Goal: Information Seeking & Learning: Learn about a topic

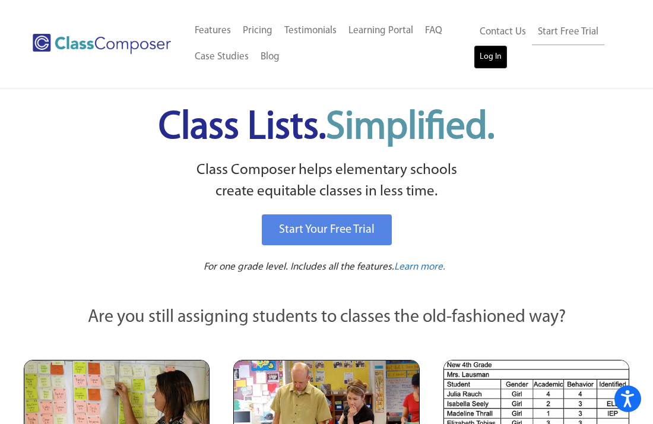
click at [487, 59] on link "Log In" at bounding box center [491, 57] width 34 height 24
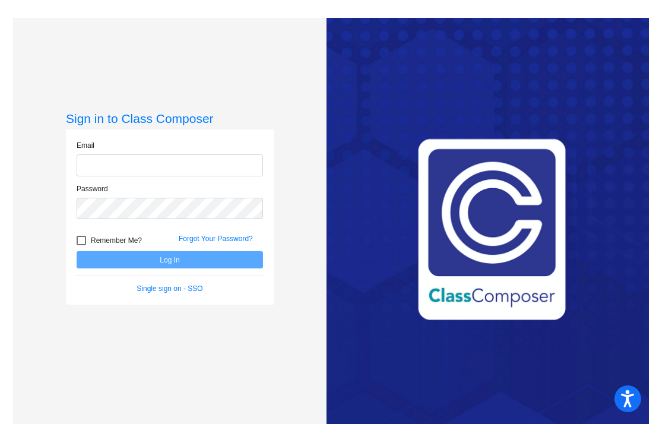
type input "g"
click at [229, 147] on div "Email" at bounding box center [170, 158] width 186 height 36
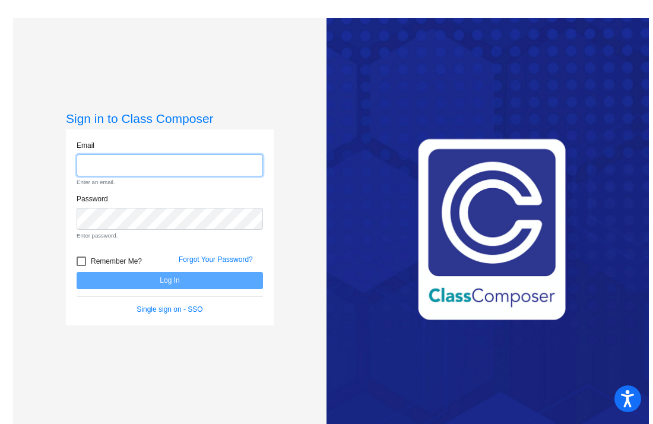
click at [122, 169] on input "email" at bounding box center [170, 165] width 186 height 22
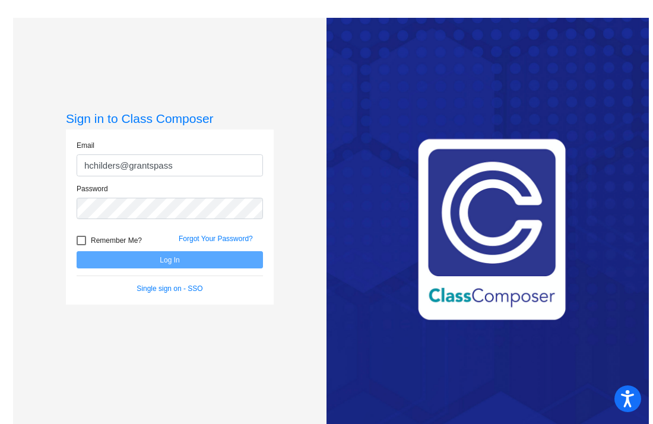
click at [134, 186] on div "Password" at bounding box center [170, 201] width 186 height 36
click at [176, 169] on input "hchilders@grantspass" at bounding box center [170, 165] width 186 height 22
type input "hchilders@grantspass.k12.or.us"
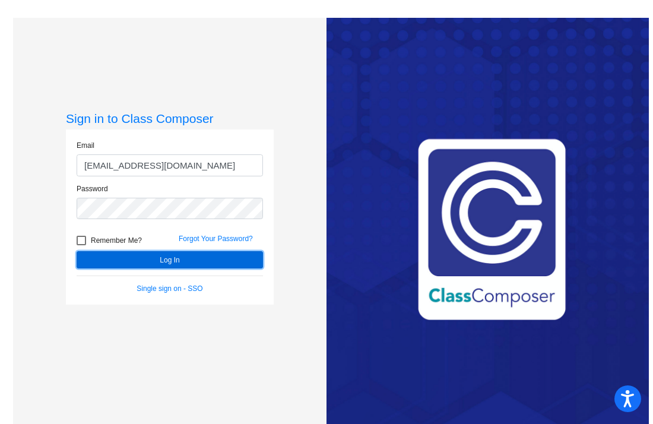
click at [133, 258] on button "Log In" at bounding box center [170, 259] width 186 height 17
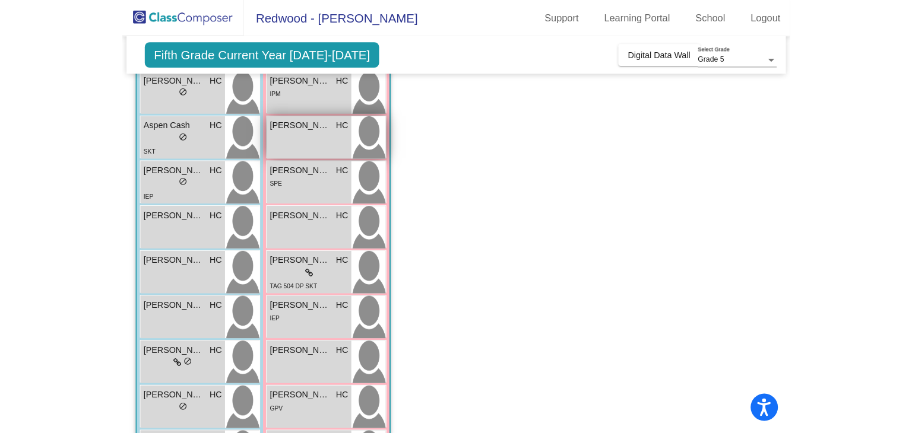
scroll to position [135, 0]
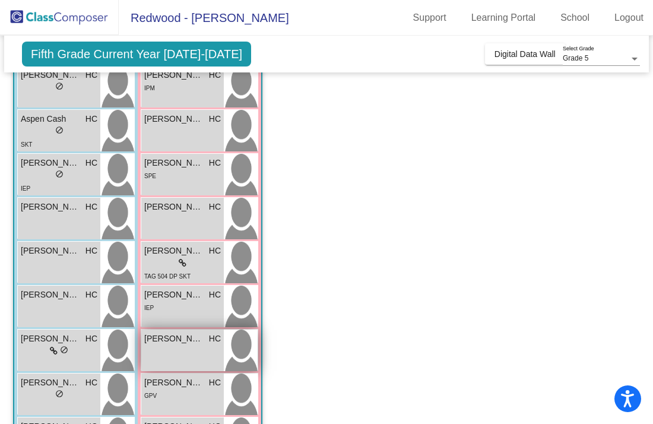
click at [234, 345] on img at bounding box center [241, 350] width 34 height 42
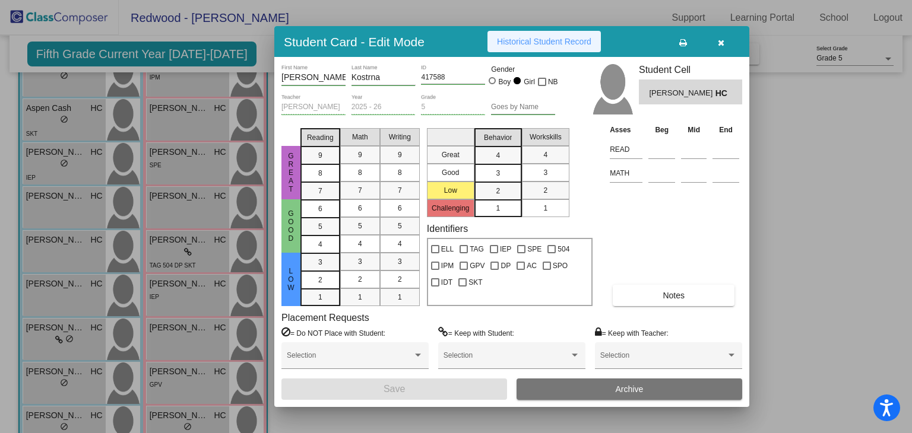
click at [566, 49] on button "Historical Student Record" at bounding box center [543, 41] width 113 height 21
click at [652, 43] on icon "button" at bounding box center [721, 43] width 7 height 8
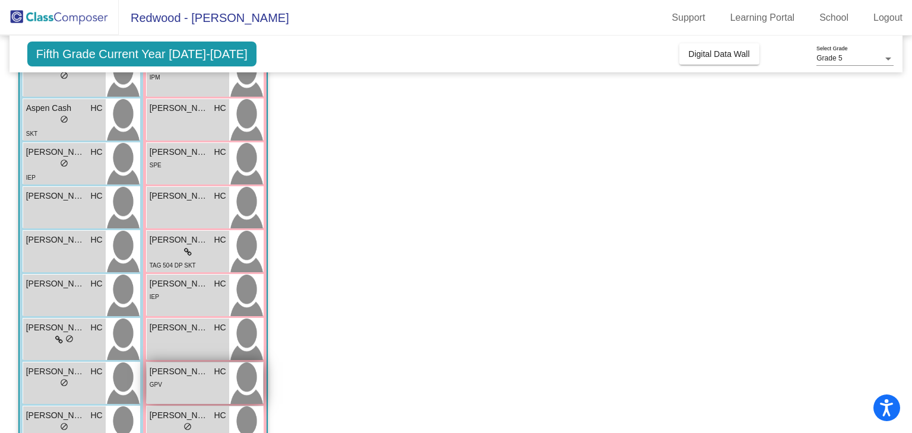
click at [249, 382] on img at bounding box center [246, 384] width 34 height 42
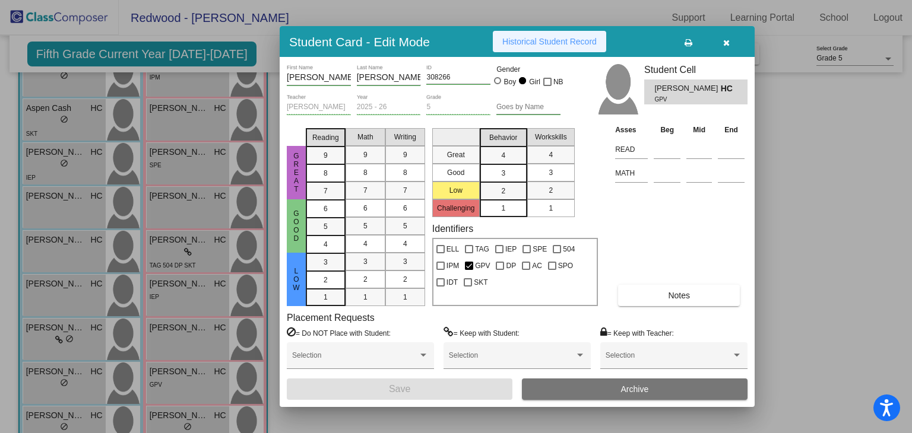
click at [569, 45] on span "Historical Student Record" at bounding box center [549, 41] width 94 height 9
click at [652, 42] on icon "button" at bounding box center [726, 43] width 7 height 8
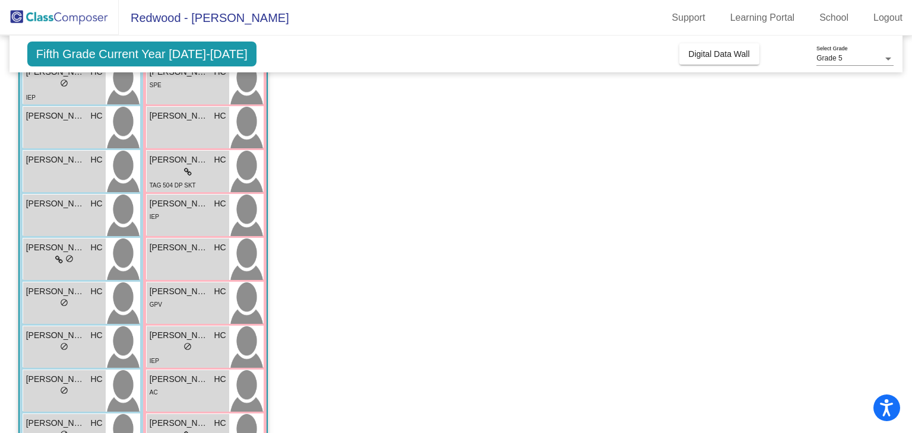
scroll to position [218, 0]
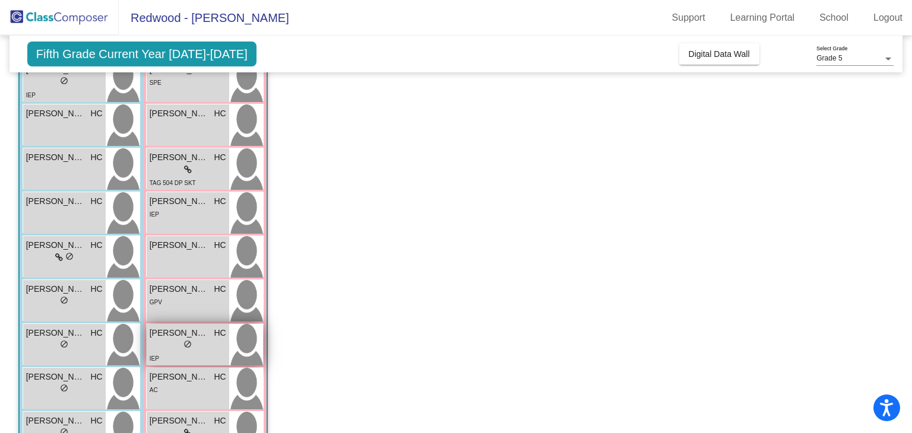
click at [245, 336] on img at bounding box center [246, 345] width 34 height 42
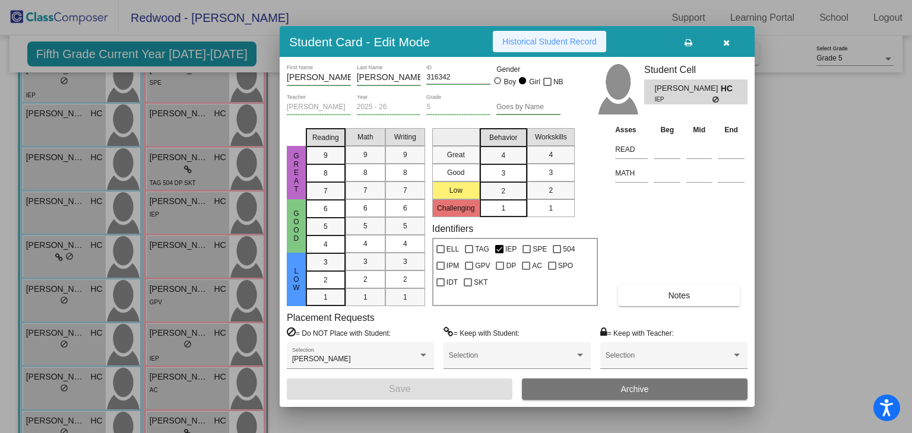
click at [538, 42] on span "Historical Student Record" at bounding box center [549, 41] width 94 height 9
click at [652, 42] on icon "button" at bounding box center [726, 43] width 7 height 8
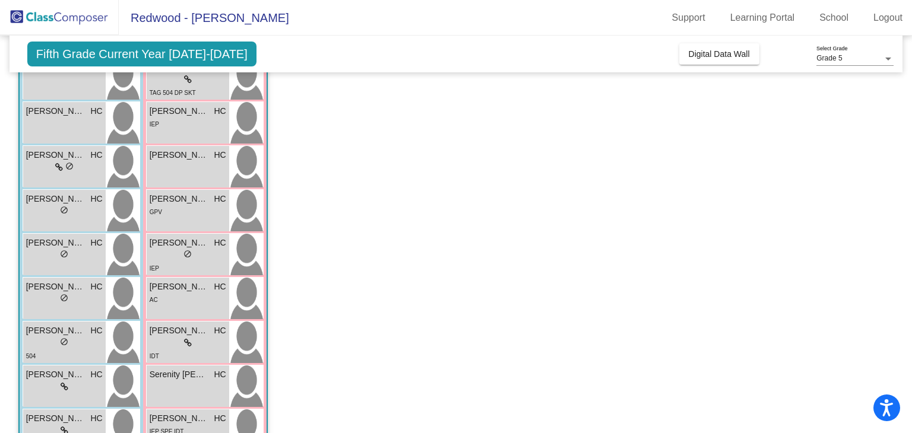
scroll to position [309, 0]
click at [248, 294] on img at bounding box center [246, 298] width 34 height 42
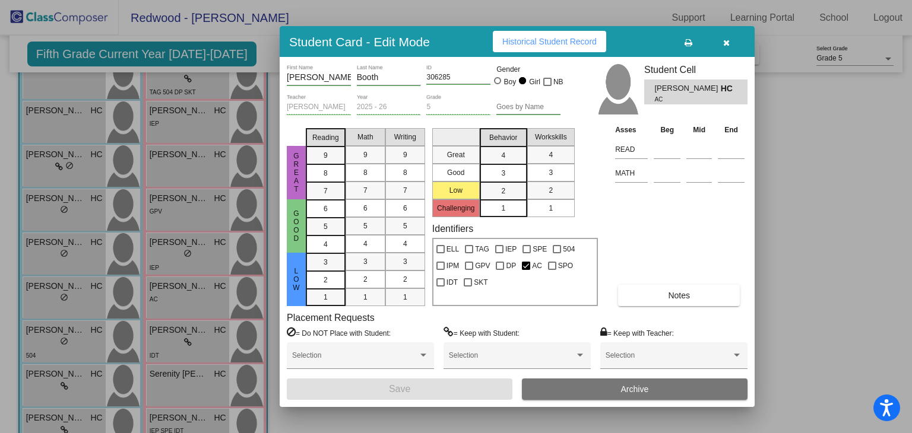
click at [560, 47] on button "Historical Student Record" at bounding box center [549, 41] width 113 height 21
click at [652, 41] on icon "button" at bounding box center [726, 43] width 7 height 8
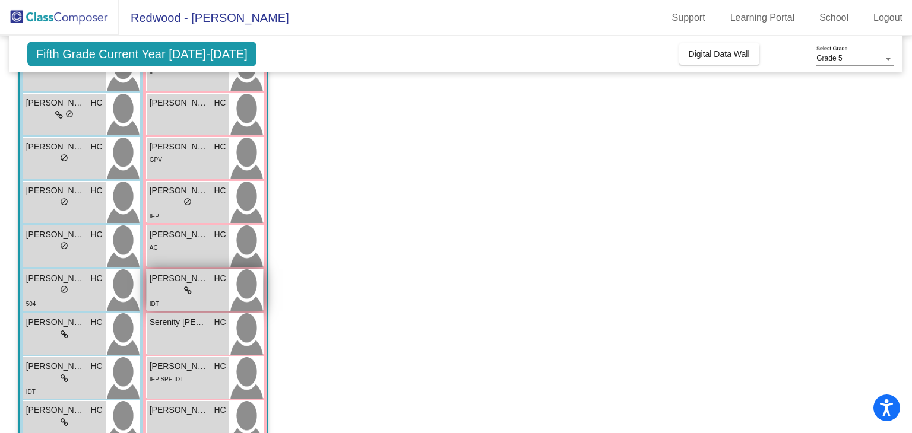
scroll to position [363, 0]
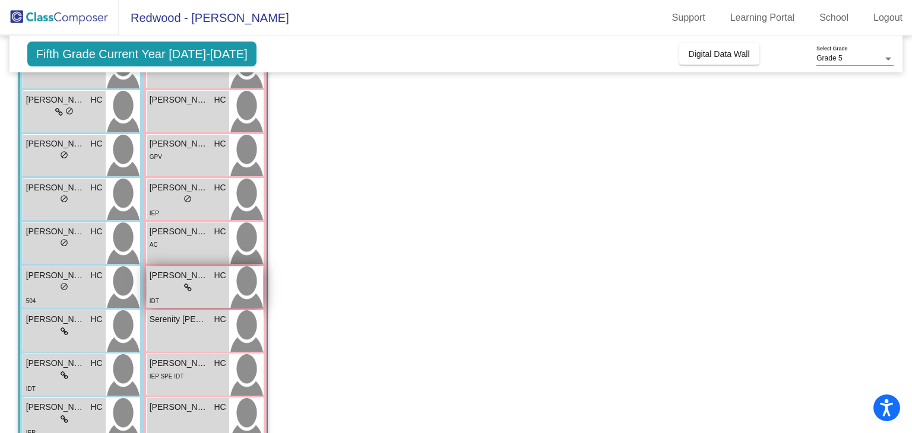
click at [257, 286] on img at bounding box center [246, 288] width 34 height 42
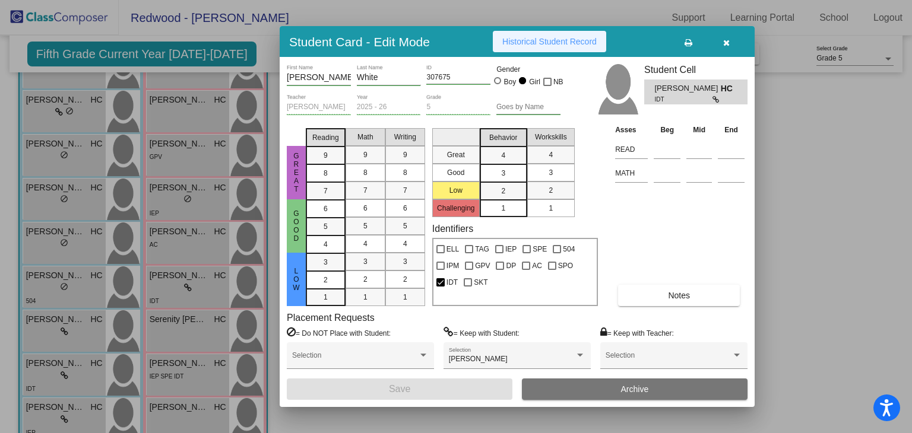
click at [565, 45] on span "Historical Student Record" at bounding box center [549, 41] width 94 height 9
click at [652, 42] on button "button" at bounding box center [726, 41] width 38 height 21
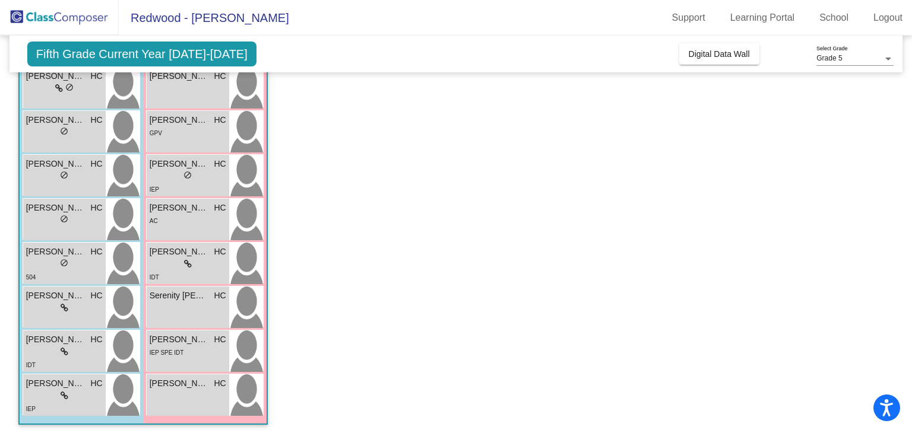
scroll to position [390, 0]
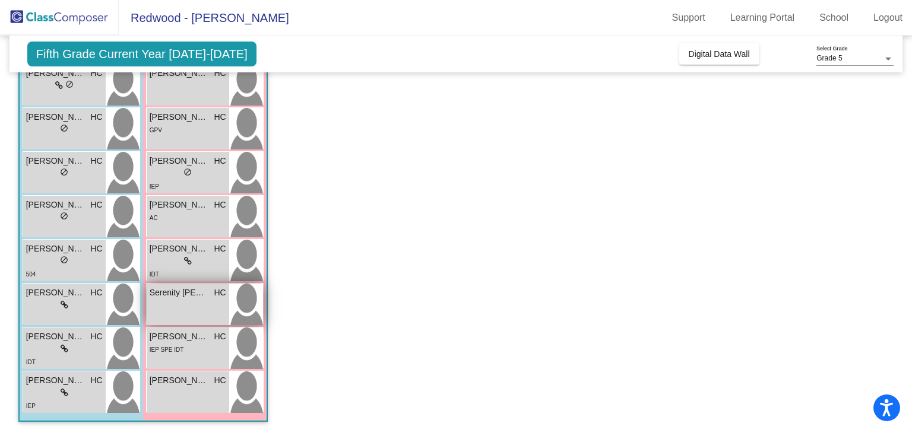
click at [239, 306] on img at bounding box center [246, 305] width 34 height 42
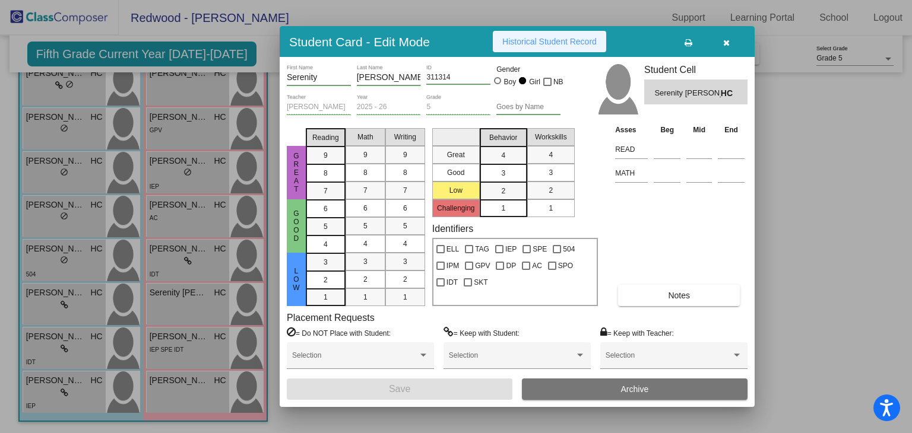
click at [562, 50] on button "Historical Student Record" at bounding box center [549, 41] width 113 height 21
click at [652, 40] on icon "button" at bounding box center [726, 43] width 7 height 8
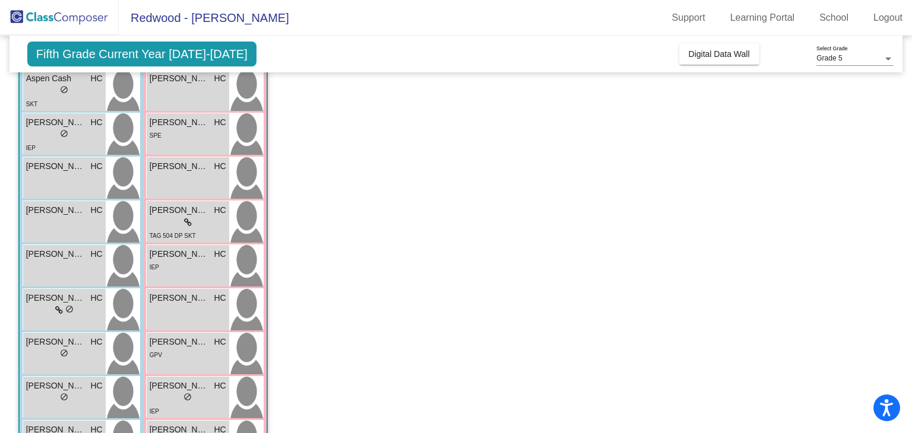
scroll to position [167, 0]
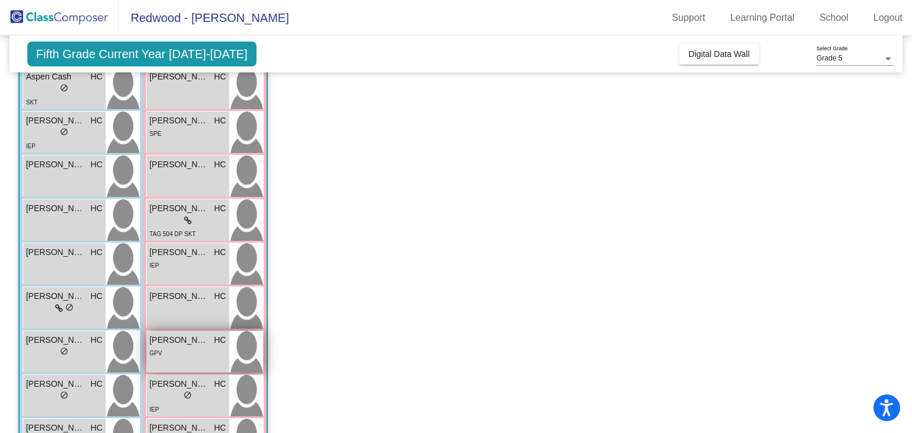
click at [168, 366] on div "Josie Wickham HC lock do_not_disturb_alt GPV" at bounding box center [188, 352] width 83 height 42
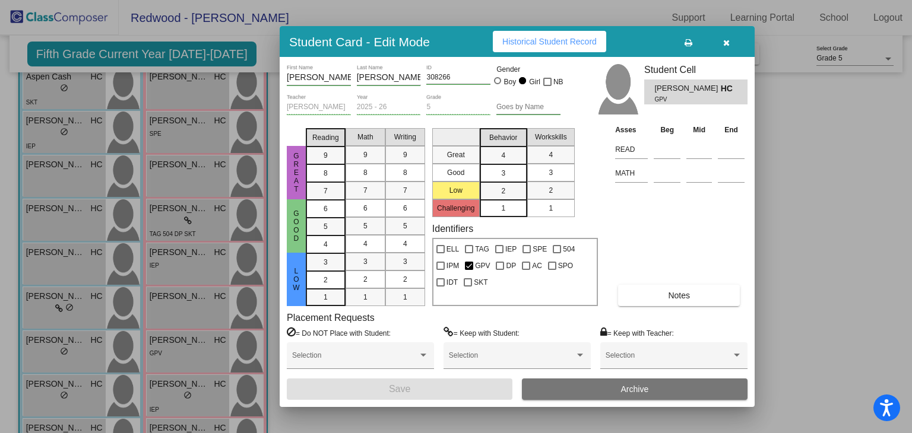
click at [652, 43] on icon "button" at bounding box center [726, 43] width 7 height 8
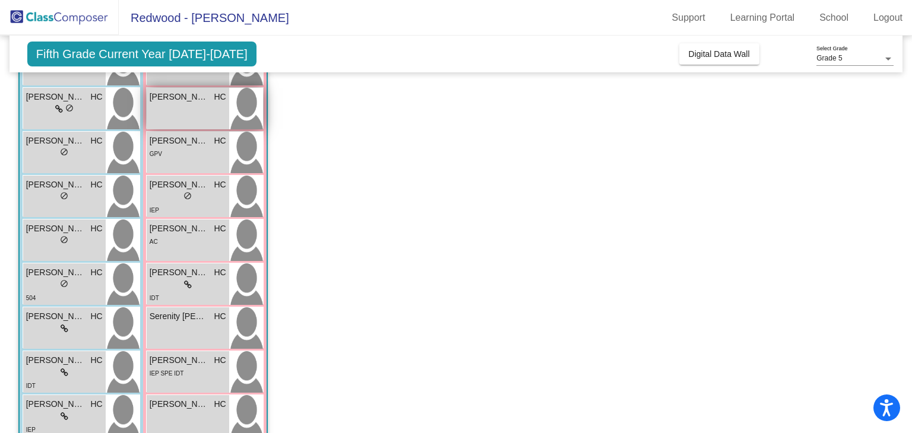
scroll to position [390, 0]
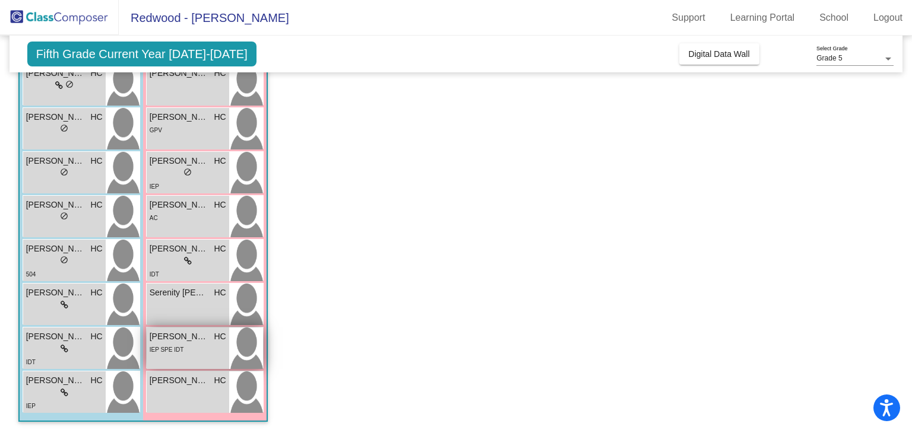
click at [240, 344] on img at bounding box center [246, 349] width 34 height 42
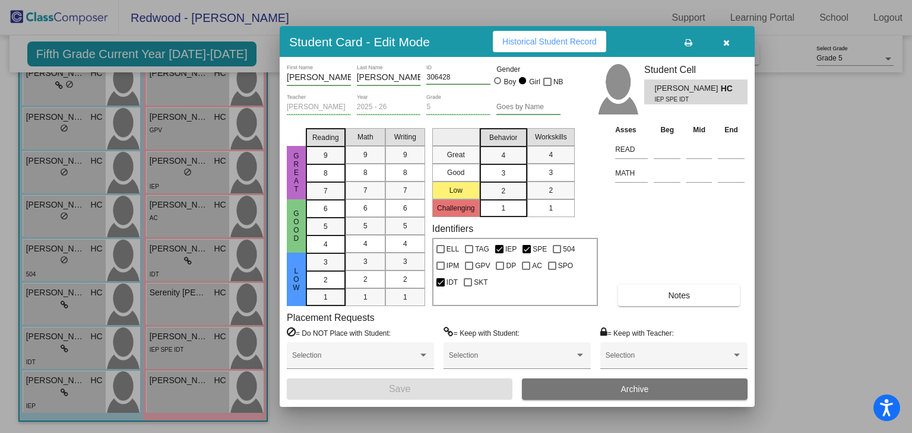
click at [529, 45] on span "Historical Student Record" at bounding box center [549, 41] width 94 height 9
click at [652, 41] on icon "button" at bounding box center [726, 43] width 7 height 8
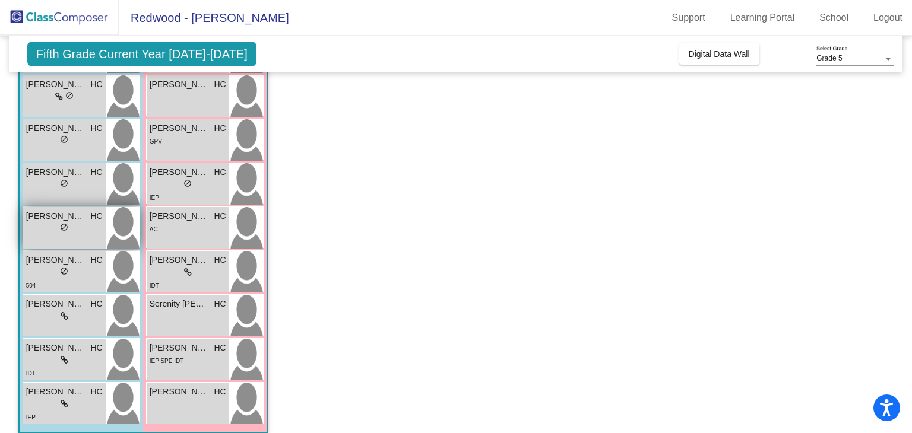
scroll to position [255, 0]
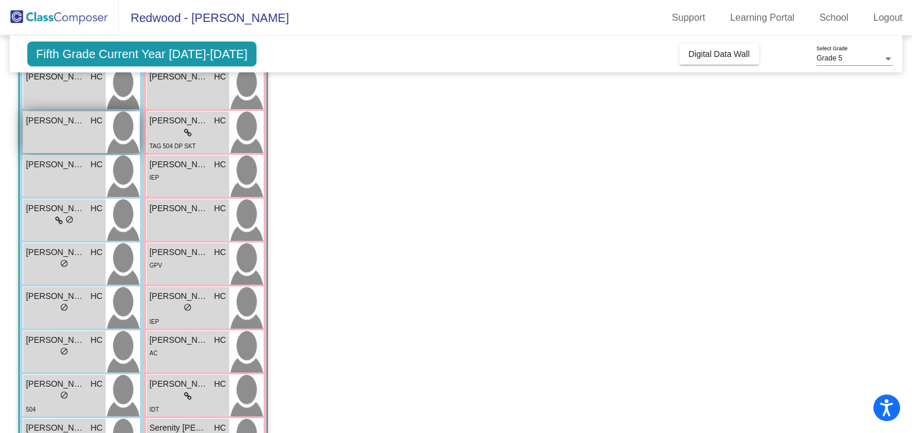
click at [125, 128] on img at bounding box center [123, 133] width 34 height 42
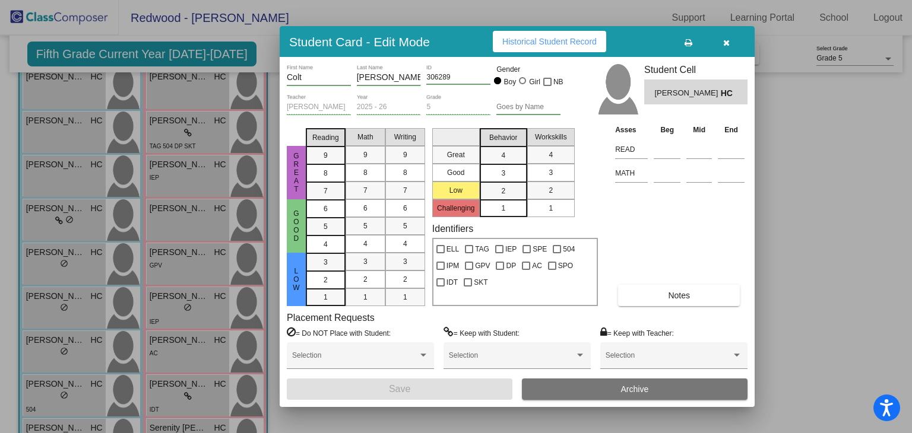
click at [533, 39] on span "Historical Student Record" at bounding box center [549, 41] width 94 height 9
click at [652, 42] on icon "button" at bounding box center [726, 43] width 7 height 8
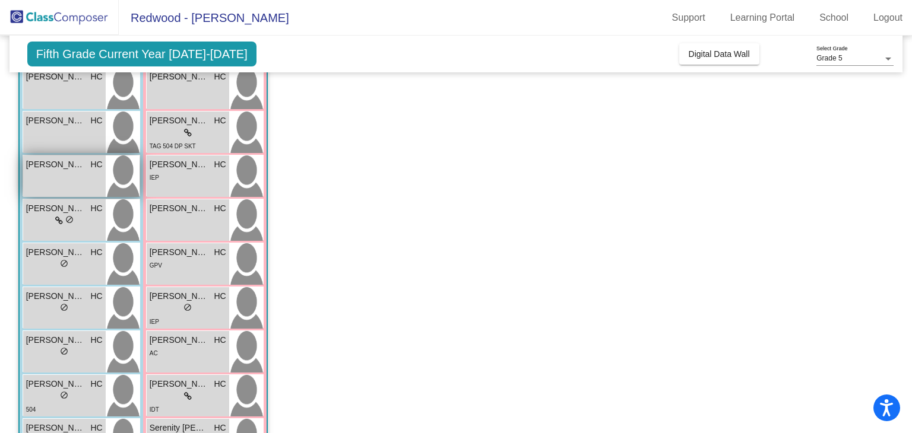
click at [123, 187] on img at bounding box center [123, 177] width 34 height 42
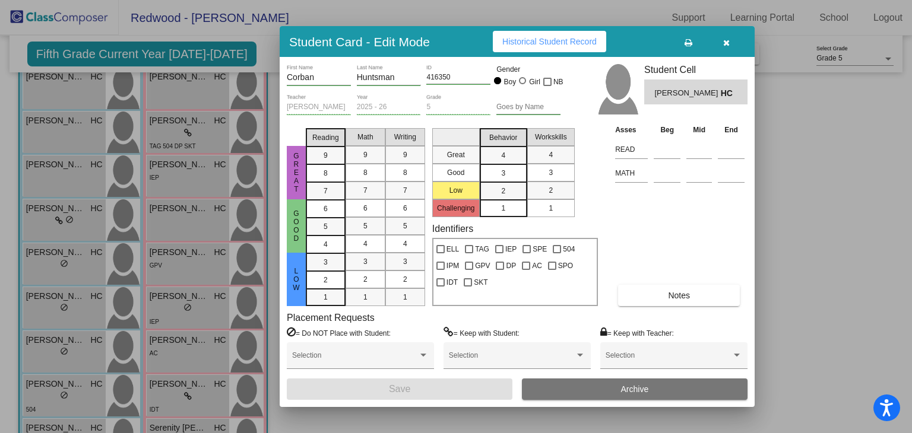
click at [560, 47] on button "Historical Student Record" at bounding box center [549, 41] width 113 height 21
click at [652, 42] on icon "button" at bounding box center [726, 43] width 7 height 8
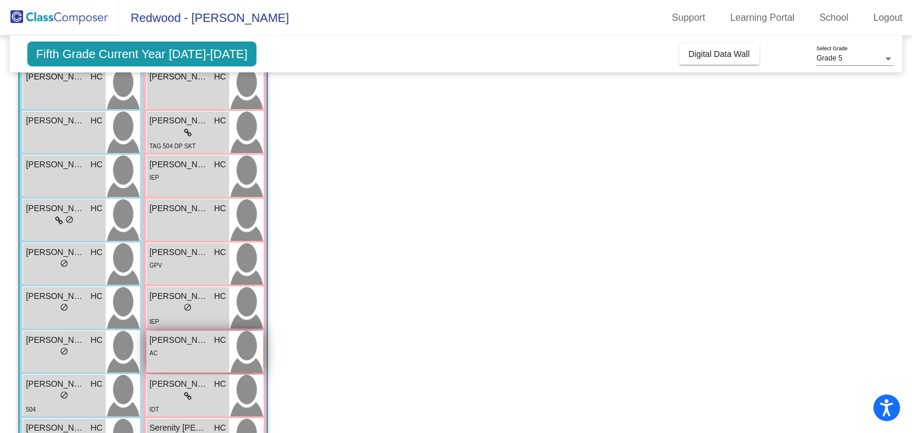
scroll to position [217, 0]
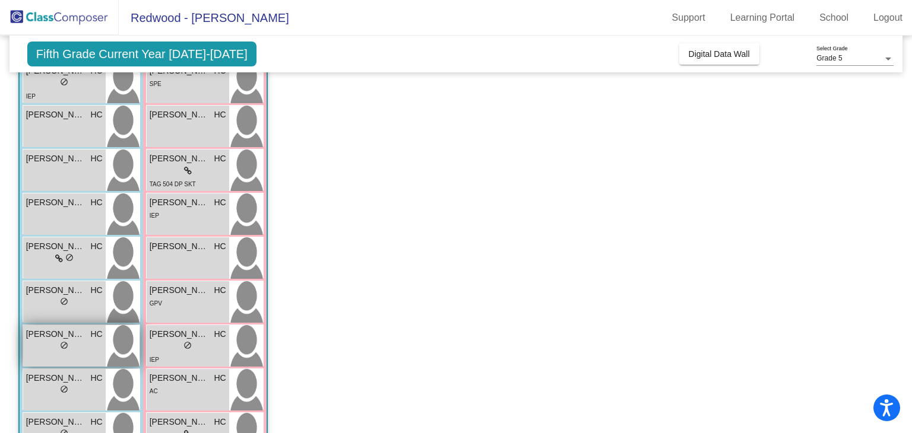
click at [121, 346] on img at bounding box center [123, 346] width 34 height 42
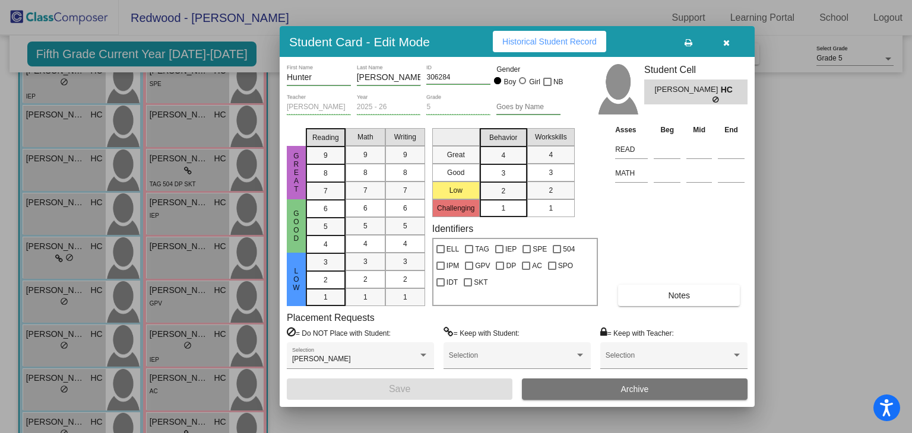
click at [584, 46] on button "Historical Student Record" at bounding box center [549, 41] width 113 height 21
click at [652, 42] on button "button" at bounding box center [726, 41] width 38 height 21
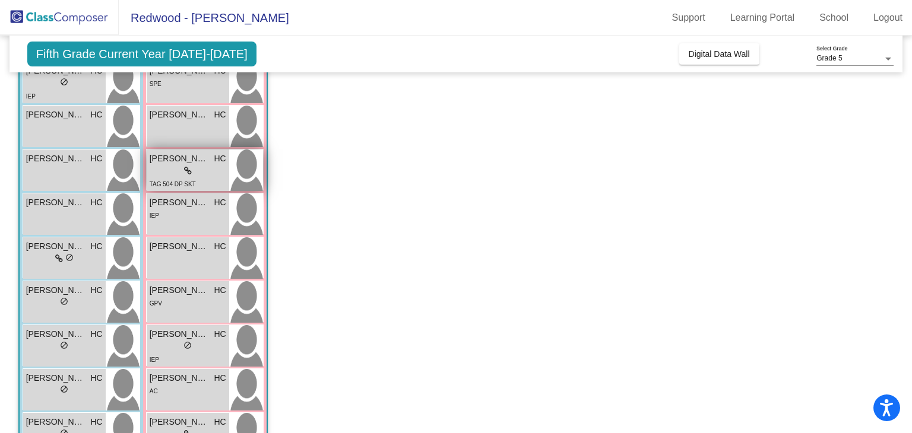
click at [242, 176] on img at bounding box center [246, 171] width 34 height 42
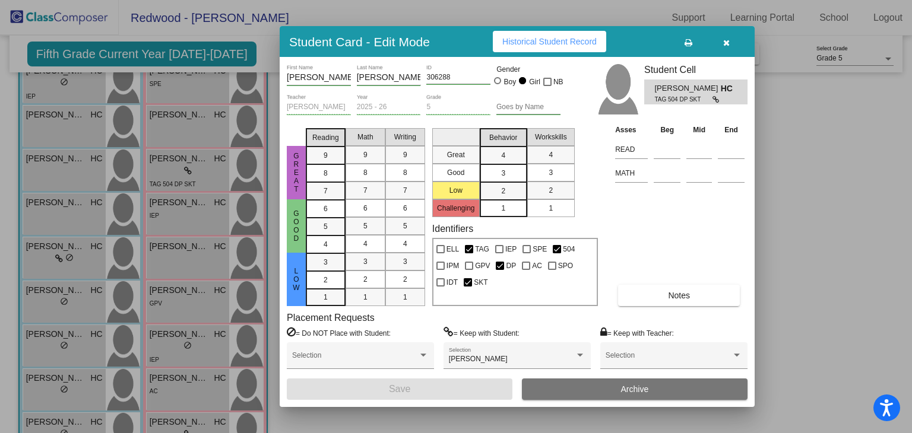
click at [514, 38] on span "Historical Student Record" at bounding box center [549, 41] width 94 height 9
click at [652, 39] on icon "button" at bounding box center [726, 43] width 7 height 8
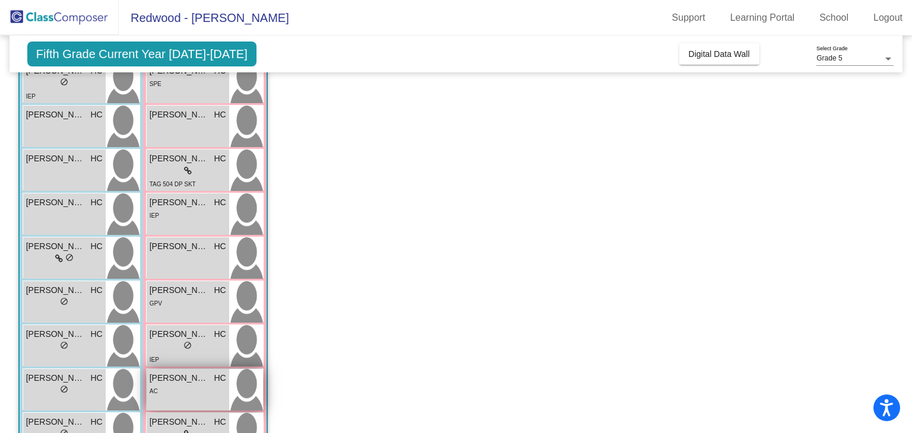
click at [237, 380] on img at bounding box center [246, 390] width 34 height 42
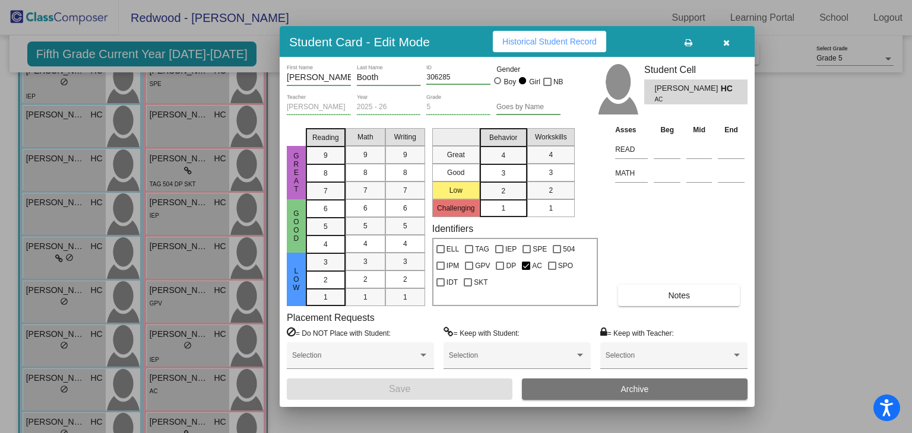
click at [537, 40] on span "Historical Student Record" at bounding box center [549, 41] width 94 height 9
click at [652, 45] on icon "button" at bounding box center [726, 43] width 7 height 8
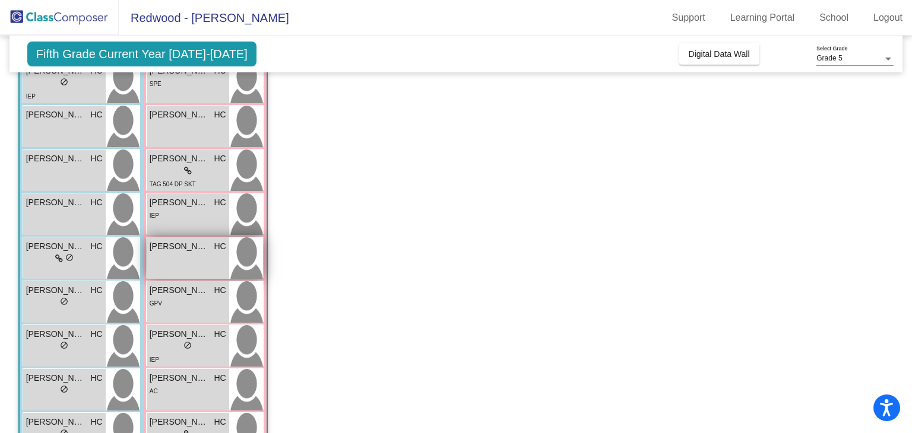
click at [256, 261] on img at bounding box center [246, 258] width 34 height 42
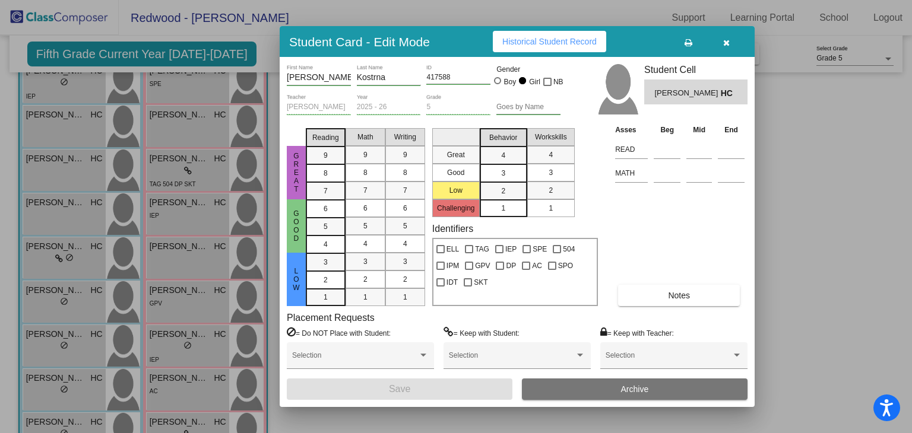
click at [564, 45] on span "Historical Student Record" at bounding box center [549, 41] width 94 height 9
click at [652, 44] on icon "button" at bounding box center [726, 43] width 7 height 8
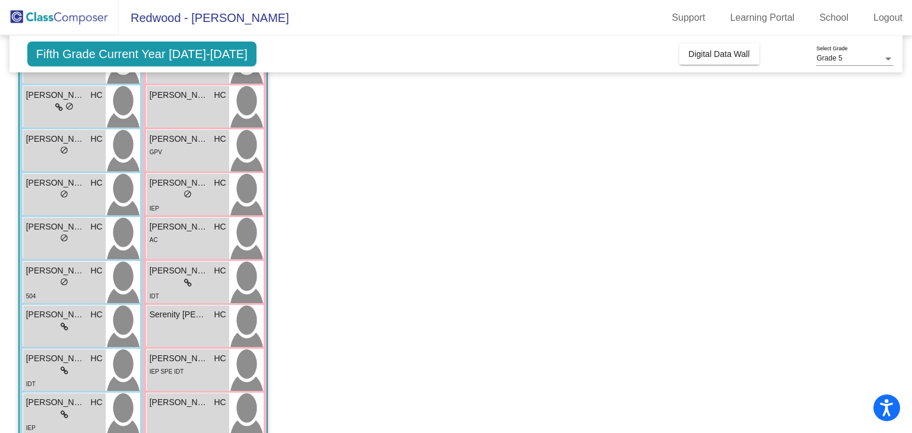
scroll to position [390, 0]
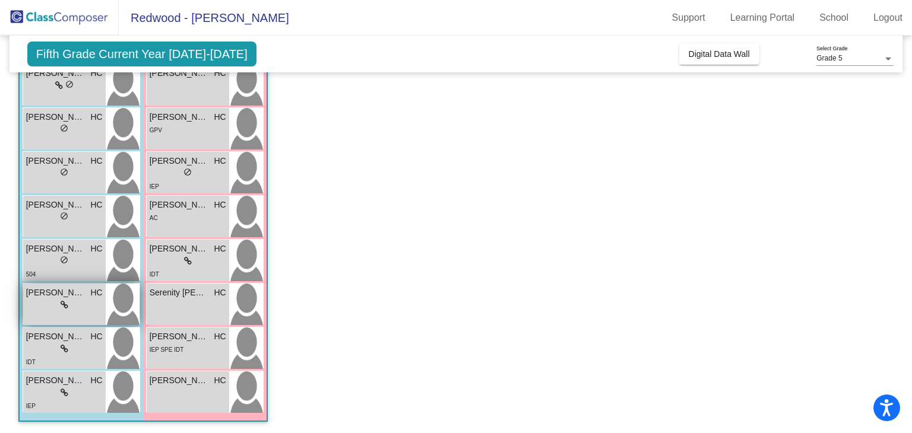
click at [111, 305] on img at bounding box center [123, 305] width 34 height 42
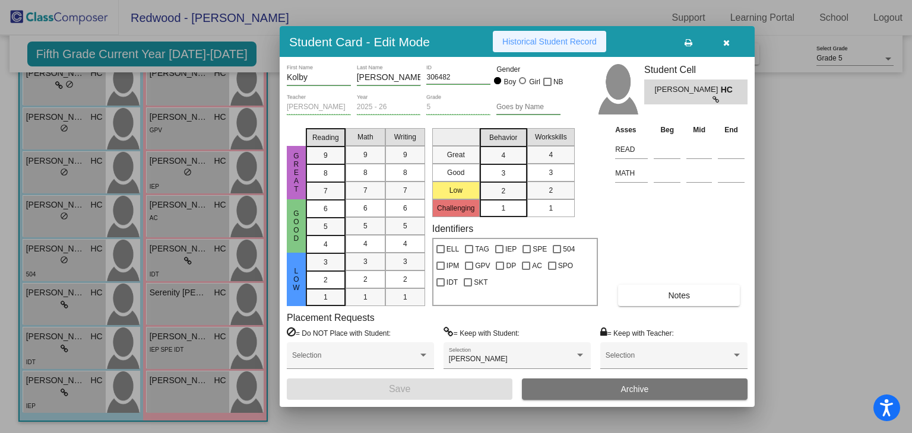
click at [519, 49] on button "Historical Student Record" at bounding box center [549, 41] width 113 height 21
click at [652, 42] on button "button" at bounding box center [726, 41] width 38 height 21
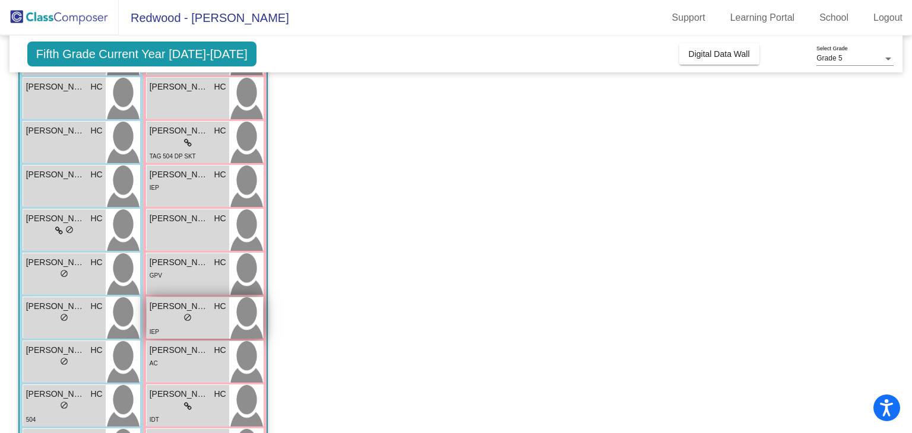
scroll to position [214, 0]
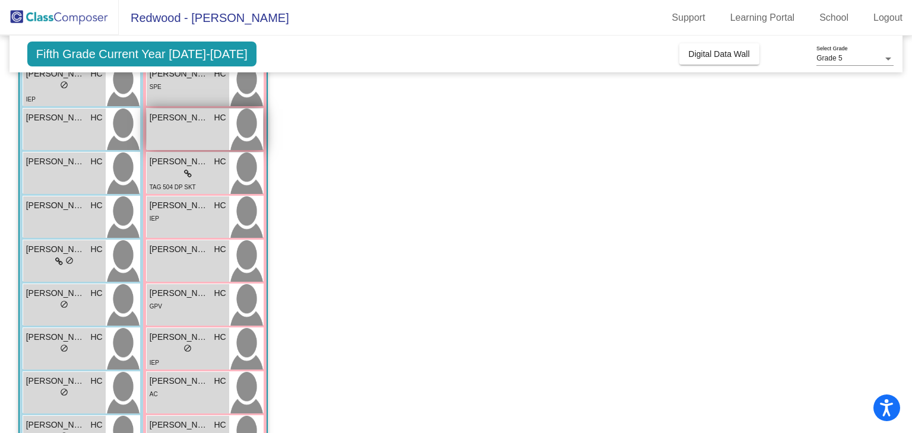
click at [242, 131] on img at bounding box center [246, 130] width 34 height 42
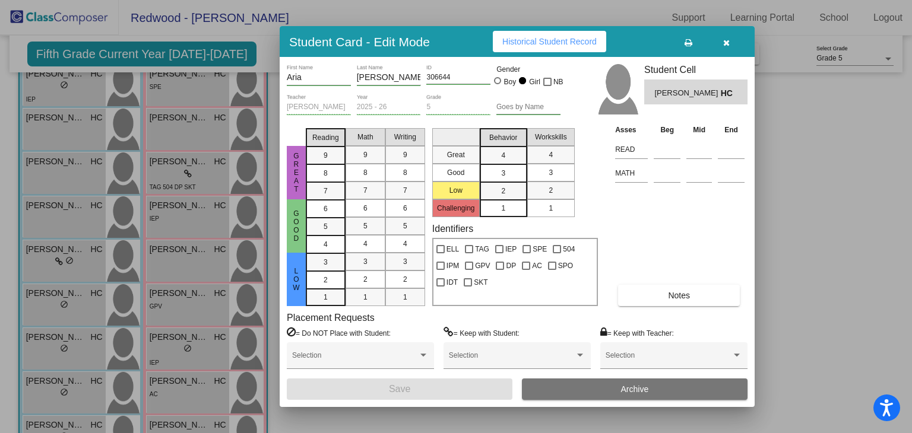
click at [522, 40] on span "Historical Student Record" at bounding box center [549, 41] width 94 height 9
click at [652, 42] on button "button" at bounding box center [726, 41] width 38 height 21
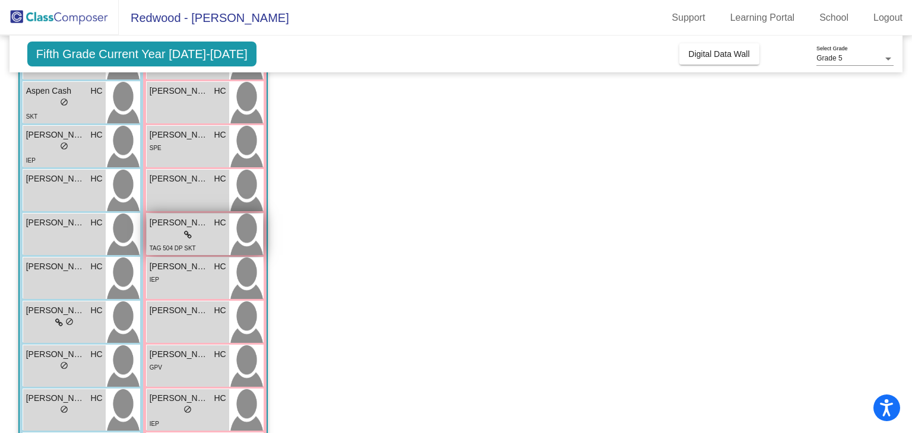
scroll to position [151, 0]
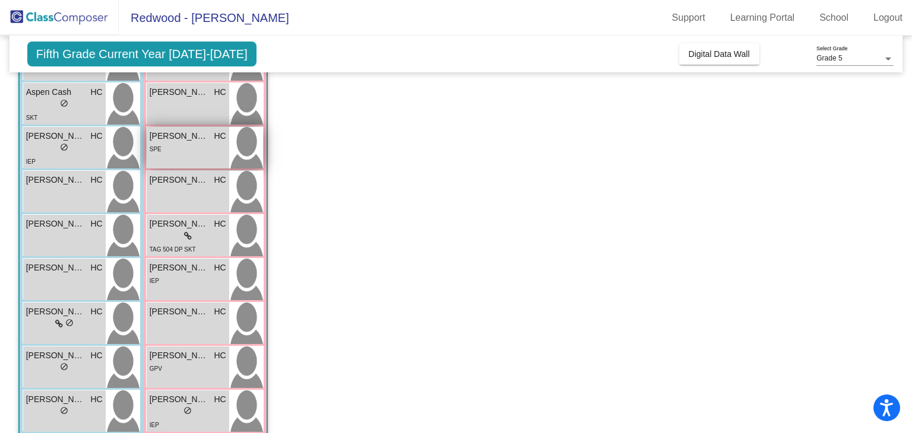
click at [253, 143] on img at bounding box center [246, 148] width 34 height 42
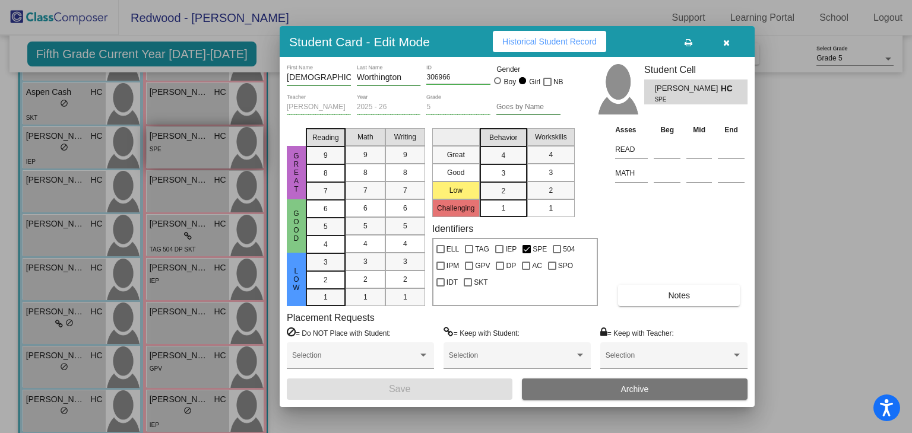
click at [253, 143] on div at bounding box center [456, 216] width 912 height 433
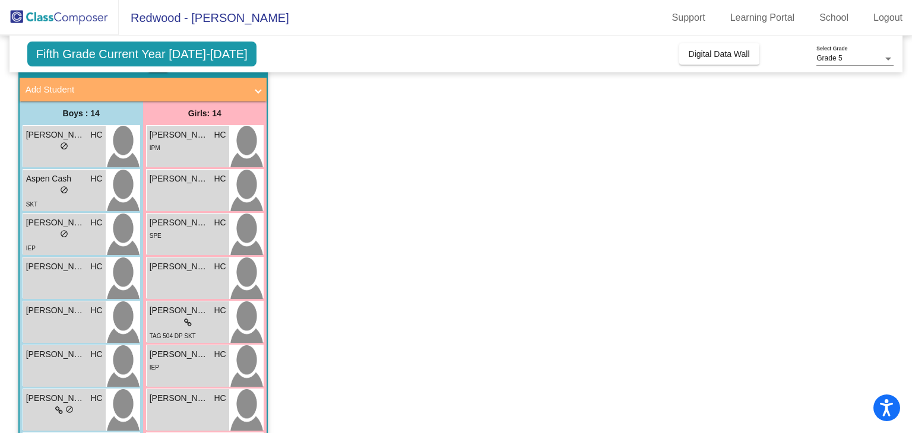
scroll to position [64, 0]
click at [236, 192] on img at bounding box center [246, 191] width 34 height 42
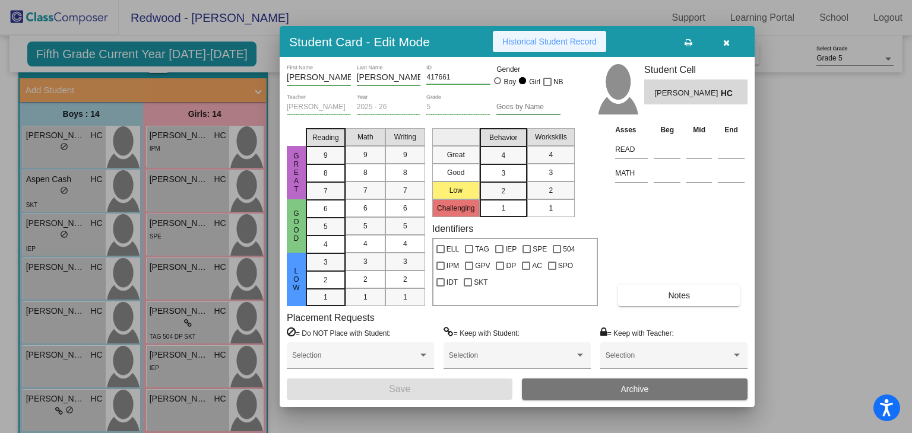
click at [521, 46] on span "Historical Student Record" at bounding box center [549, 41] width 94 height 9
click at [652, 43] on icon "button" at bounding box center [726, 43] width 7 height 8
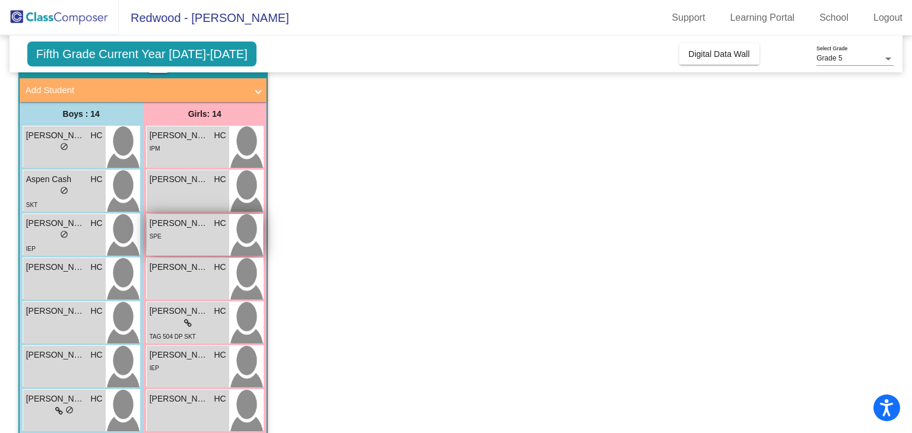
click at [251, 226] on img at bounding box center [246, 235] width 34 height 42
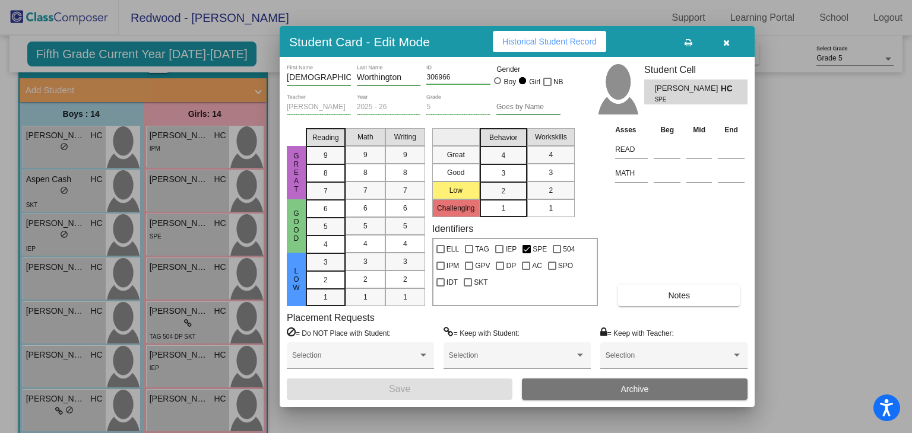
click at [540, 43] on span "Historical Student Record" at bounding box center [549, 41] width 94 height 9
click at [652, 43] on icon "button" at bounding box center [726, 43] width 7 height 8
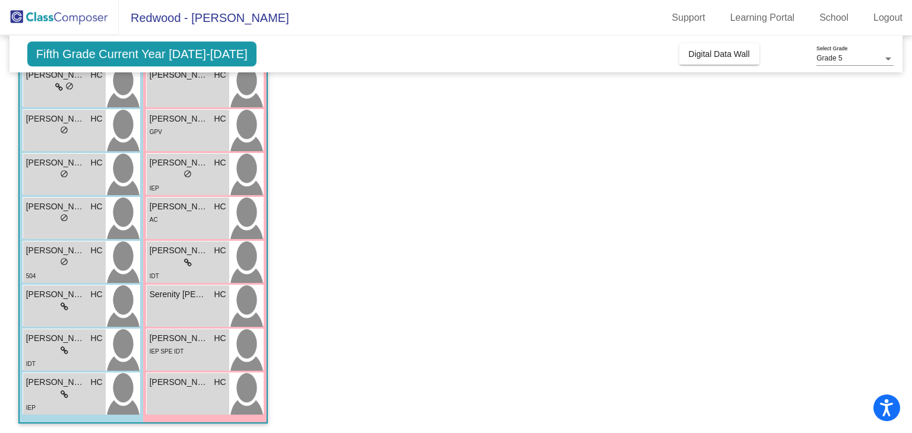
scroll to position [390, 0]
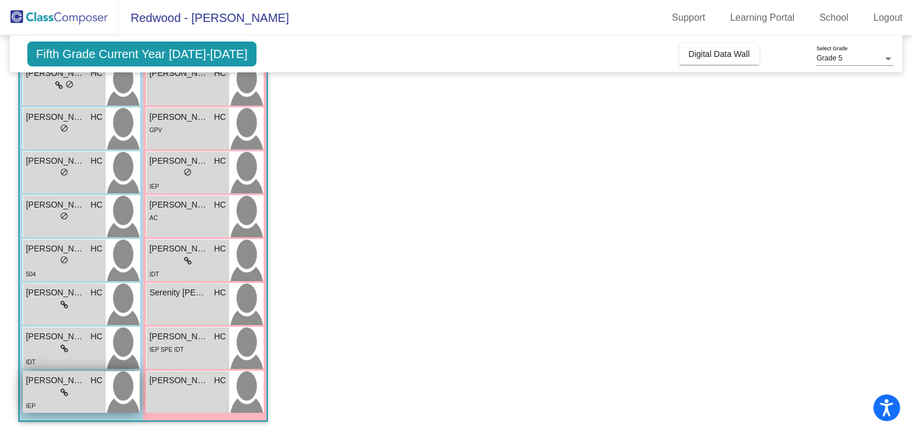
click at [122, 389] on img at bounding box center [123, 393] width 34 height 42
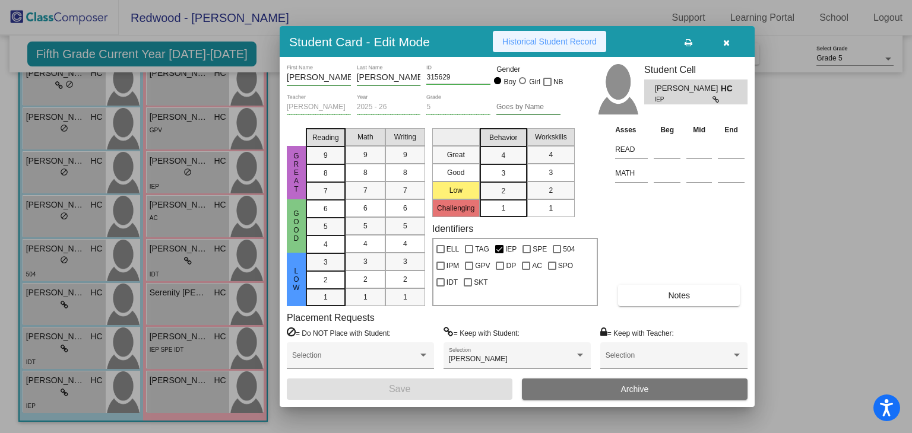
click at [541, 47] on button "Historical Student Record" at bounding box center [549, 41] width 113 height 21
click at [652, 39] on icon "button" at bounding box center [726, 43] width 7 height 8
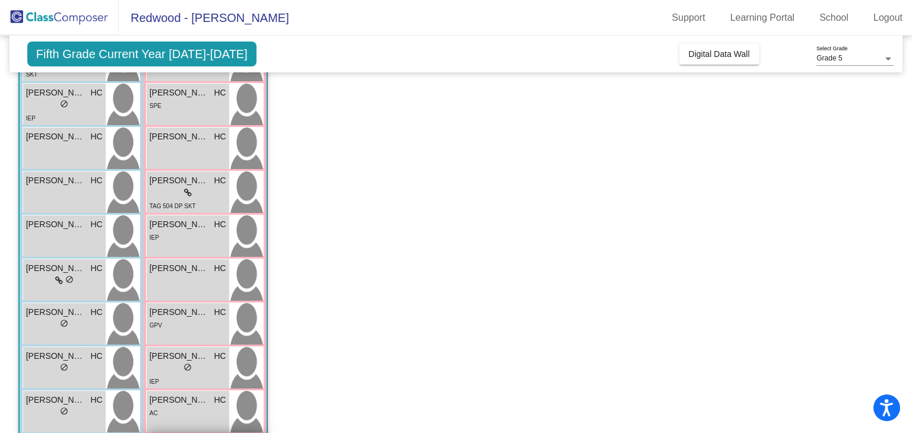
scroll to position [157, 0]
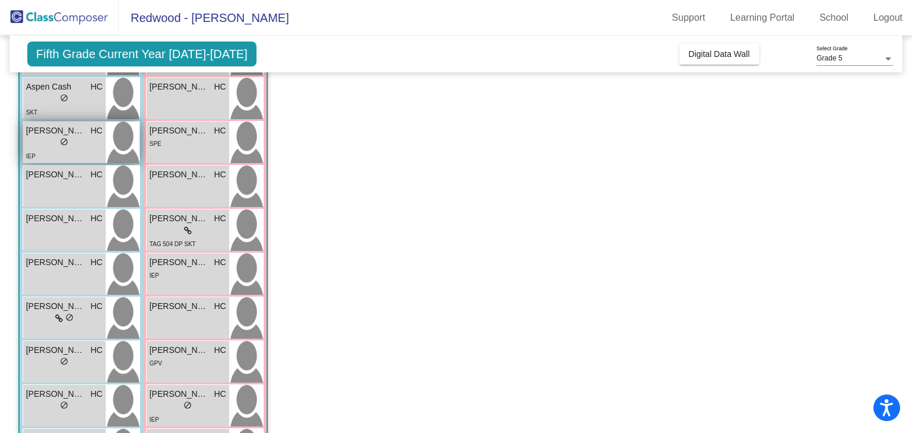
click at [121, 147] on img at bounding box center [123, 143] width 34 height 42
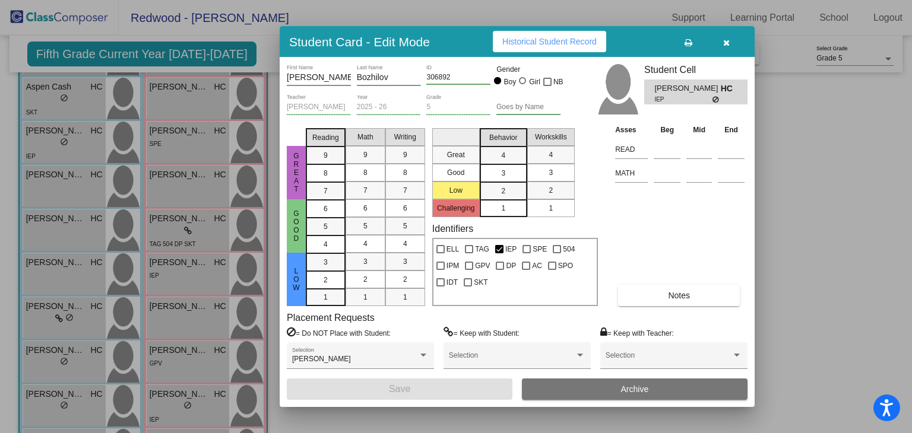
click at [594, 40] on span "Historical Student Record" at bounding box center [549, 41] width 94 height 9
click at [652, 41] on icon "button" at bounding box center [726, 43] width 7 height 8
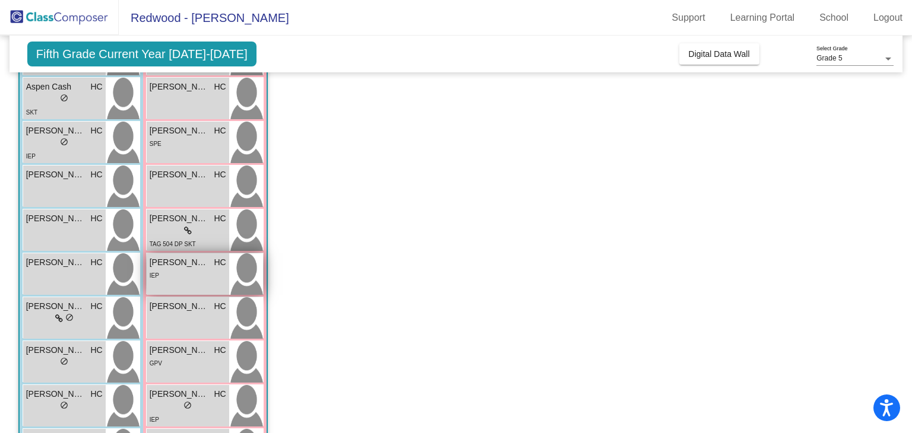
click at [251, 271] on img at bounding box center [246, 274] width 34 height 42
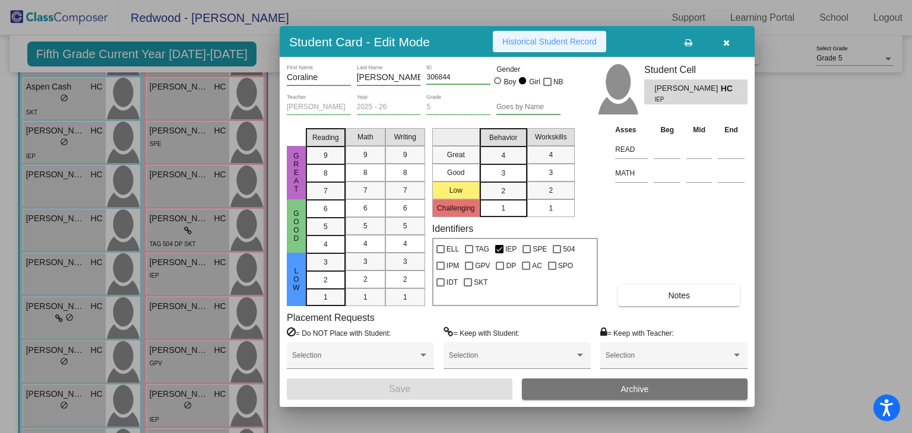
click at [537, 47] on button "Historical Student Record" at bounding box center [549, 41] width 113 height 21
click at [652, 44] on button "button" at bounding box center [726, 41] width 38 height 21
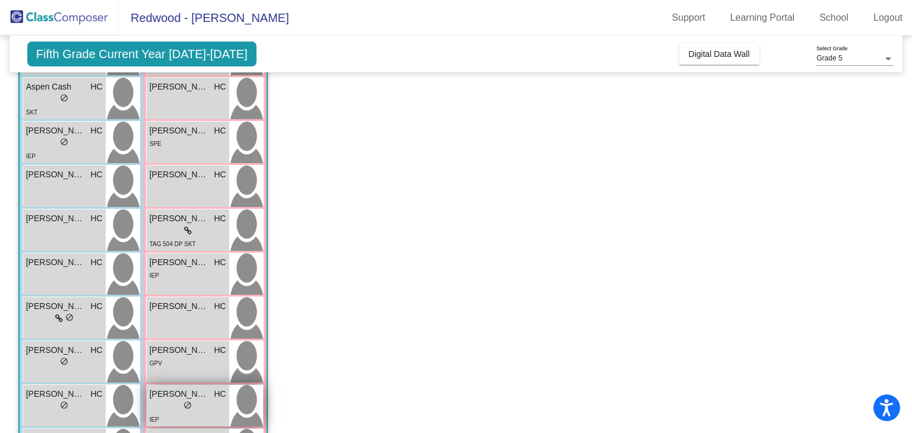
click at [243, 397] on img at bounding box center [246, 406] width 34 height 42
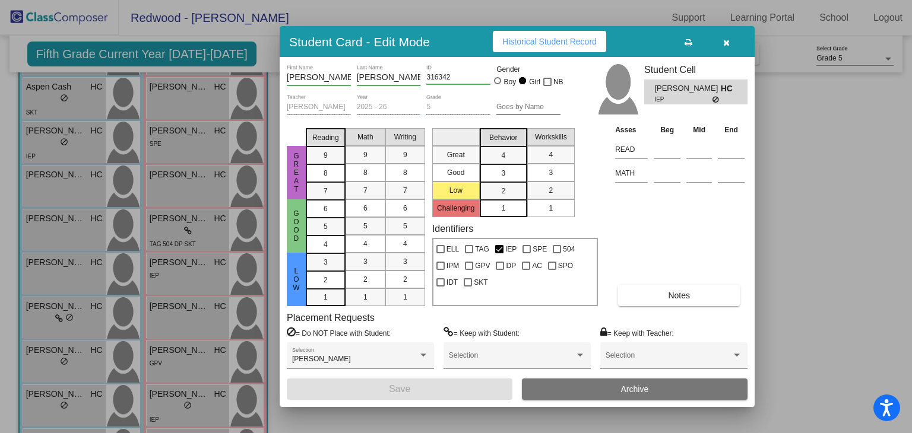
click at [559, 40] on span "Historical Student Record" at bounding box center [549, 41] width 94 height 9
click at [652, 39] on icon "button" at bounding box center [726, 43] width 7 height 8
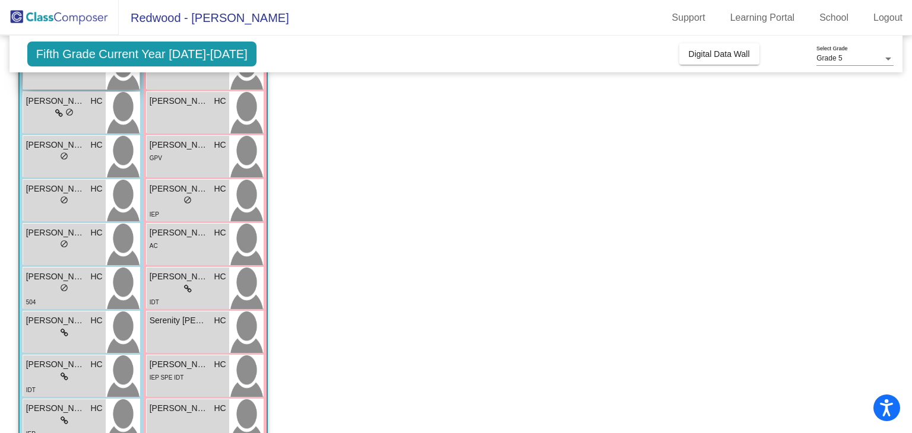
scroll to position [390, 0]
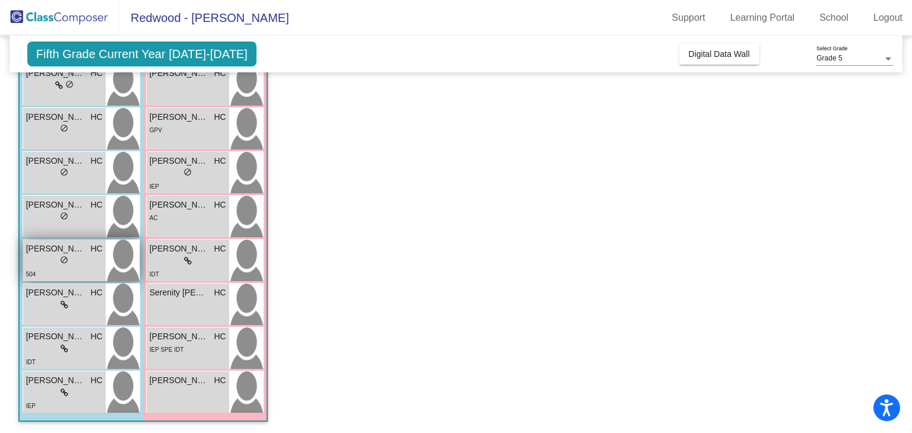
click at [125, 261] on img at bounding box center [123, 261] width 34 height 42
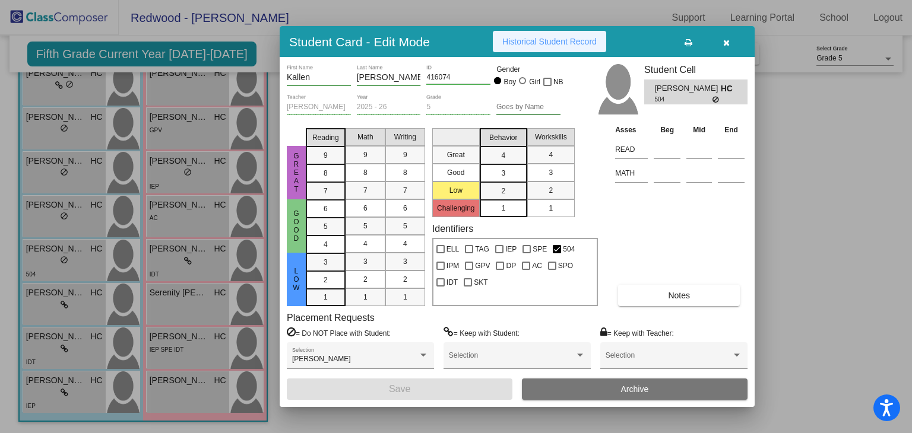
click at [541, 42] on span "Historical Student Record" at bounding box center [549, 41] width 94 height 9
click at [652, 39] on icon "button" at bounding box center [726, 43] width 7 height 8
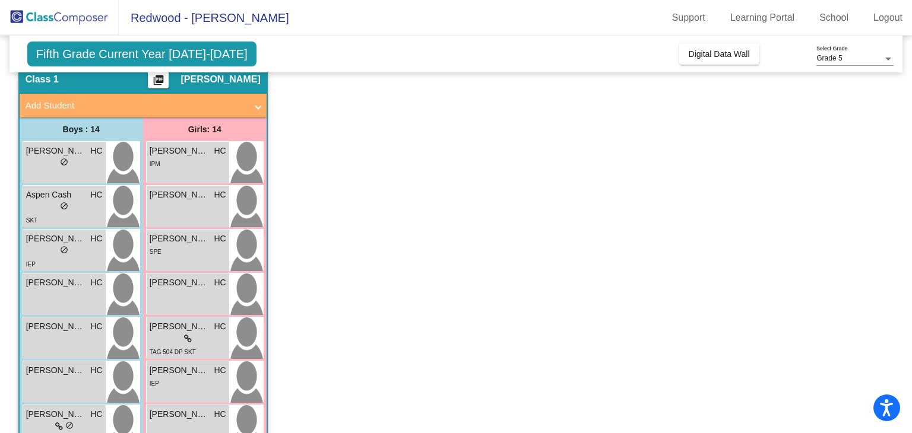
scroll to position [46, 0]
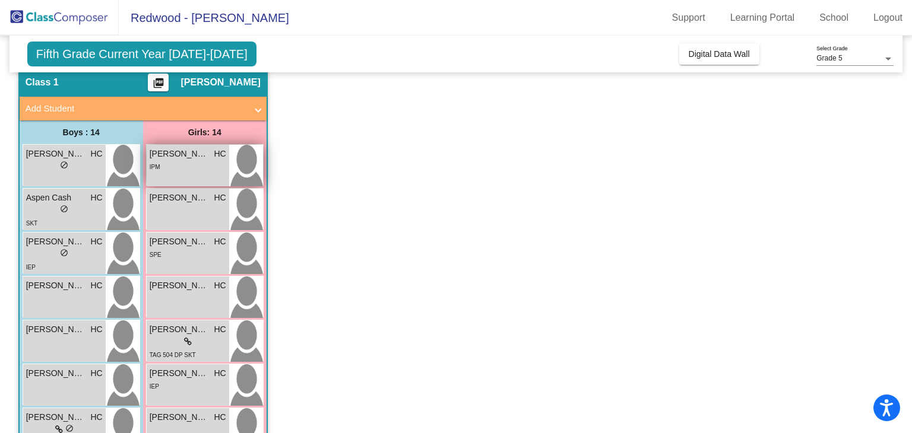
click at [251, 155] on img at bounding box center [246, 166] width 34 height 42
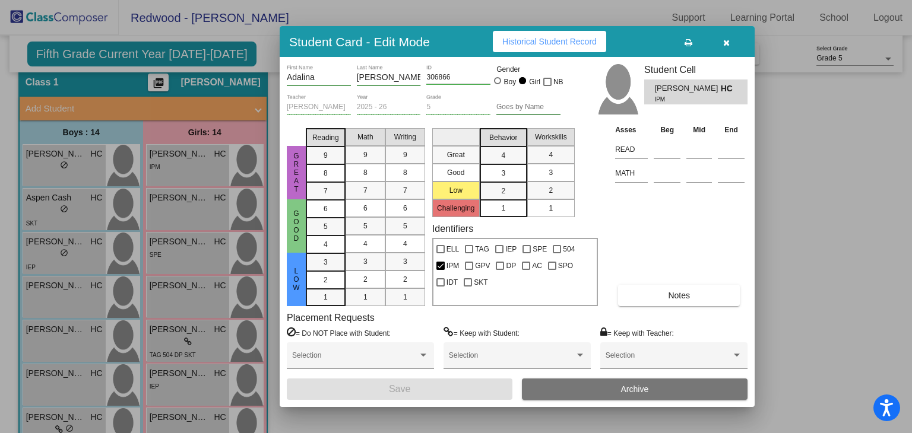
click at [562, 42] on span "Historical Student Record" at bounding box center [549, 41] width 94 height 9
click at [652, 43] on icon "button" at bounding box center [726, 43] width 7 height 8
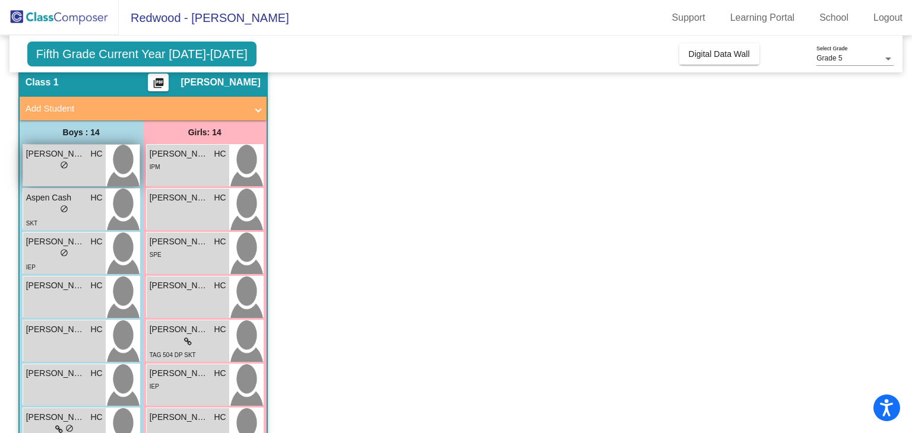
click at [118, 159] on img at bounding box center [123, 166] width 34 height 42
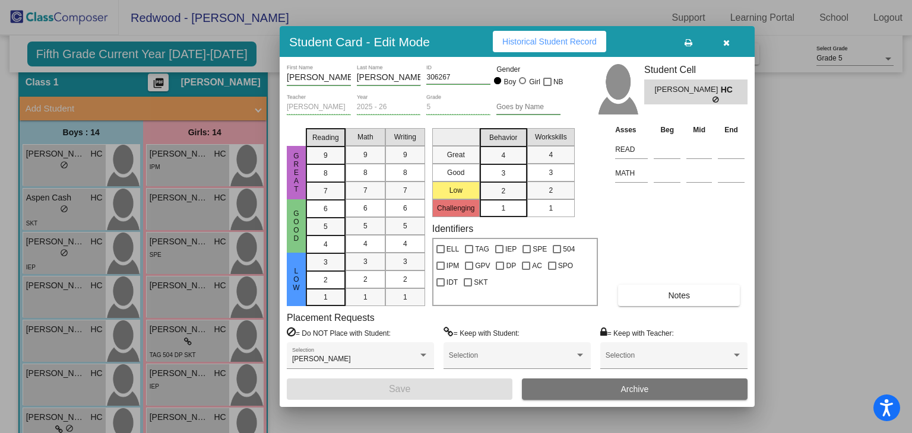
click at [565, 45] on span "Historical Student Record" at bounding box center [549, 41] width 94 height 9
click at [652, 46] on span "button" at bounding box center [726, 41] width 7 height 9
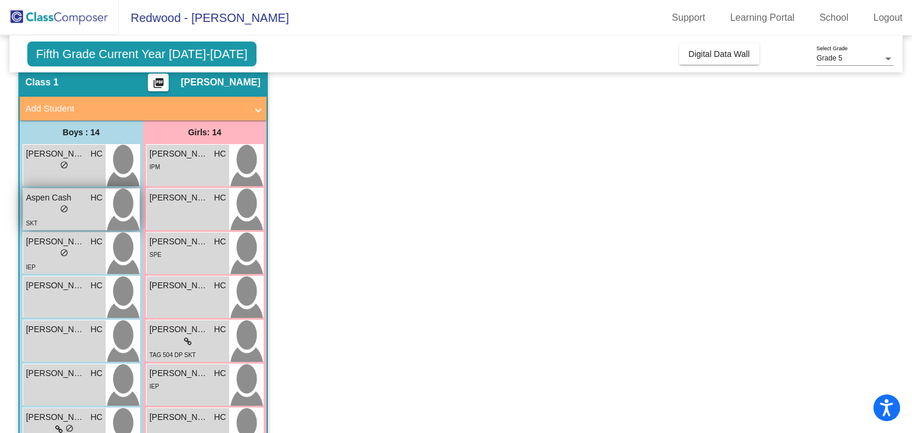
click at [115, 206] on img at bounding box center [123, 210] width 34 height 42
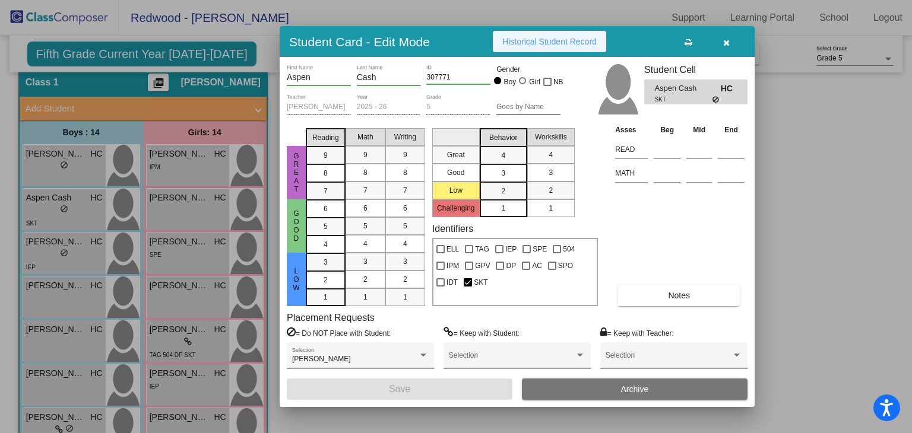
click at [521, 39] on span "Historical Student Record" at bounding box center [549, 41] width 94 height 9
click at [652, 40] on icon "button" at bounding box center [726, 43] width 7 height 8
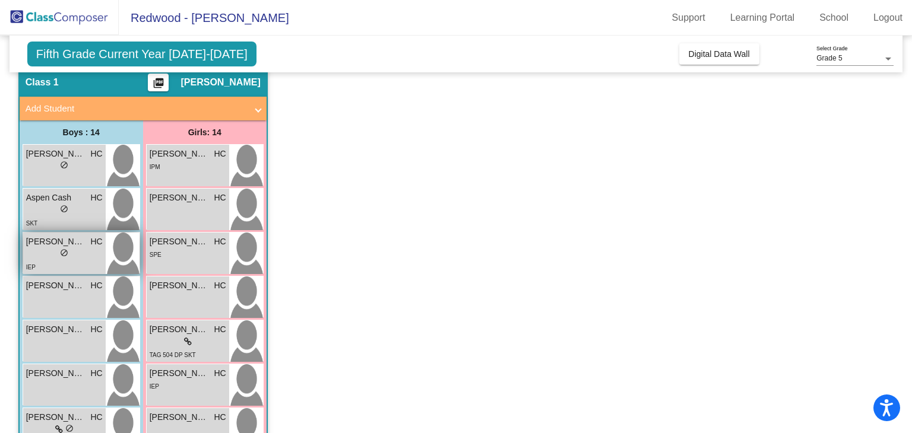
click at [123, 250] on img at bounding box center [123, 254] width 34 height 42
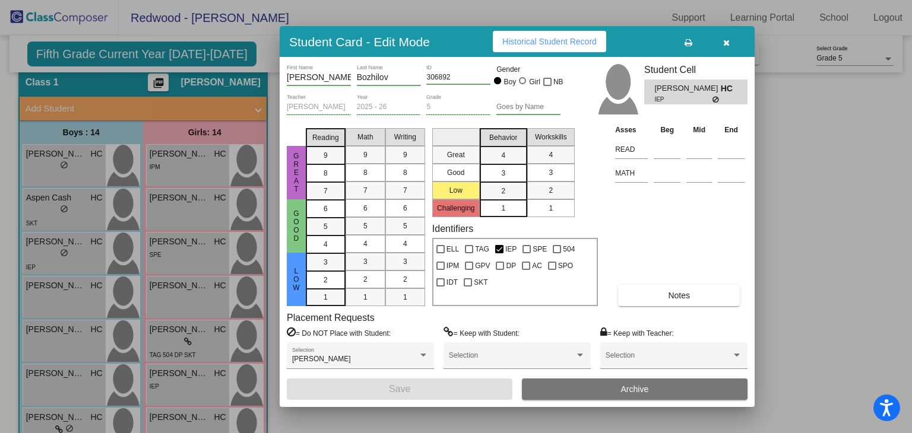
click at [582, 39] on span "Historical Student Record" at bounding box center [549, 41] width 94 height 9
click at [652, 44] on icon "button" at bounding box center [726, 43] width 7 height 8
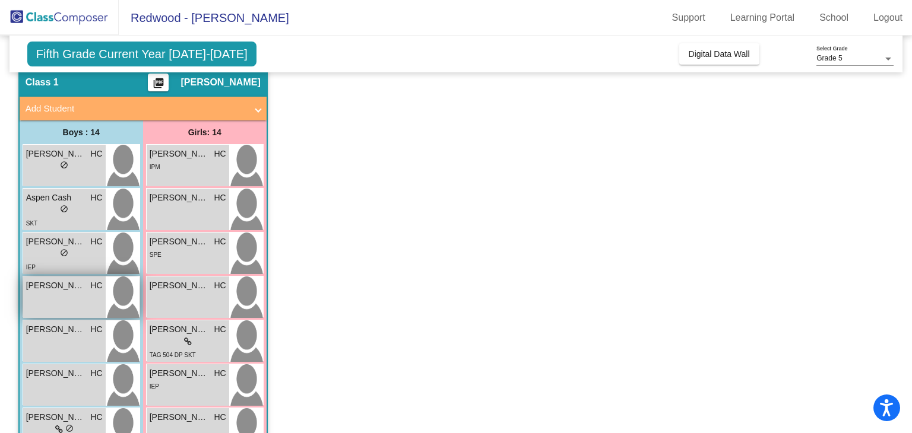
click at [113, 301] on img at bounding box center [123, 298] width 34 height 42
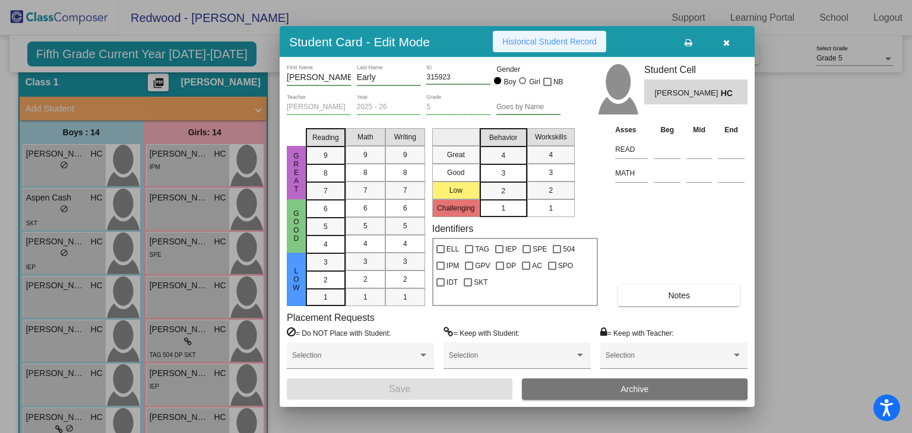
click at [573, 43] on span "Historical Student Record" at bounding box center [549, 41] width 94 height 9
click at [652, 35] on button "button" at bounding box center [726, 41] width 38 height 21
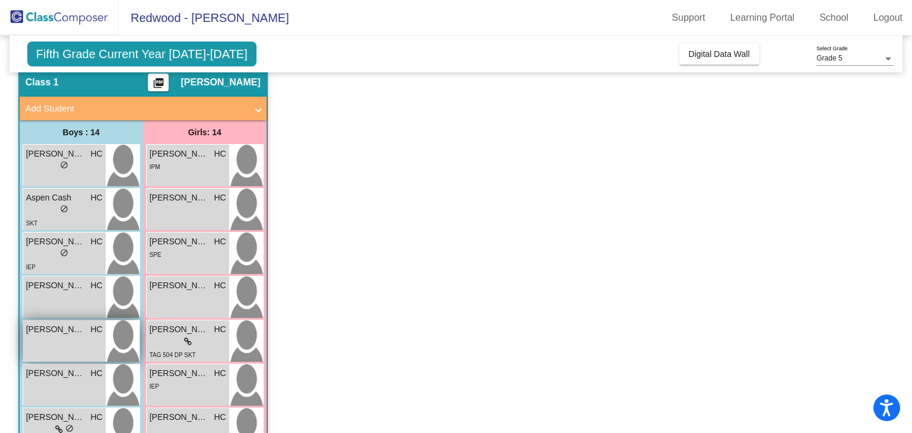
click at [121, 348] on img at bounding box center [123, 342] width 34 height 42
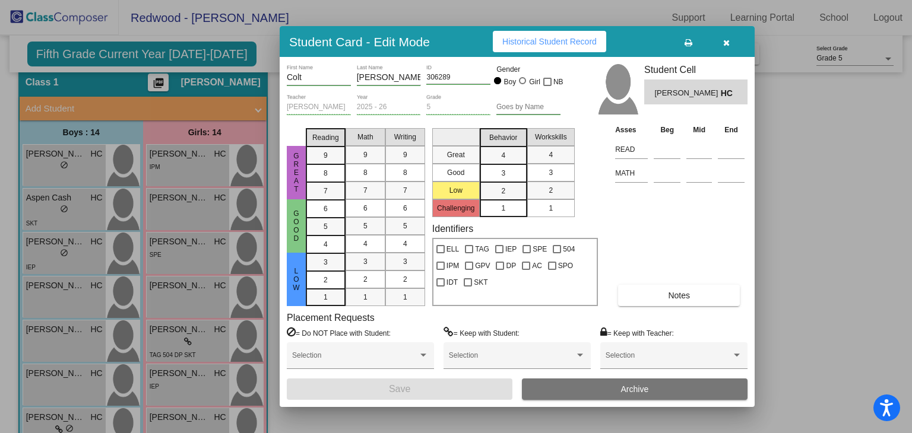
click at [595, 47] on button "Historical Student Record" at bounding box center [549, 41] width 113 height 21
click at [652, 43] on icon "button" at bounding box center [726, 43] width 7 height 8
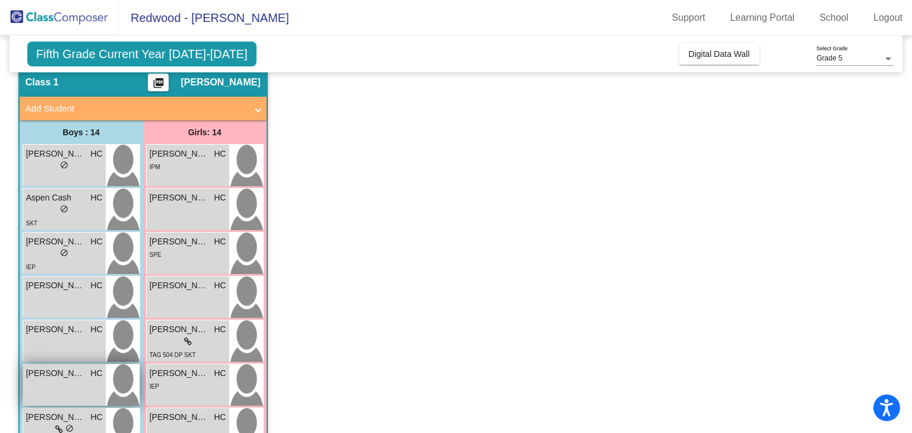
click at [121, 387] on img at bounding box center [123, 386] width 34 height 42
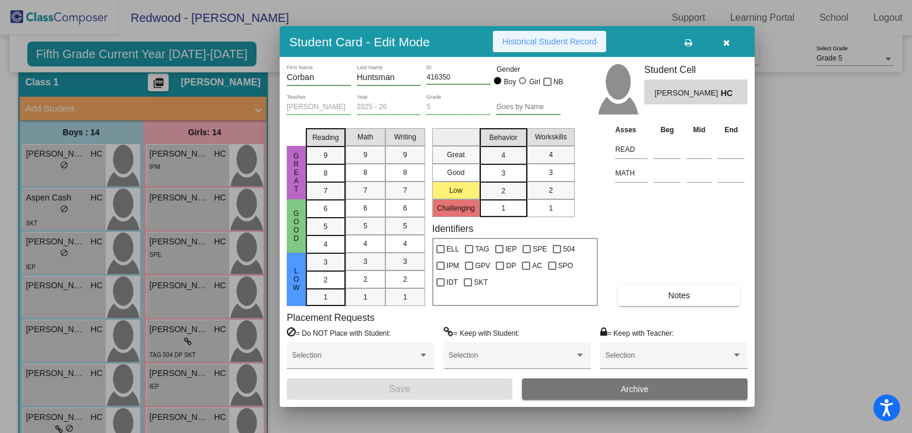
click at [512, 40] on span "Historical Student Record" at bounding box center [549, 41] width 94 height 9
click at [652, 41] on icon "button" at bounding box center [726, 43] width 7 height 8
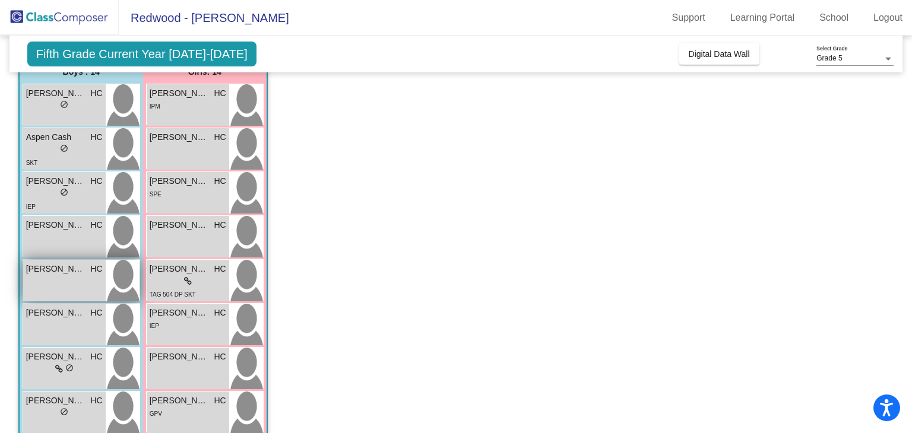
scroll to position [109, 0]
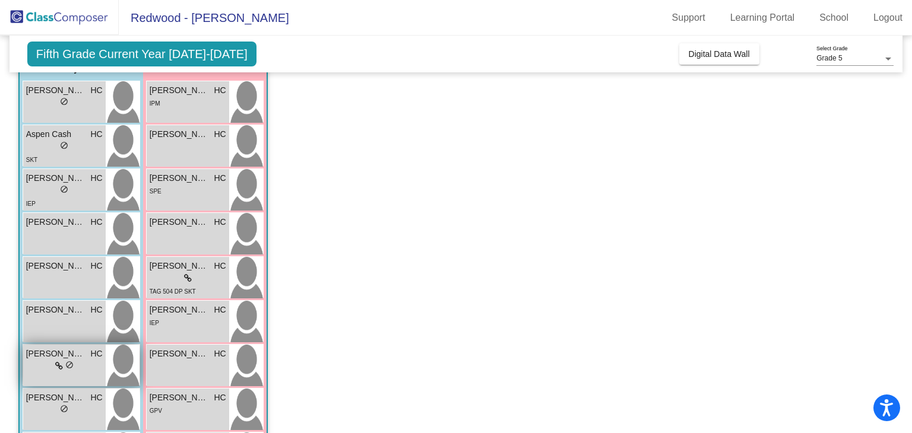
click at [125, 362] on img at bounding box center [123, 366] width 34 height 42
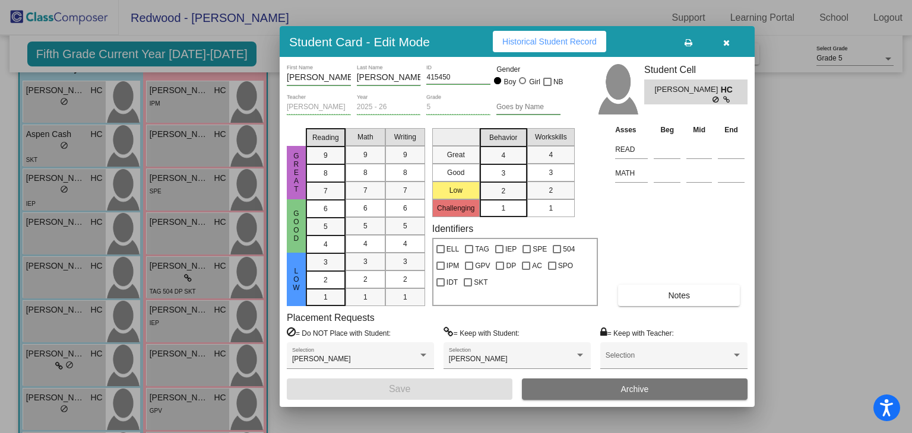
click at [514, 47] on button "Historical Student Record" at bounding box center [549, 41] width 113 height 21
click at [652, 46] on button "button" at bounding box center [726, 41] width 38 height 21
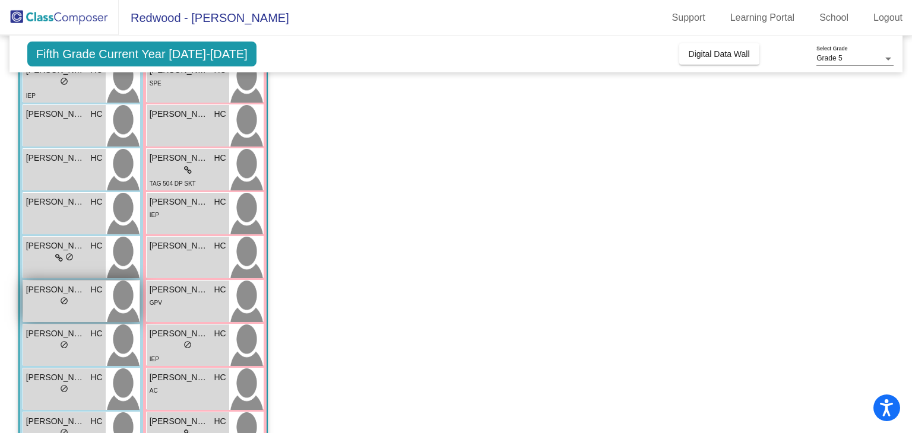
scroll to position [223, 0]
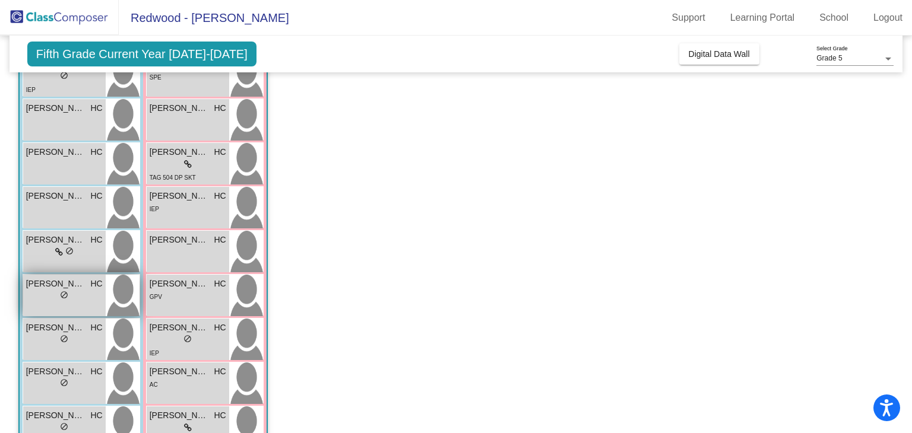
click at [119, 294] on img at bounding box center [123, 296] width 34 height 42
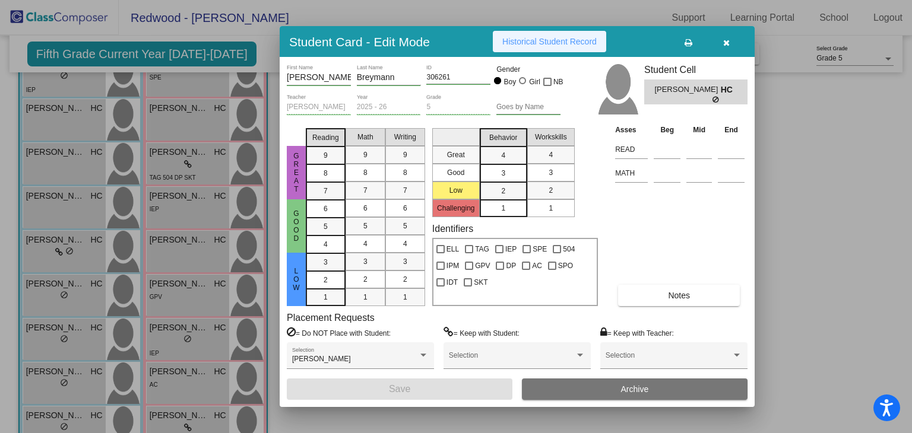
click at [509, 43] on span "Historical Student Record" at bounding box center [549, 41] width 94 height 9
click at [652, 42] on icon "button" at bounding box center [726, 43] width 7 height 8
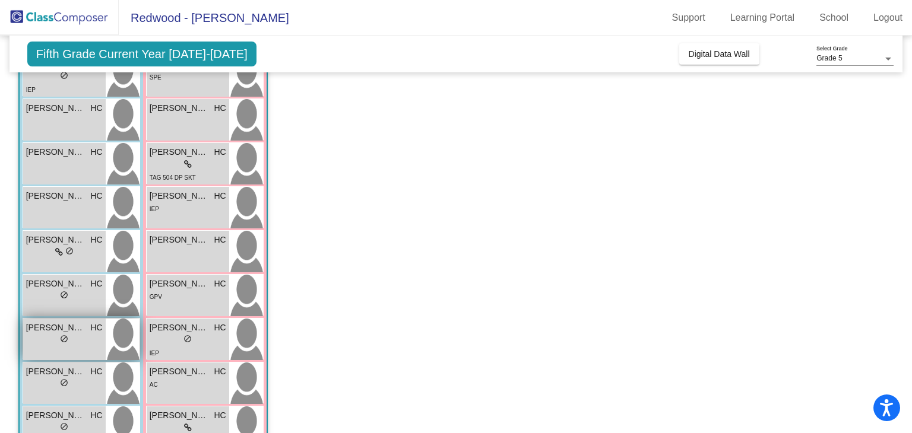
click at [128, 338] on img at bounding box center [123, 340] width 34 height 42
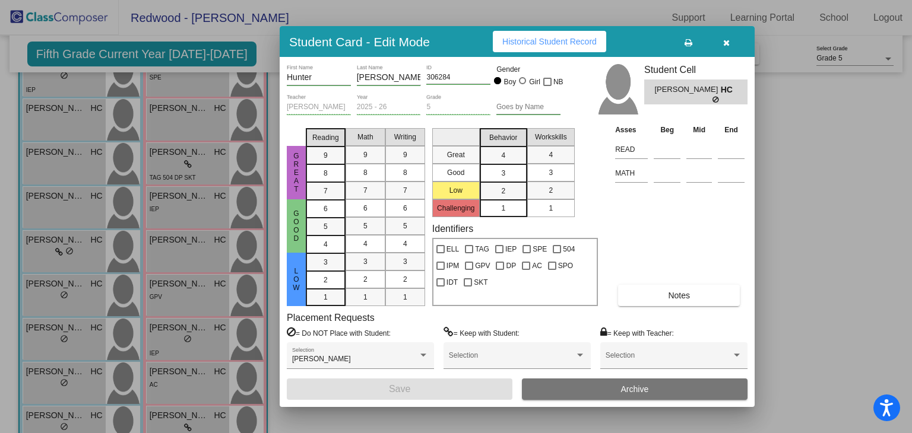
click at [541, 49] on button "Historical Student Record" at bounding box center [549, 41] width 113 height 21
click at [652, 42] on icon "button" at bounding box center [726, 43] width 7 height 8
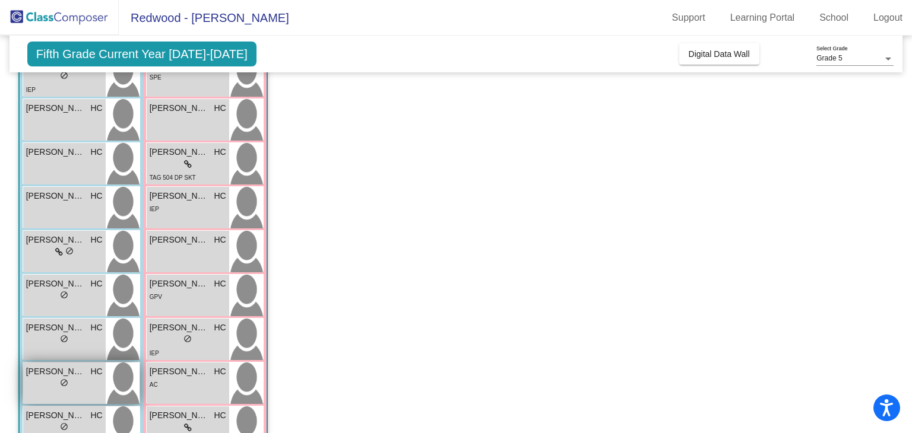
click at [111, 383] on img at bounding box center [123, 384] width 34 height 42
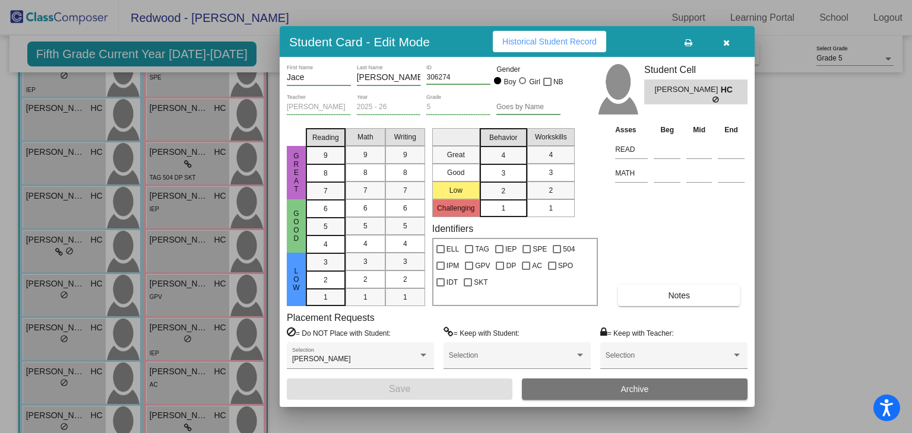
click at [540, 47] on button "Historical Student Record" at bounding box center [549, 41] width 113 height 21
click at [652, 40] on button "button" at bounding box center [726, 41] width 38 height 21
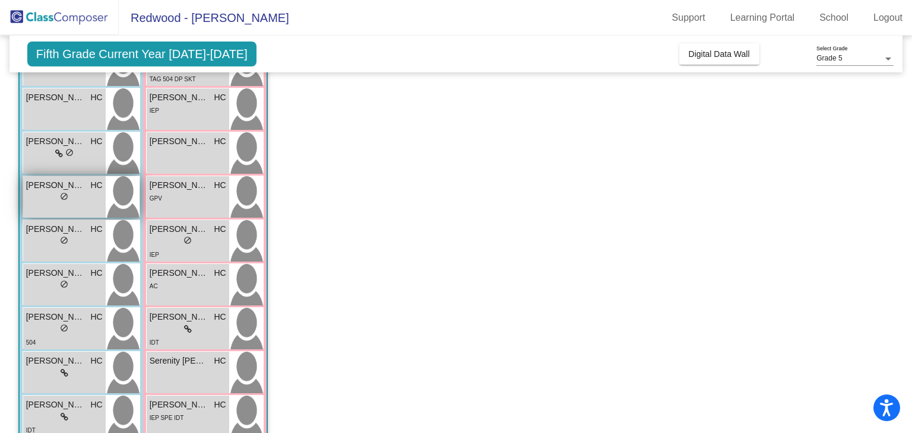
scroll to position [328, 0]
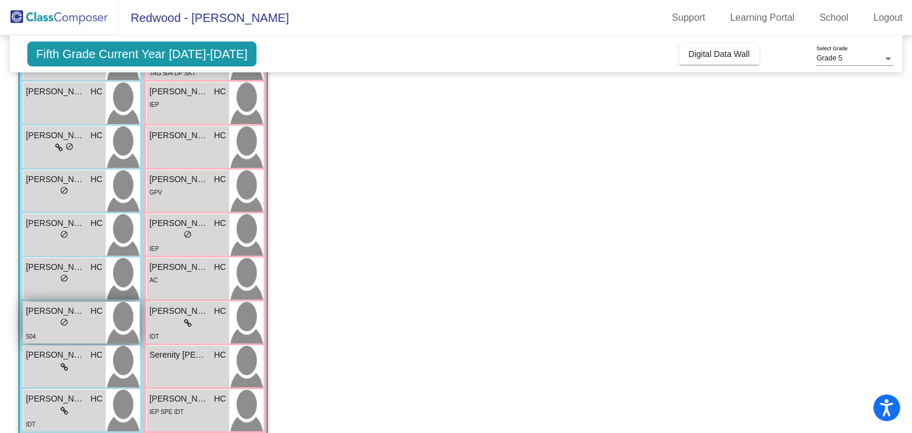
click at [114, 319] on img at bounding box center [123, 323] width 34 height 42
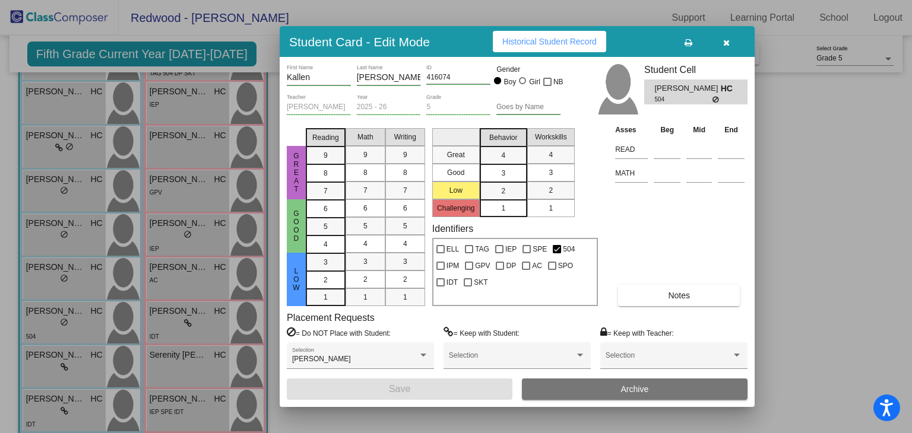
click at [556, 50] on button "Historical Student Record" at bounding box center [549, 41] width 113 height 21
click at [652, 40] on icon "button" at bounding box center [726, 43] width 7 height 8
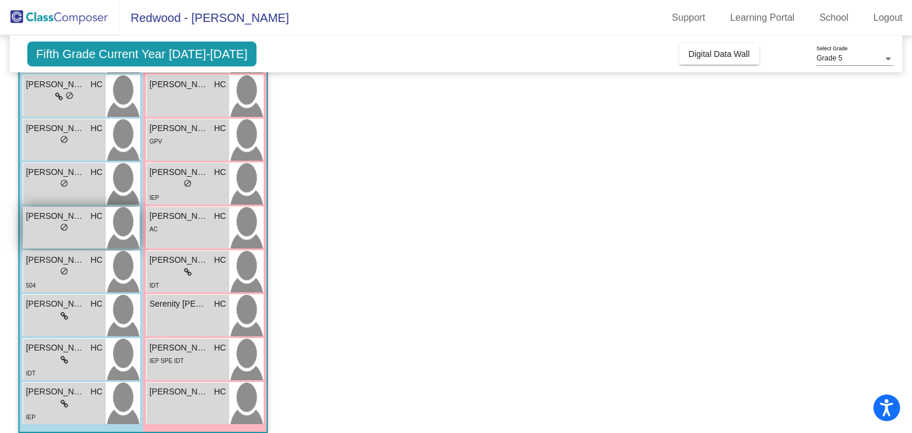
scroll to position [383, 0]
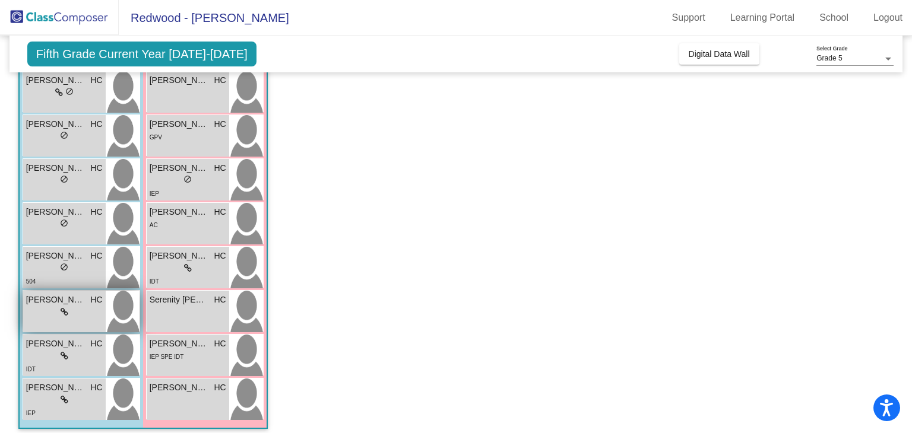
click at [131, 305] on img at bounding box center [123, 312] width 34 height 42
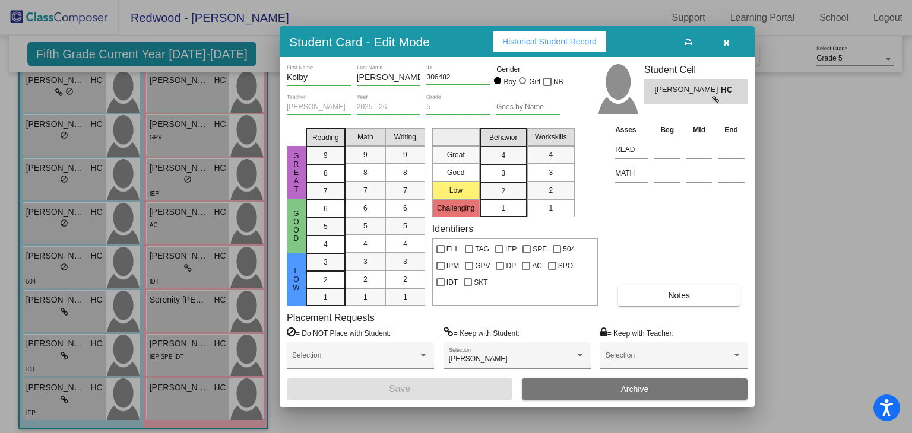
click at [522, 47] on button "Historical Student Record" at bounding box center [549, 41] width 113 height 21
click at [652, 42] on icon "button" at bounding box center [726, 43] width 7 height 8
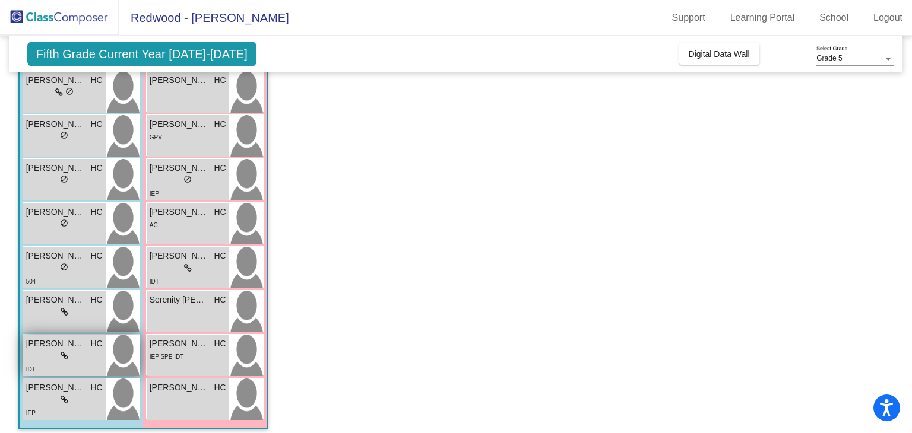
click at [122, 355] on img at bounding box center [123, 356] width 34 height 42
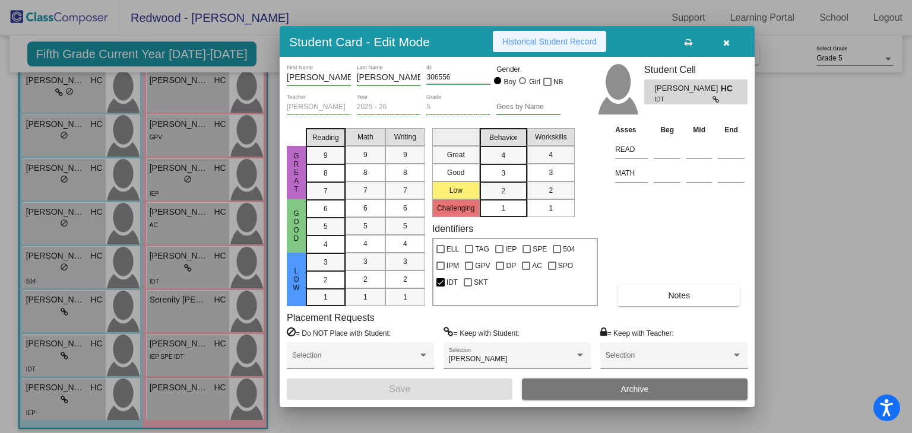
click at [571, 46] on button "Historical Student Record" at bounding box center [549, 41] width 113 height 21
click at [652, 43] on icon "button" at bounding box center [726, 43] width 7 height 8
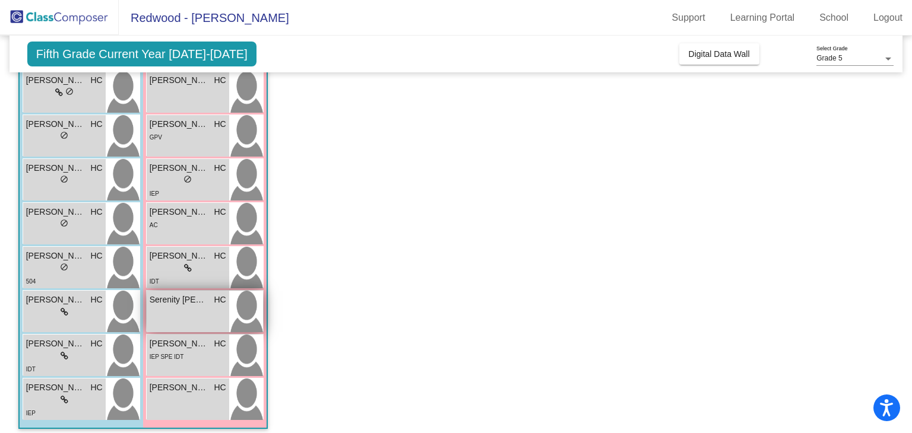
scroll to position [390, 0]
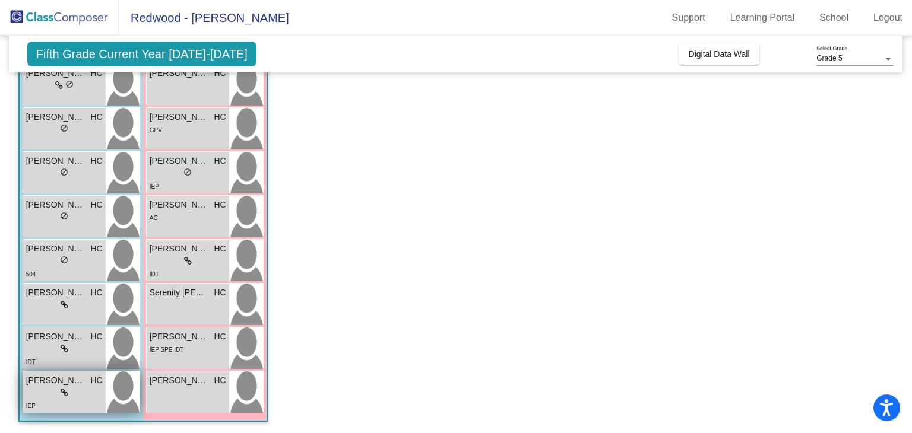
click at [121, 385] on img at bounding box center [123, 393] width 34 height 42
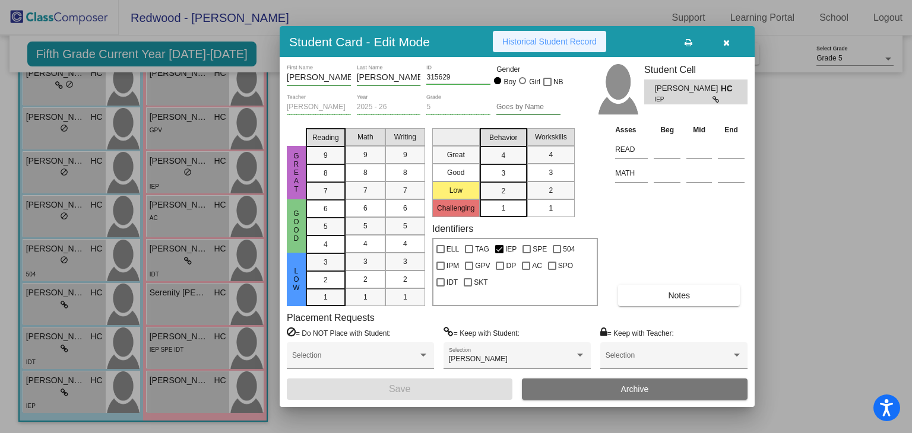
click at [567, 42] on span "Historical Student Record" at bounding box center [549, 41] width 94 height 9
click at [652, 43] on icon "button" at bounding box center [726, 43] width 7 height 8
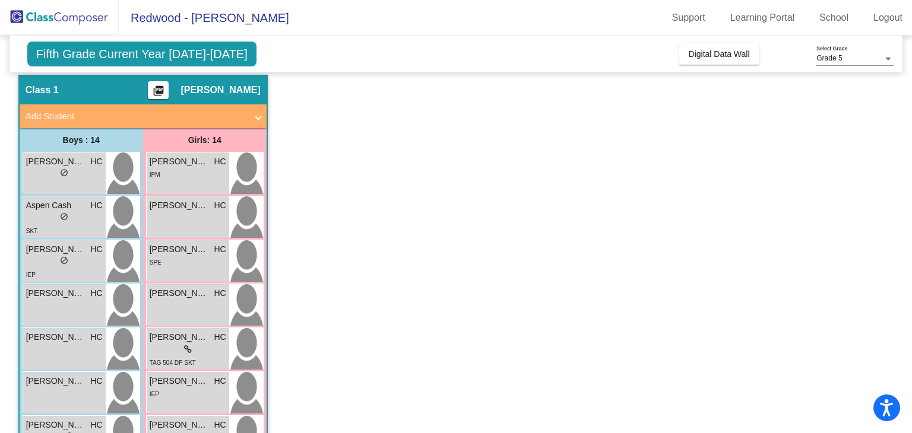
scroll to position [0, 0]
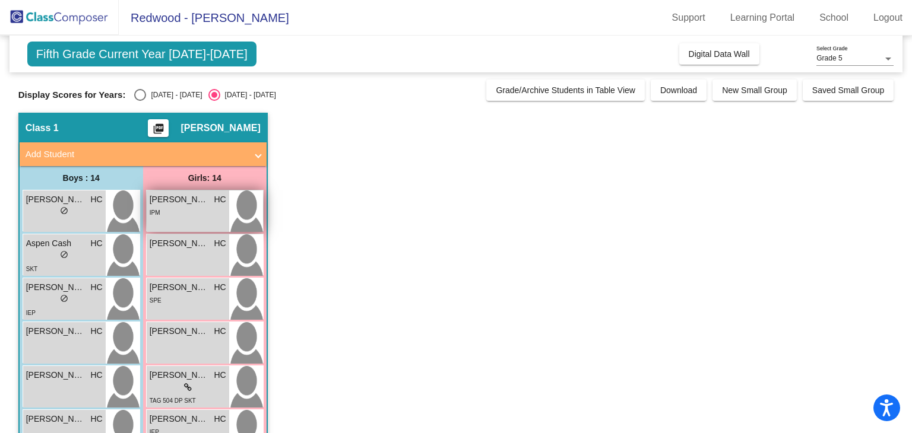
click at [242, 218] on img at bounding box center [246, 212] width 34 height 42
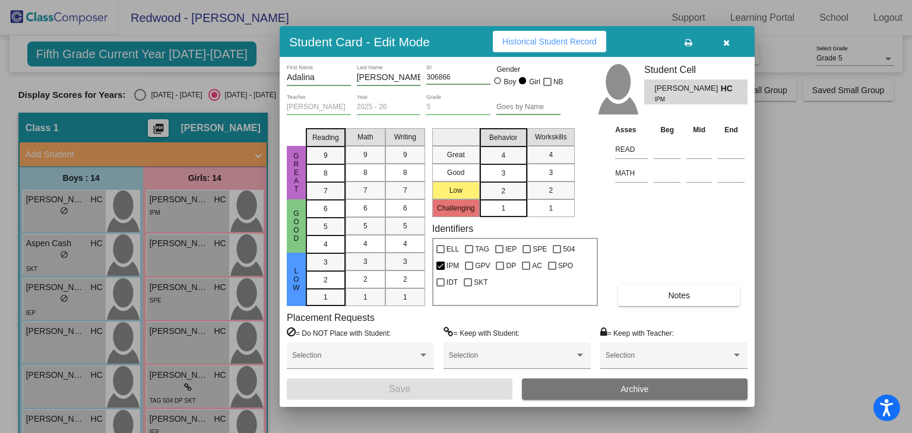
click at [573, 43] on span "Historical Student Record" at bounding box center [549, 41] width 94 height 9
click at [652, 40] on icon "button" at bounding box center [726, 43] width 7 height 8
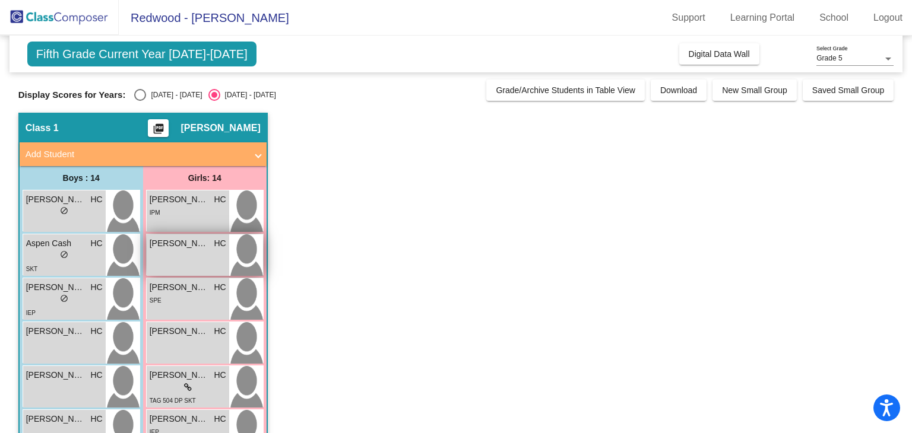
click at [248, 252] on img at bounding box center [246, 255] width 34 height 42
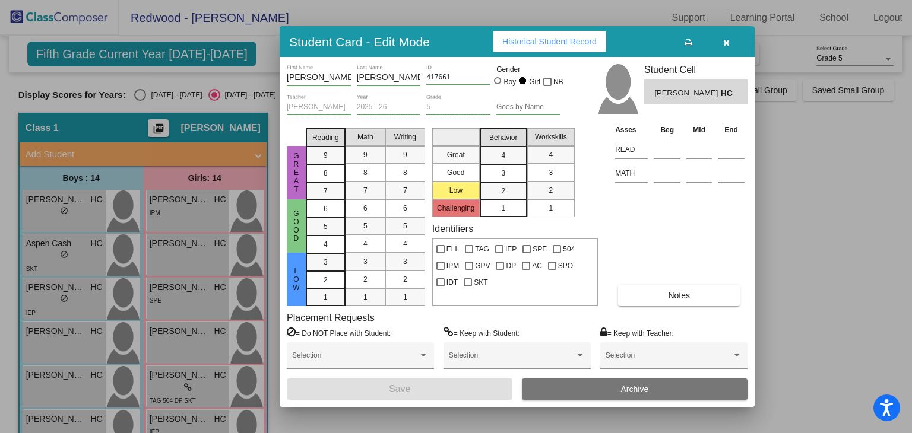
click at [546, 41] on span "Historical Student Record" at bounding box center [549, 41] width 94 height 9
click at [652, 41] on icon "button" at bounding box center [726, 43] width 7 height 8
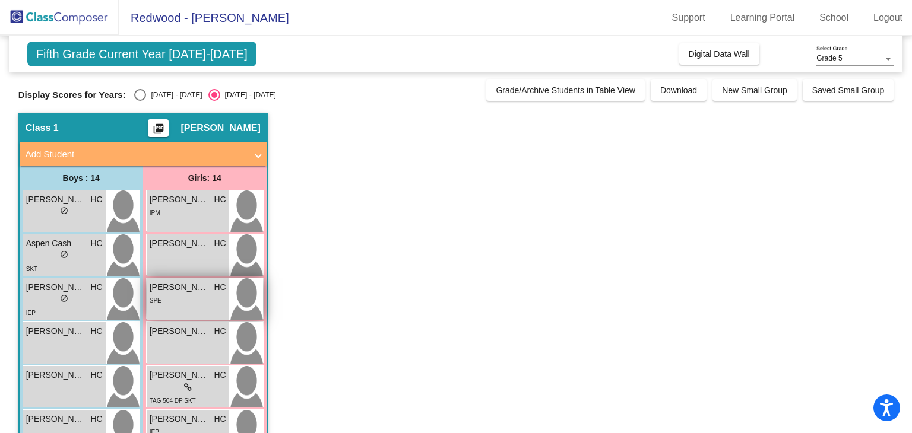
click at [240, 298] on img at bounding box center [246, 299] width 34 height 42
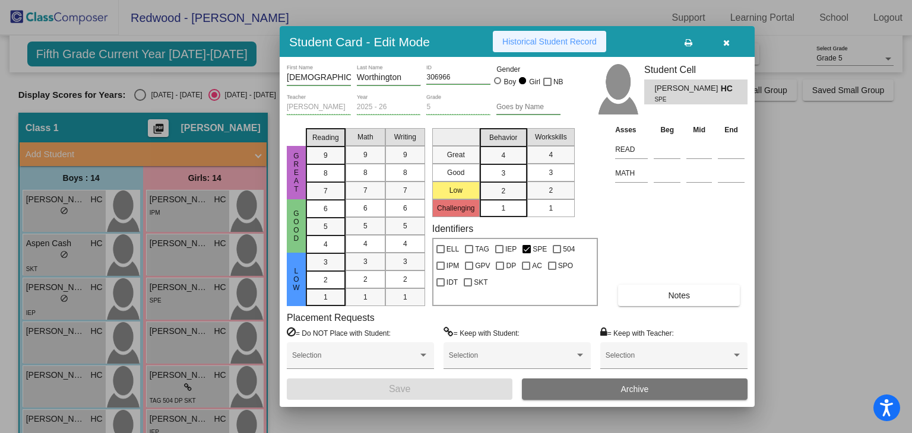
click at [559, 38] on span "Historical Student Record" at bounding box center [549, 41] width 94 height 9
click at [652, 36] on button "button" at bounding box center [726, 41] width 38 height 21
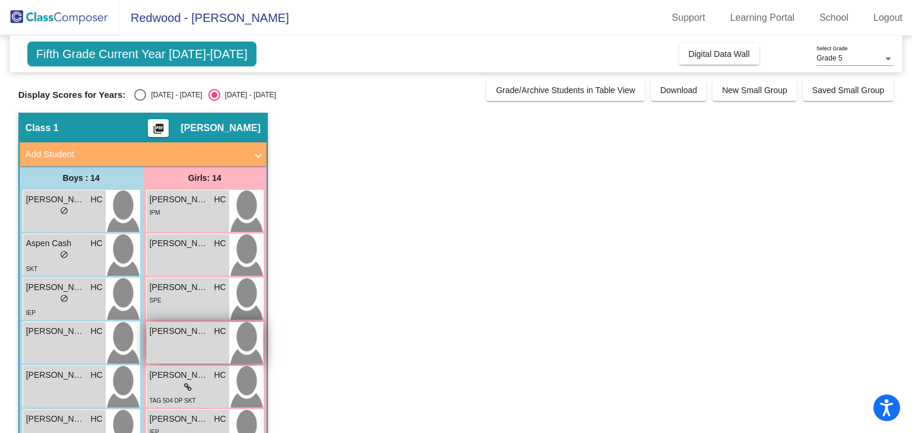
click at [245, 336] on img at bounding box center [246, 343] width 34 height 42
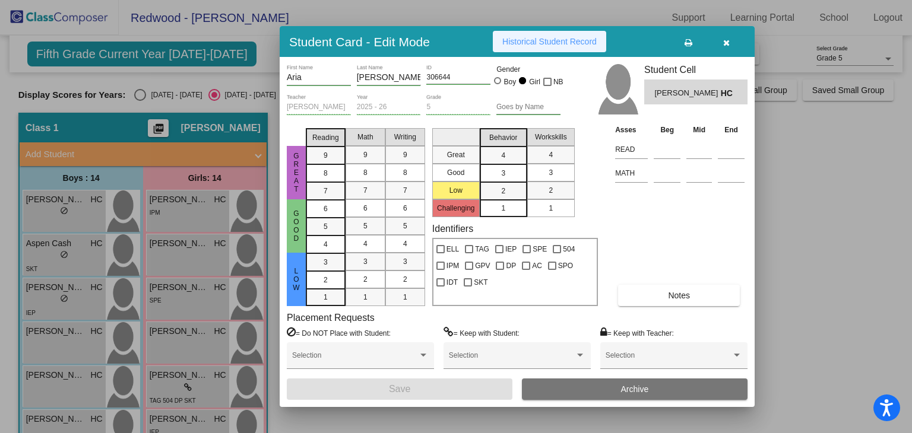
click at [554, 42] on span "Historical Student Record" at bounding box center [549, 41] width 94 height 9
click at [652, 40] on icon "button" at bounding box center [726, 43] width 7 height 8
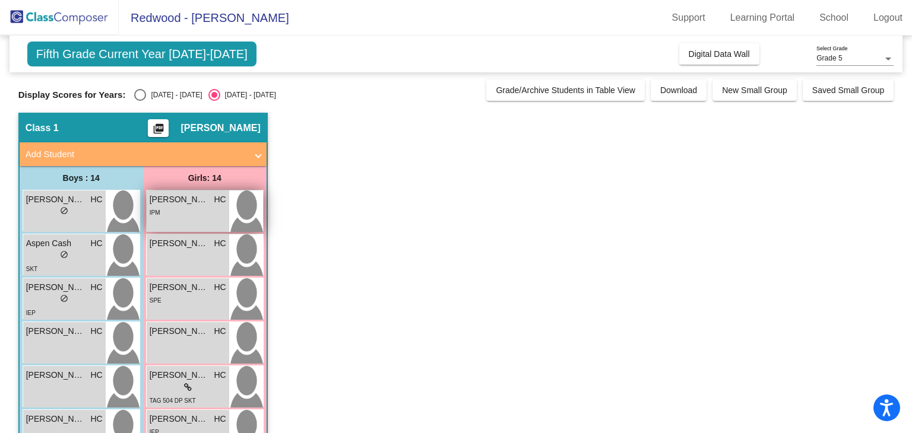
click at [252, 217] on img at bounding box center [246, 212] width 34 height 42
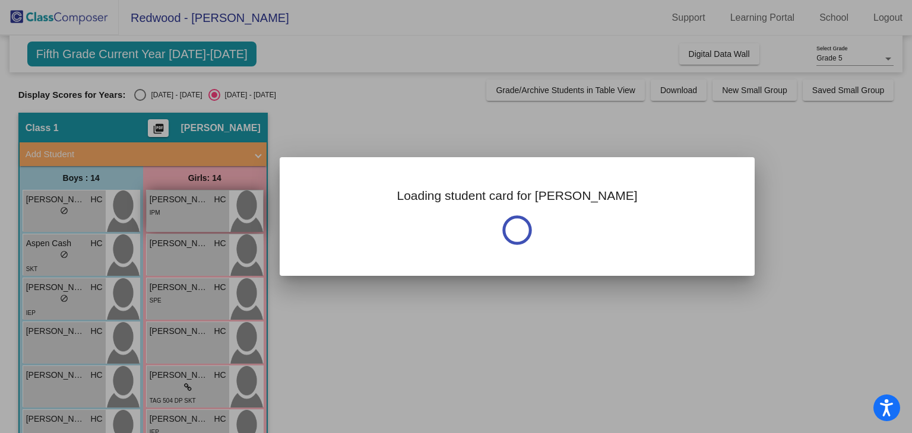
click at [252, 217] on div at bounding box center [456, 216] width 912 height 433
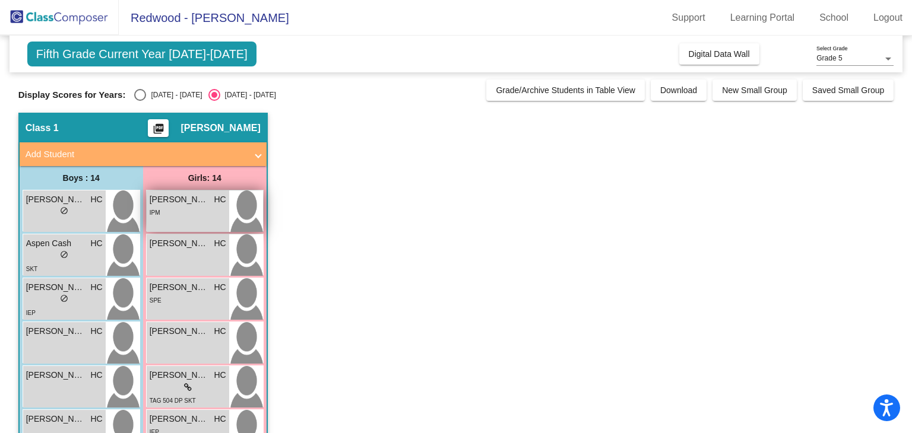
click at [254, 208] on img at bounding box center [246, 212] width 34 height 42
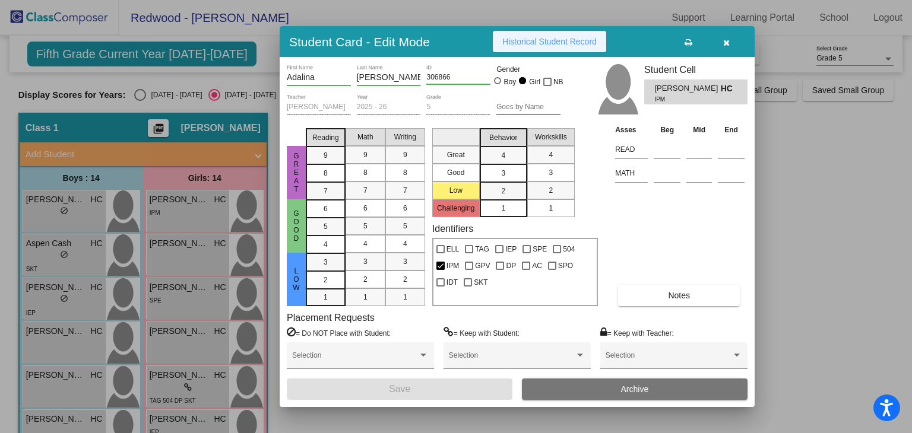
click at [538, 49] on button "Historical Student Record" at bounding box center [549, 41] width 113 height 21
click at [652, 43] on icon "button" at bounding box center [726, 43] width 7 height 8
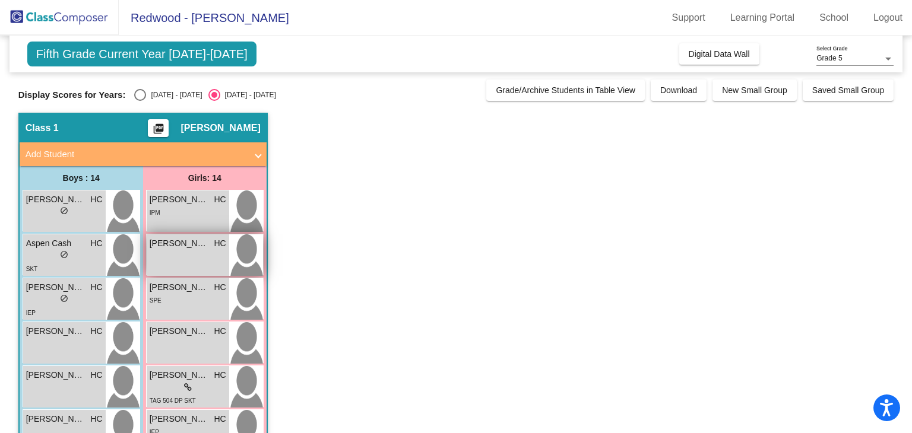
click at [255, 252] on img at bounding box center [246, 255] width 34 height 42
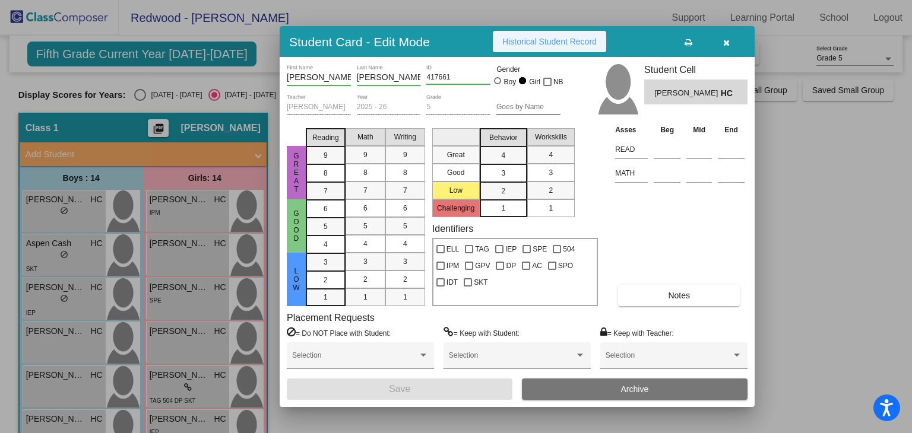
click at [535, 47] on button "Historical Student Record" at bounding box center [549, 41] width 113 height 21
click at [652, 39] on icon "button" at bounding box center [726, 43] width 7 height 8
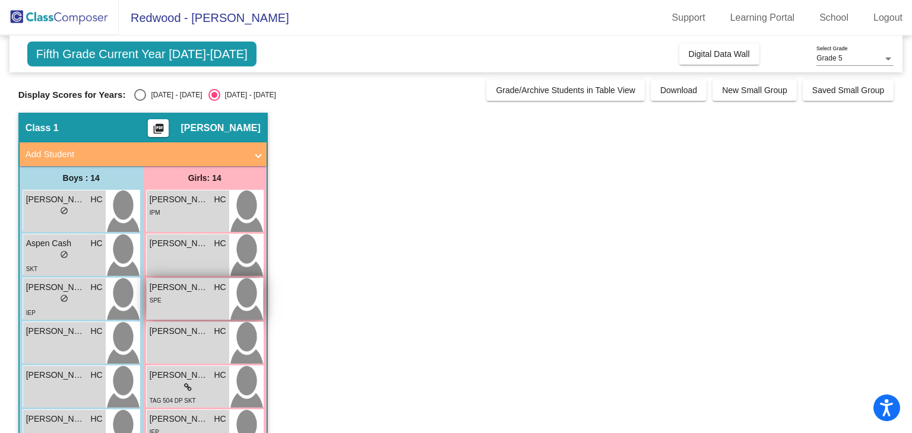
click at [249, 297] on img at bounding box center [246, 299] width 34 height 42
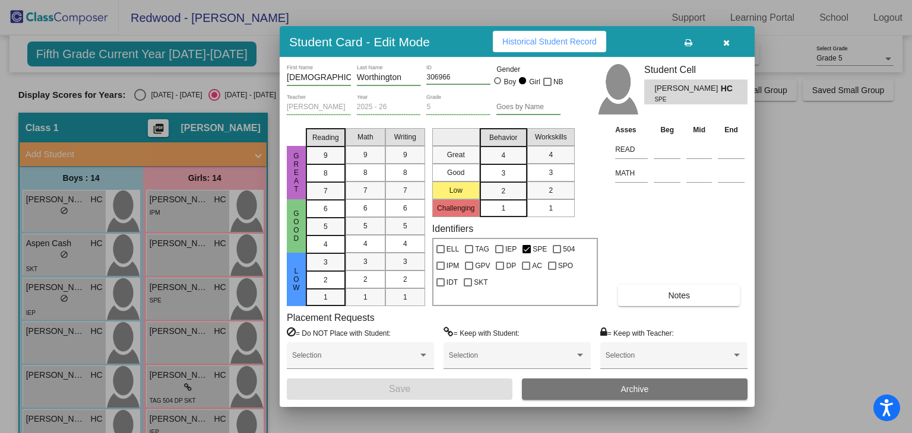
click at [563, 45] on span "Historical Student Record" at bounding box center [549, 41] width 94 height 9
click at [652, 42] on icon "button" at bounding box center [726, 43] width 7 height 8
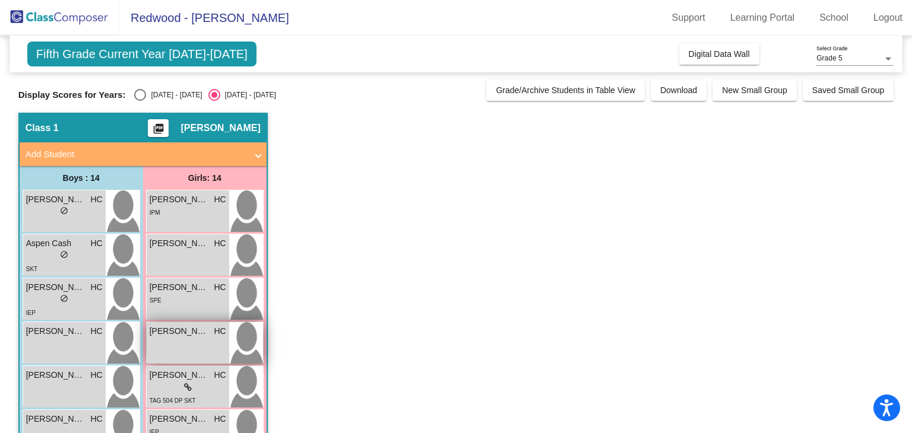
click at [253, 345] on img at bounding box center [246, 343] width 34 height 42
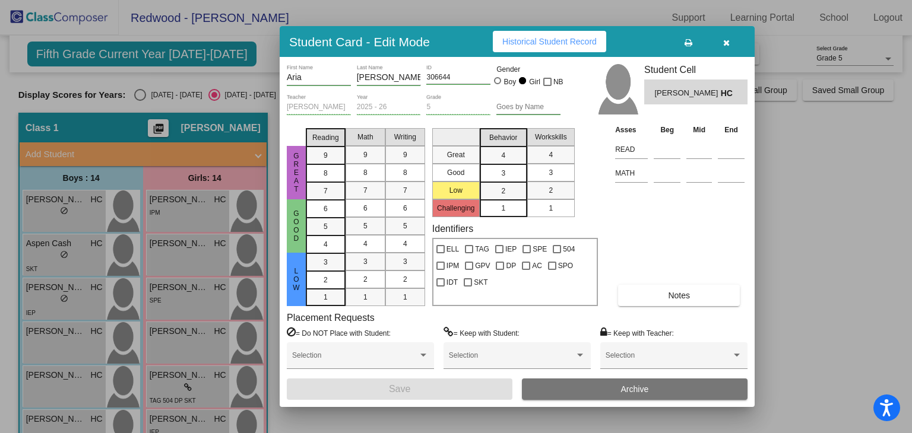
click at [533, 45] on span "Historical Student Record" at bounding box center [549, 41] width 94 height 9
click at [652, 42] on button "button" at bounding box center [726, 41] width 38 height 21
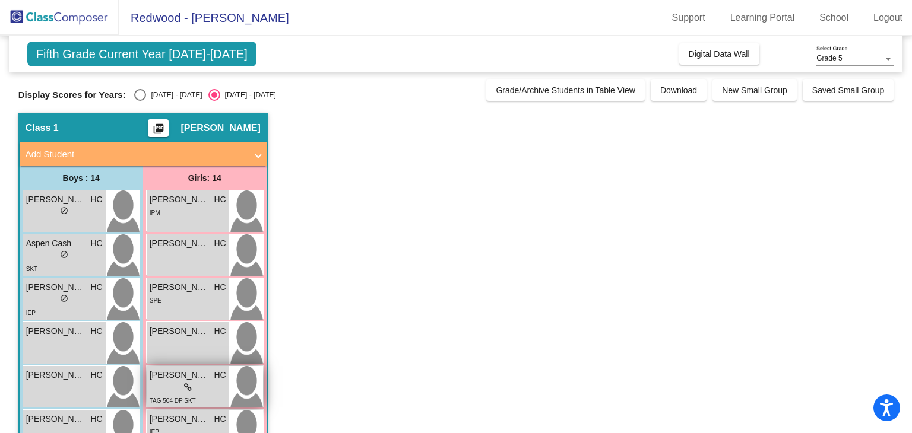
click at [250, 392] on img at bounding box center [246, 387] width 34 height 42
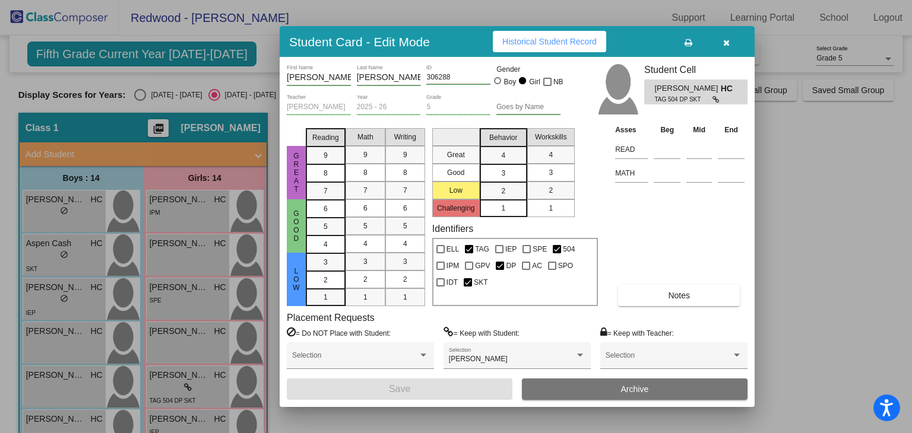
click at [556, 43] on span "Historical Student Record" at bounding box center [549, 41] width 94 height 9
click at [652, 45] on icon "button" at bounding box center [726, 43] width 7 height 8
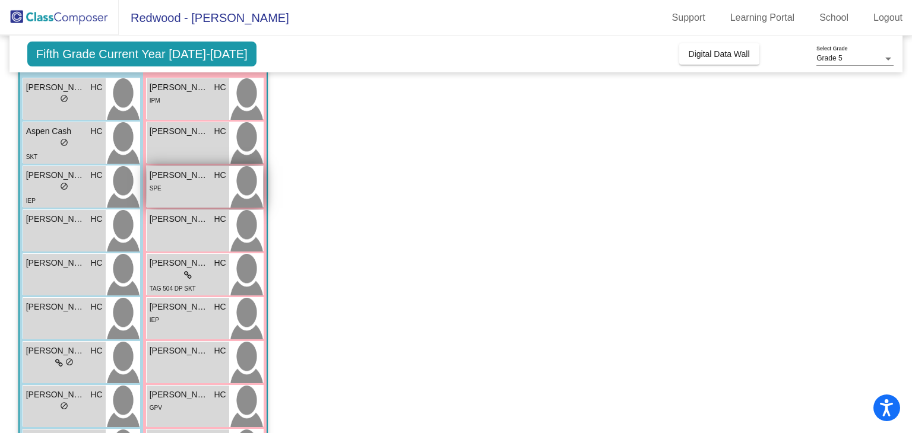
scroll to position [115, 0]
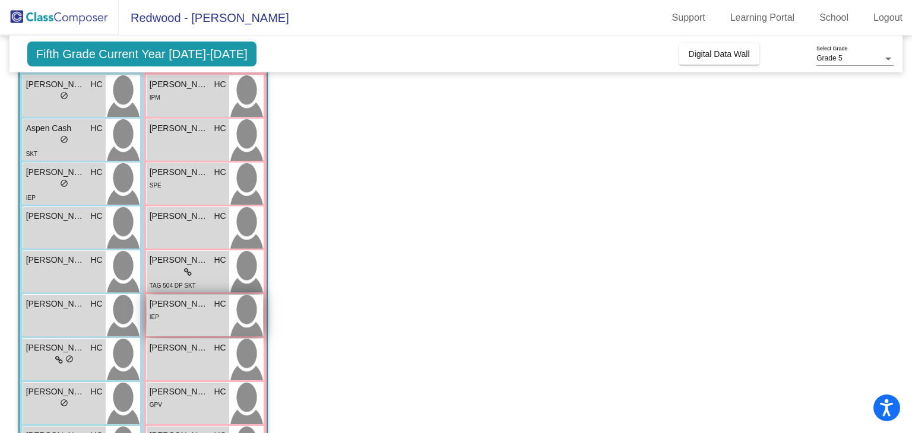
click at [244, 302] on img at bounding box center [246, 316] width 34 height 42
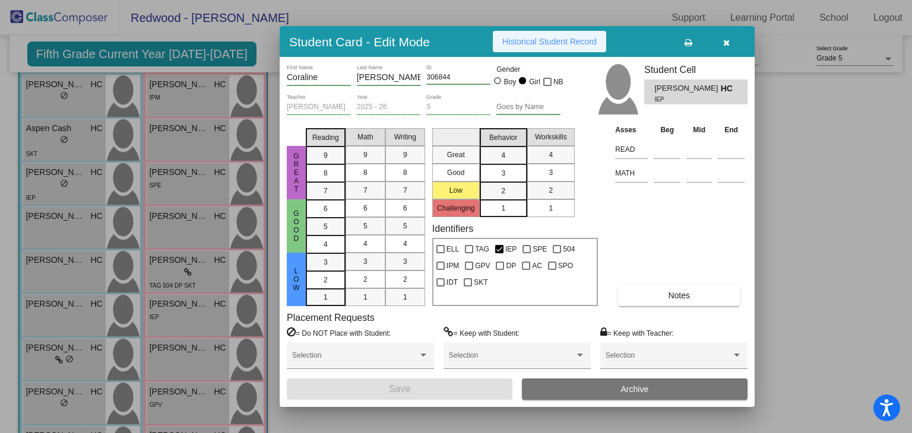
click at [538, 43] on span "Historical Student Record" at bounding box center [549, 41] width 94 height 9
click at [652, 41] on icon "button" at bounding box center [726, 43] width 7 height 8
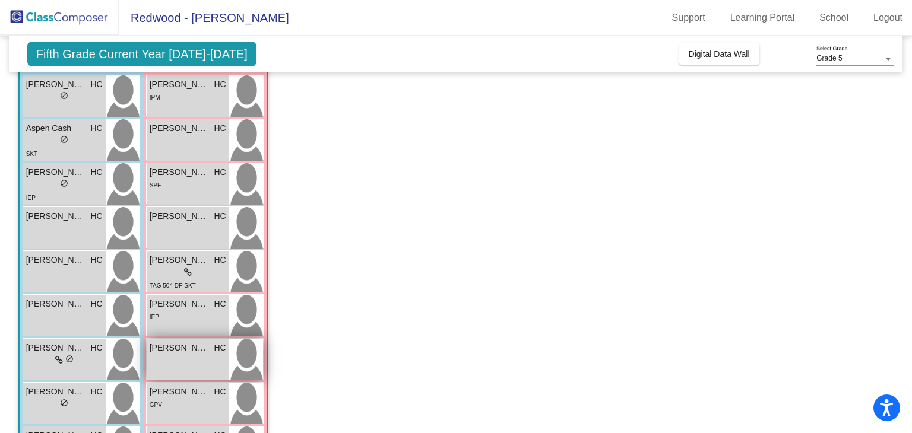
click at [250, 351] on img at bounding box center [246, 360] width 34 height 42
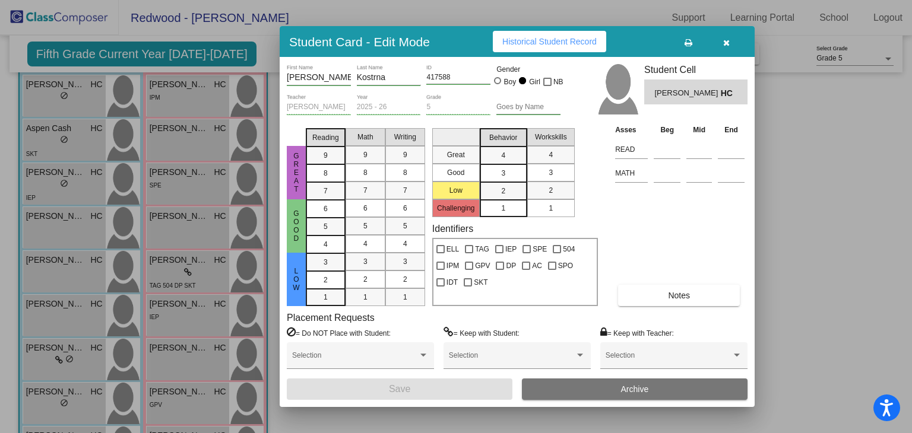
click at [512, 46] on span "Historical Student Record" at bounding box center [549, 41] width 94 height 9
click at [652, 39] on button "button" at bounding box center [726, 41] width 38 height 21
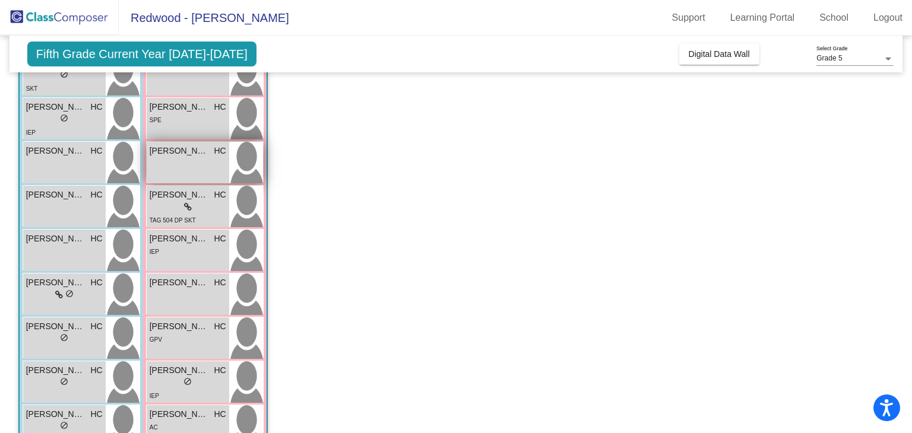
scroll to position [195, 0]
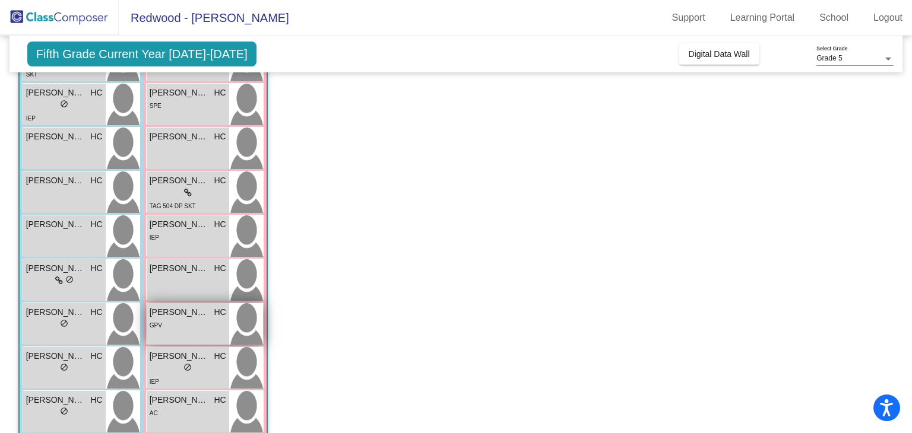
click at [246, 320] on img at bounding box center [246, 324] width 34 height 42
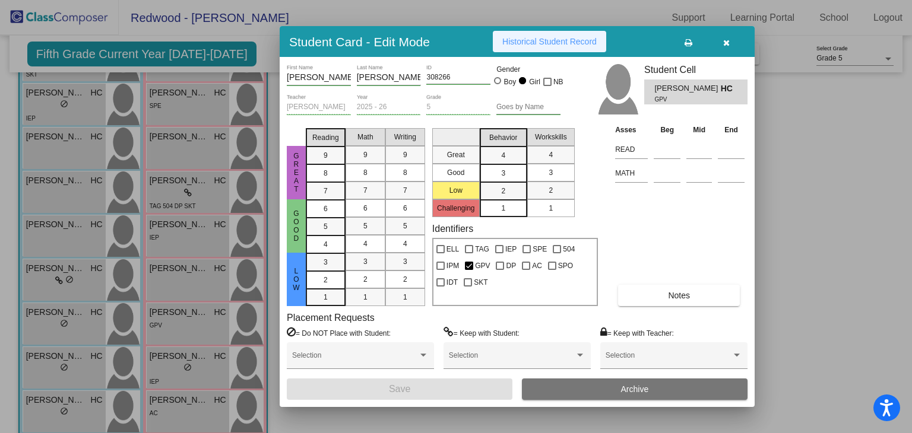
click at [567, 41] on span "Historical Student Record" at bounding box center [549, 41] width 94 height 9
click at [652, 40] on icon "button" at bounding box center [726, 43] width 7 height 8
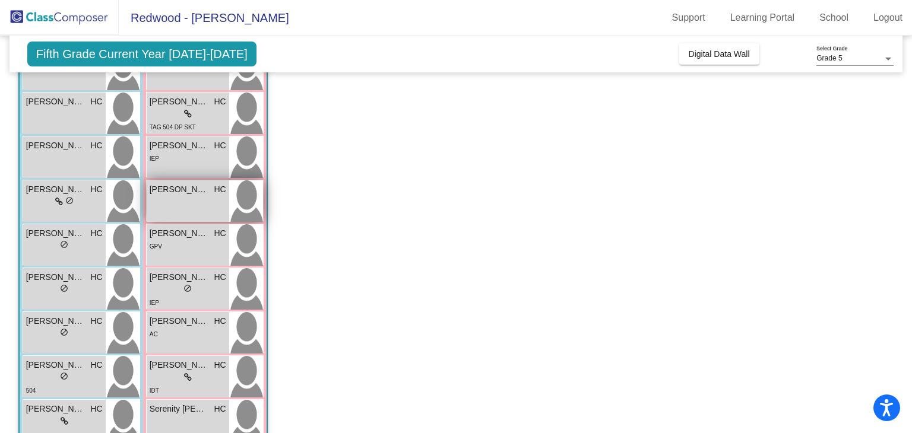
scroll to position [275, 0]
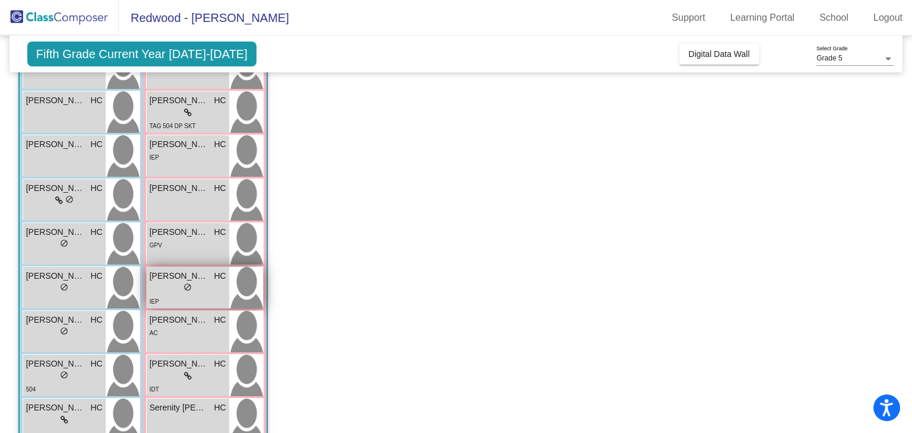
click at [243, 283] on img at bounding box center [246, 288] width 34 height 42
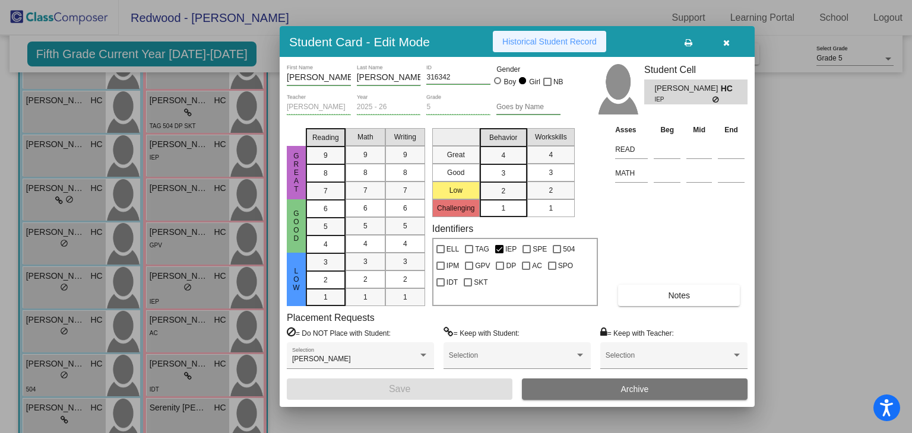
click at [528, 45] on span "Historical Student Record" at bounding box center [549, 41] width 94 height 9
click at [652, 37] on button "button" at bounding box center [726, 41] width 38 height 21
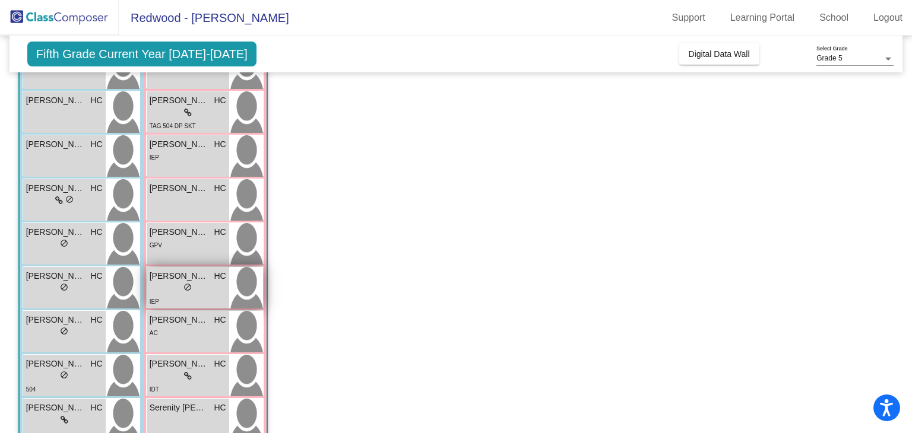
click at [254, 284] on img at bounding box center [246, 288] width 34 height 42
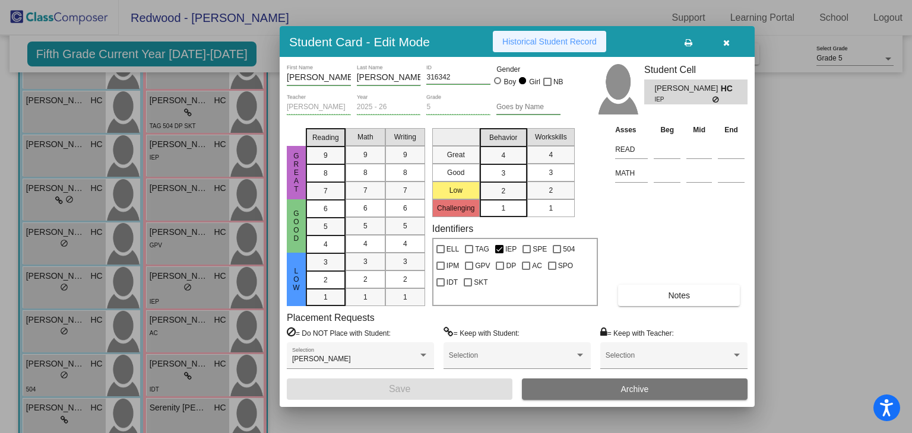
click at [551, 49] on button "Historical Student Record" at bounding box center [549, 41] width 113 height 21
click at [652, 44] on icon "button" at bounding box center [726, 43] width 7 height 8
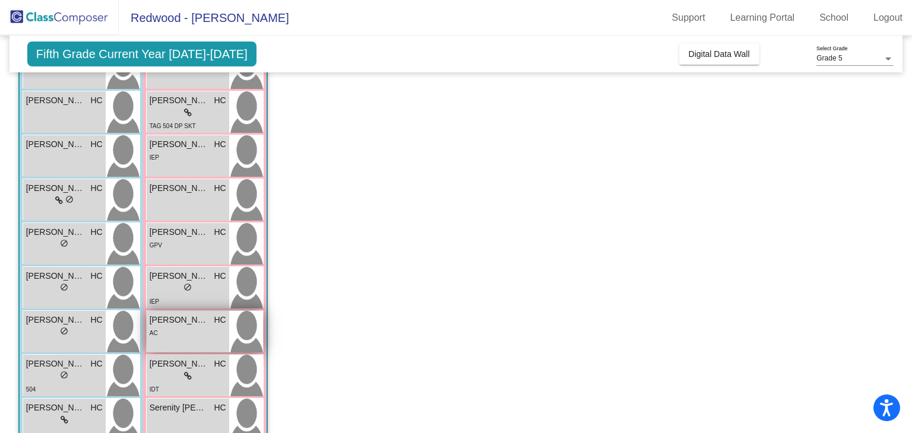
click at [248, 326] on img at bounding box center [246, 332] width 34 height 42
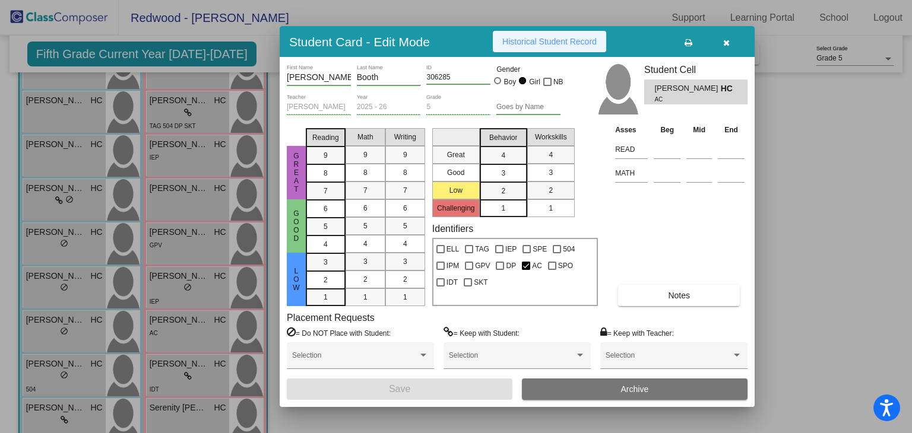
click at [581, 43] on span "Historical Student Record" at bounding box center [549, 41] width 94 height 9
click at [652, 42] on button "button" at bounding box center [726, 41] width 38 height 21
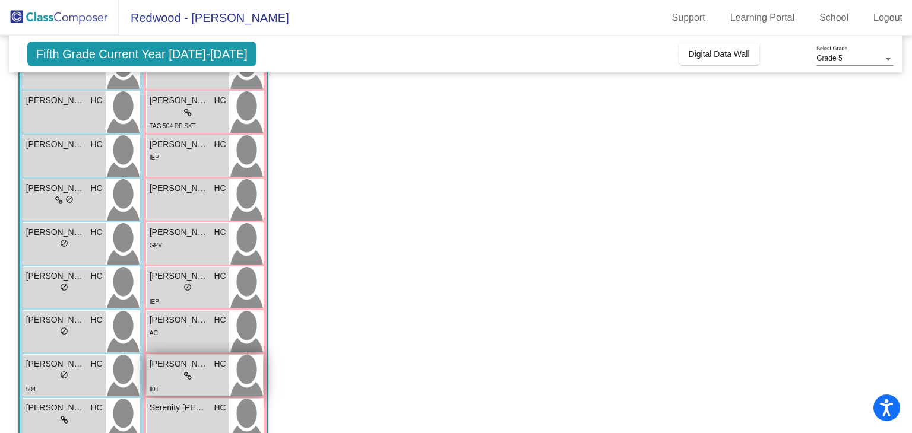
click at [239, 378] on img at bounding box center [246, 376] width 34 height 42
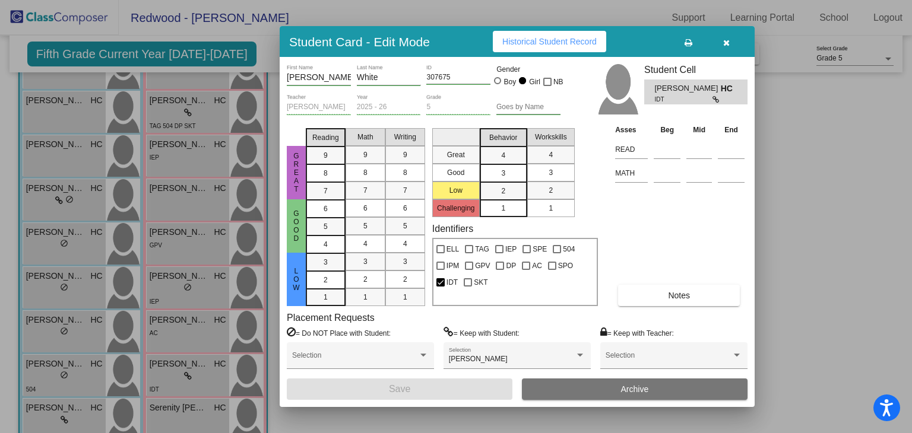
click at [572, 36] on button "Historical Student Record" at bounding box center [549, 41] width 113 height 21
click at [652, 39] on button "button" at bounding box center [726, 41] width 38 height 21
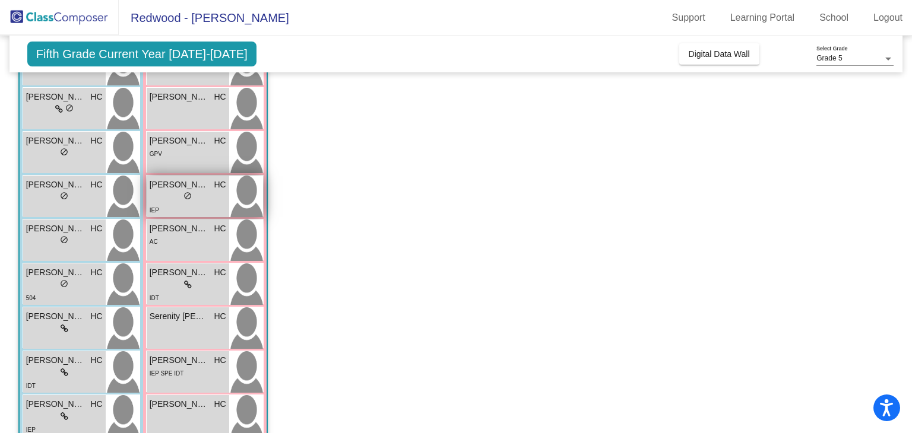
scroll to position [367, 0]
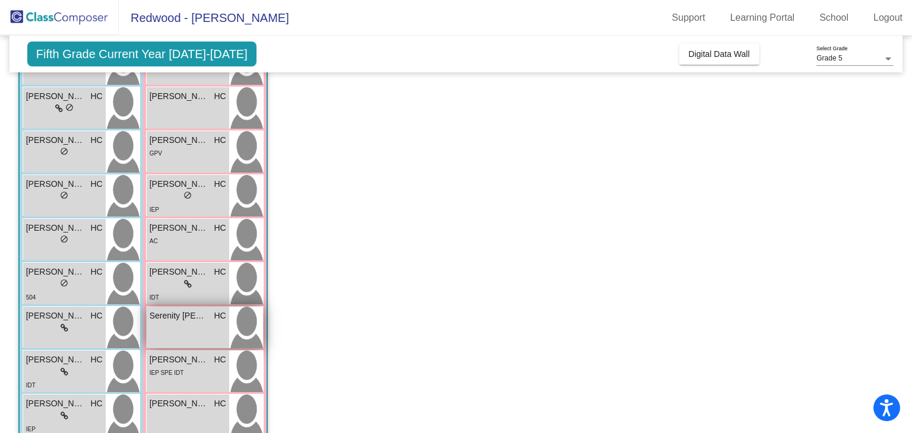
click at [236, 329] on img at bounding box center [246, 328] width 34 height 42
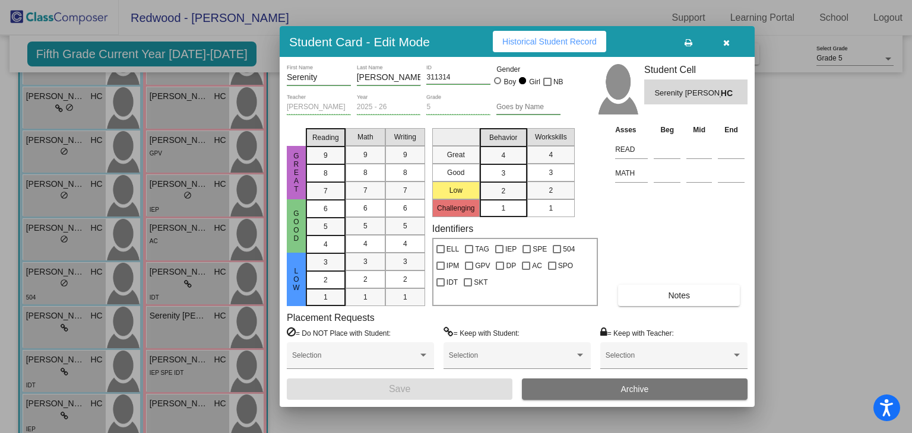
click at [568, 42] on span "Historical Student Record" at bounding box center [549, 41] width 94 height 9
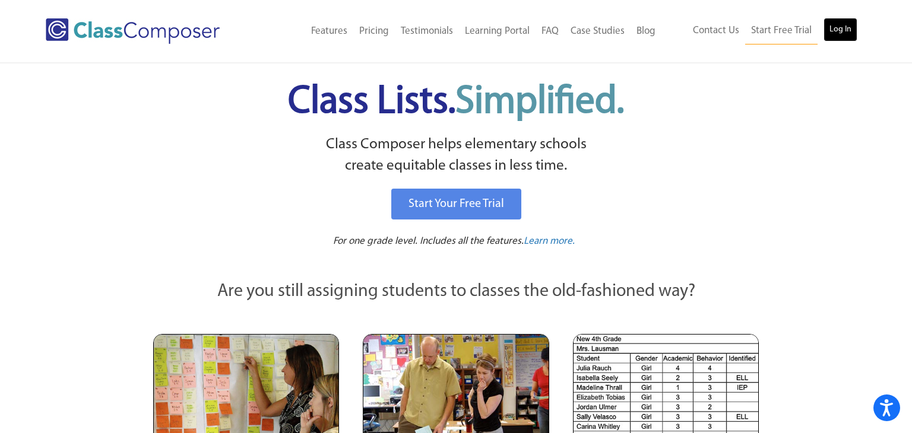
click at [839, 26] on link "Log In" at bounding box center [840, 30] width 34 height 24
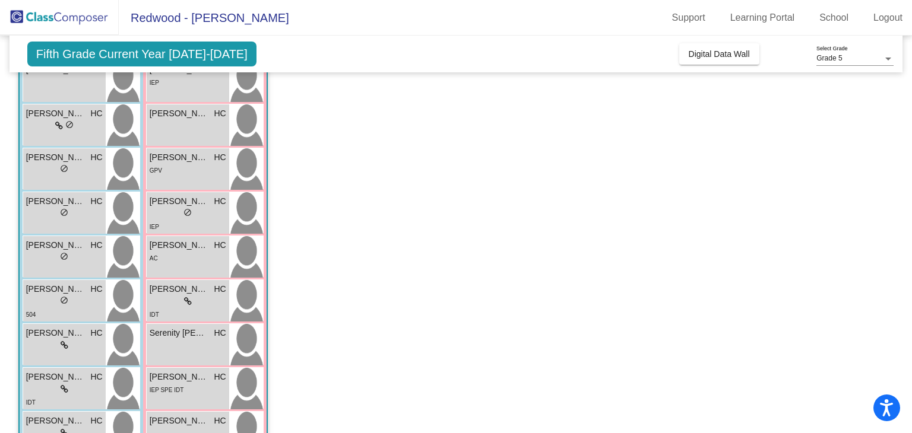
scroll to position [390, 0]
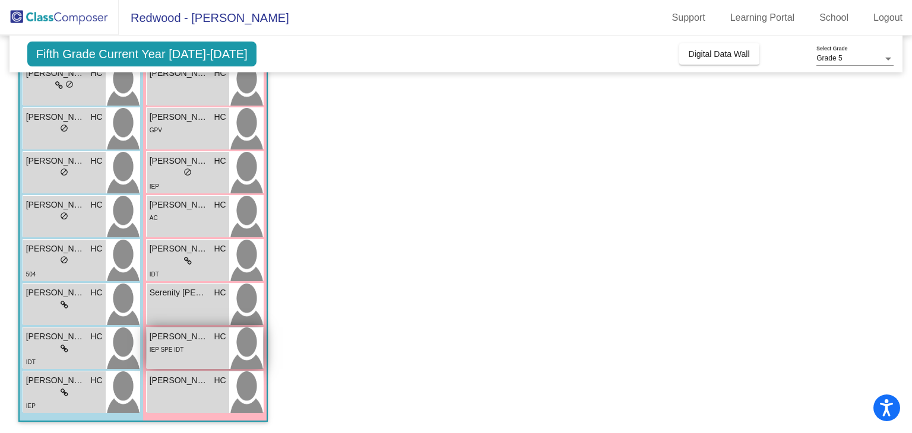
click at [243, 355] on img at bounding box center [246, 349] width 34 height 42
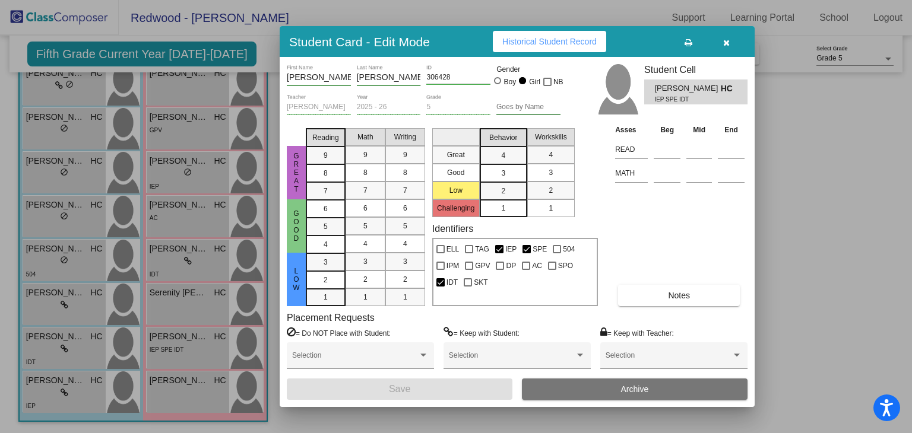
click at [518, 50] on button "Historical Student Record" at bounding box center [549, 41] width 113 height 21
click at [730, 39] on button "button" at bounding box center [726, 41] width 38 height 21
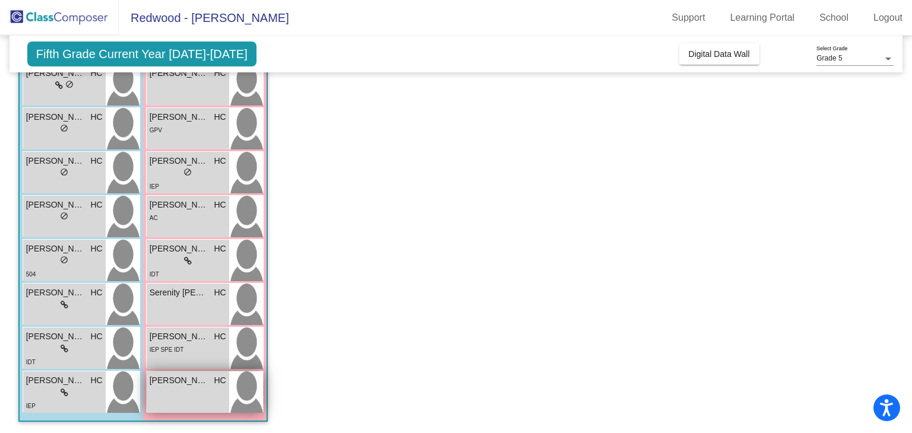
click at [239, 389] on img at bounding box center [246, 393] width 34 height 42
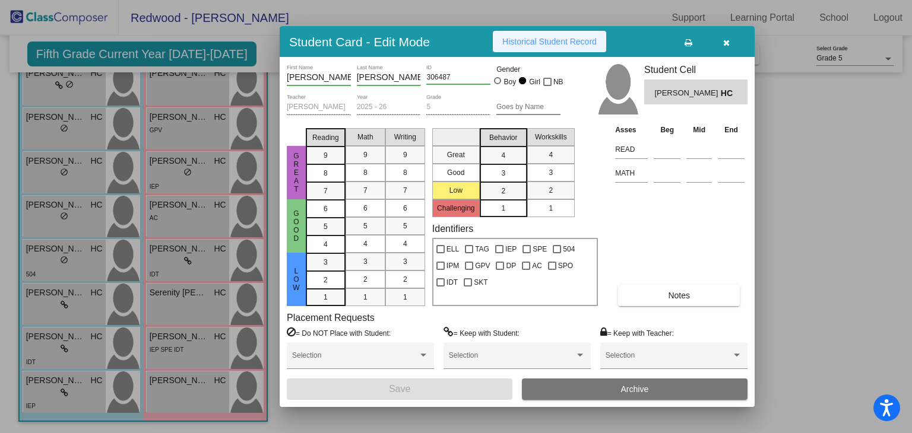
click at [513, 41] on span "Historical Student Record" at bounding box center [549, 41] width 94 height 9
click at [723, 46] on icon "button" at bounding box center [726, 43] width 7 height 8
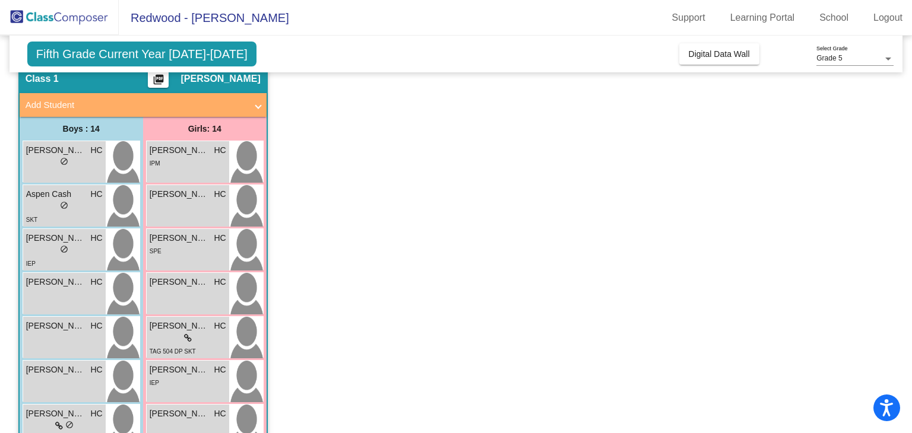
scroll to position [0, 0]
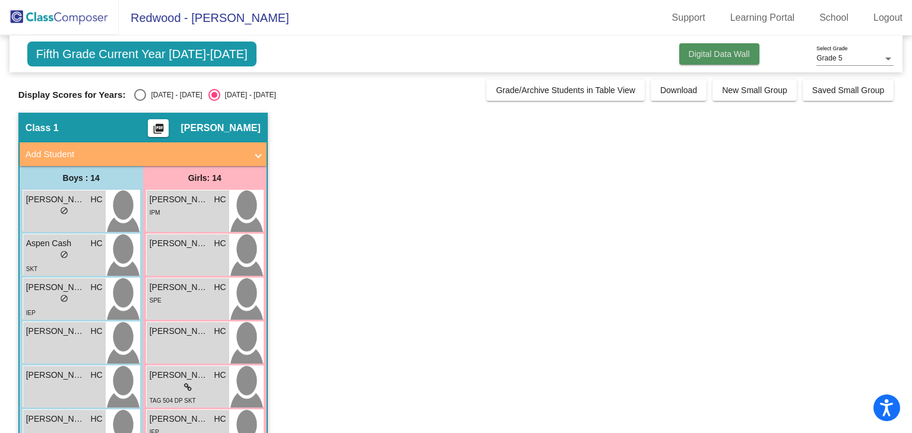
click at [712, 53] on span "Digital Data Wall" at bounding box center [719, 53] width 61 height 9
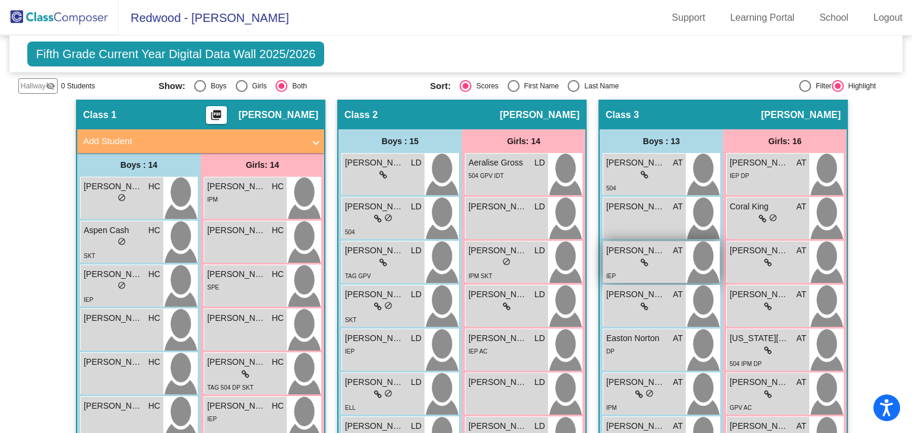
scroll to position [184, 0]
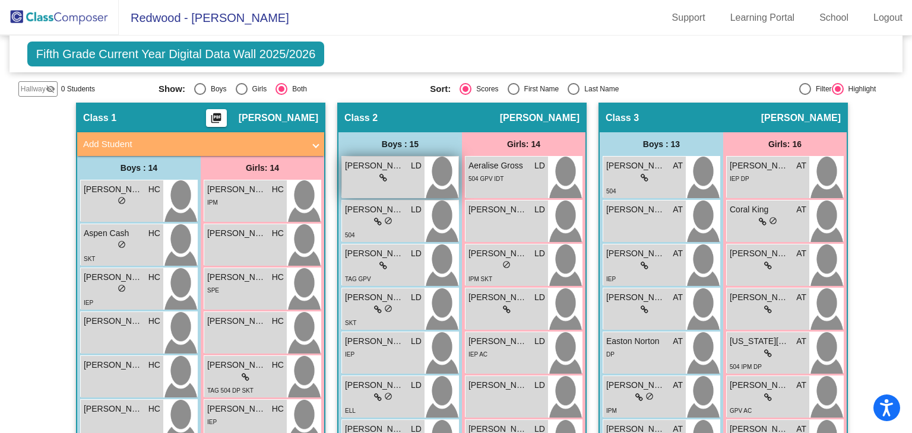
click at [442, 185] on img at bounding box center [441, 178] width 34 height 42
click at [638, 65] on div "Fifth Grade Current Year Digital Data Wall 2025/2026 Add, Move, or Retain Stude…" at bounding box center [455, 54] width 893 height 37
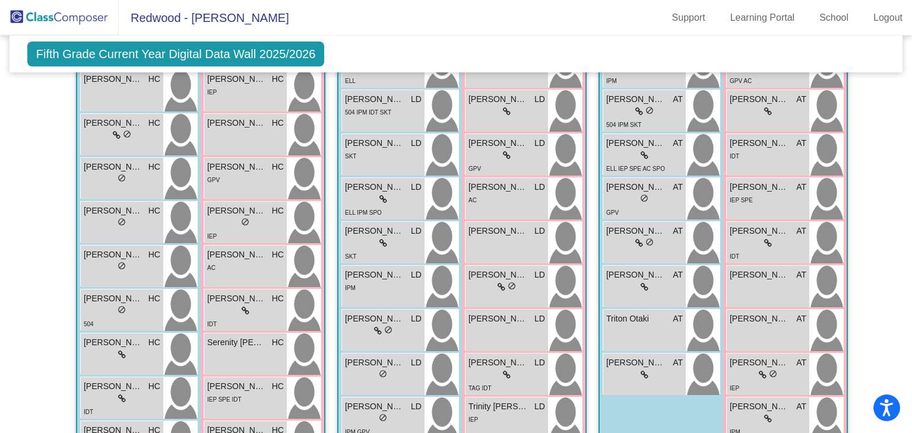
scroll to position [512, 0]
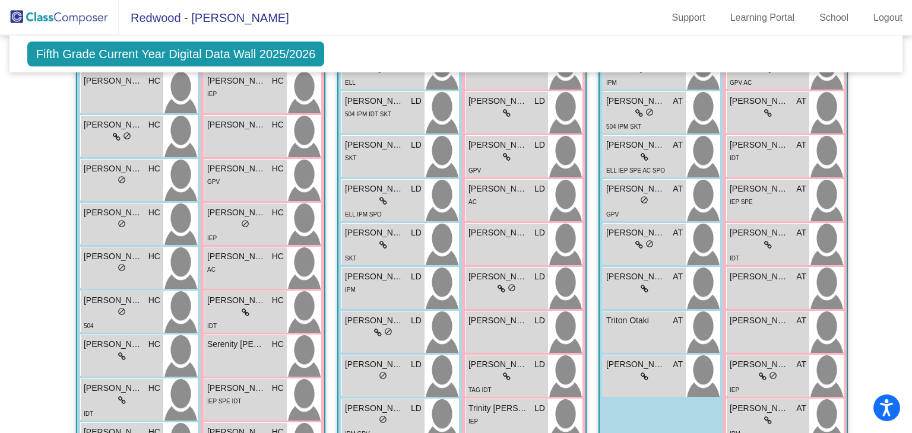
click at [638, 67] on div "Fifth Grade Current Year Digital Data Wall 2025/2026 Add, Move, or Retain Stude…" at bounding box center [455, 54] width 893 height 37
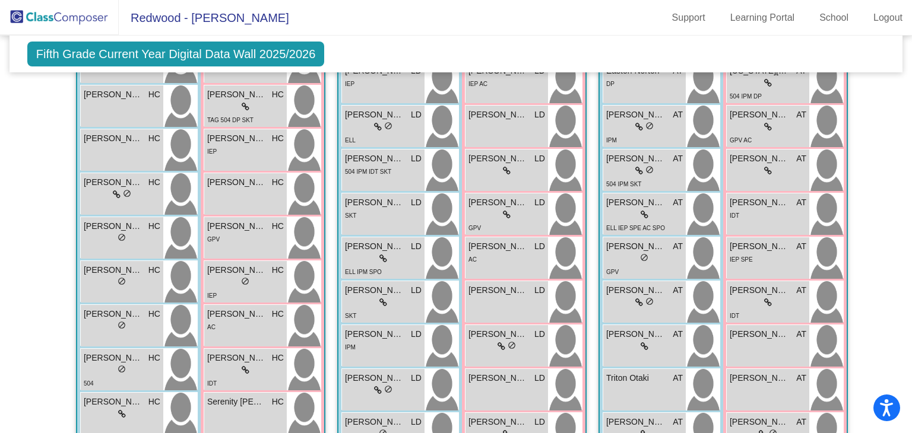
scroll to position [455, 0]
click at [828, 390] on img at bounding box center [826, 390] width 34 height 42
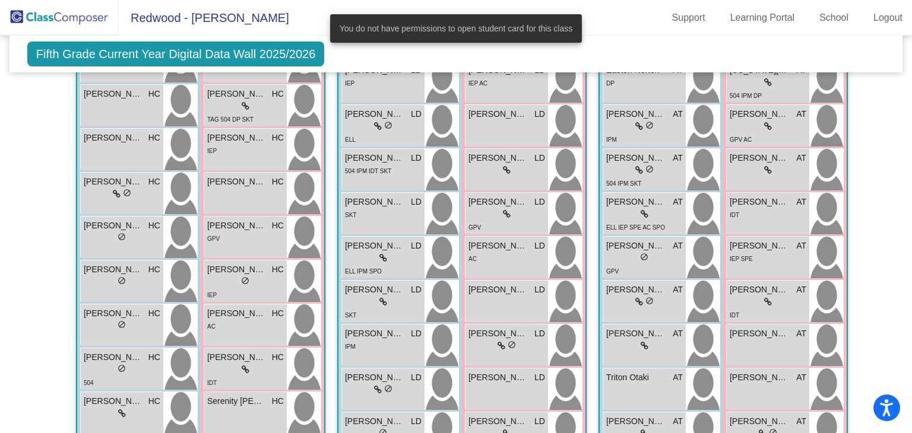
click at [668, 62] on div "Fifth Grade Current Year Digital Data Wall 2025/2026 Add, Move, or Retain Stude…" at bounding box center [455, 54] width 893 height 37
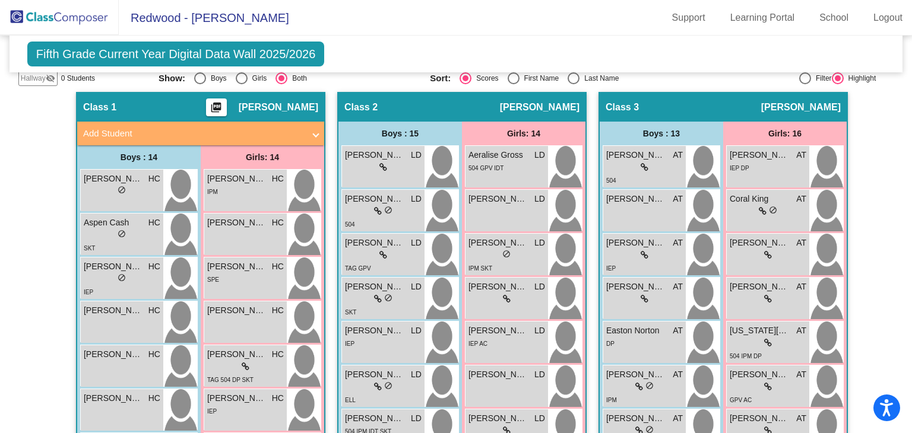
scroll to position [0, 0]
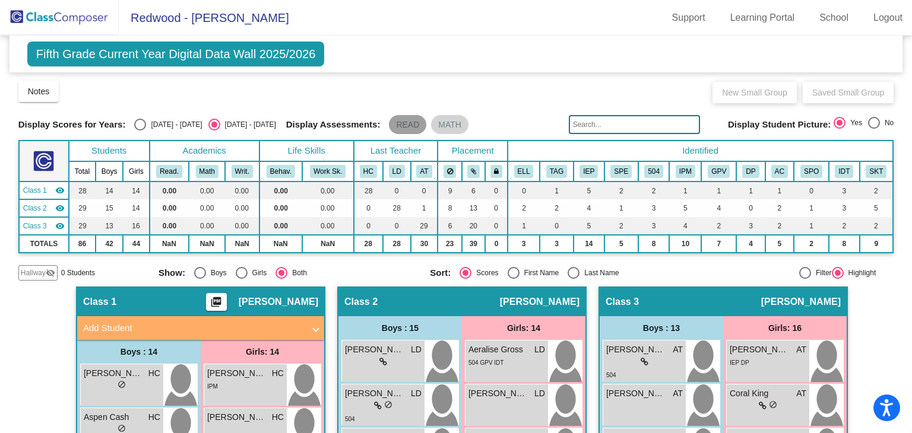
click at [404, 126] on mat-chip "READ" at bounding box center [407, 124] width 37 height 19
click at [50, 95] on button "Notes" at bounding box center [38, 91] width 41 height 21
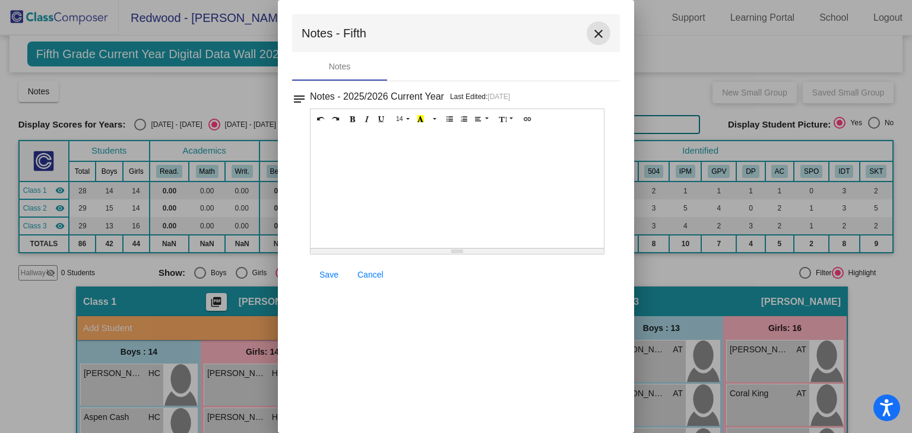
click at [602, 34] on mat-icon "close" at bounding box center [598, 34] width 14 height 14
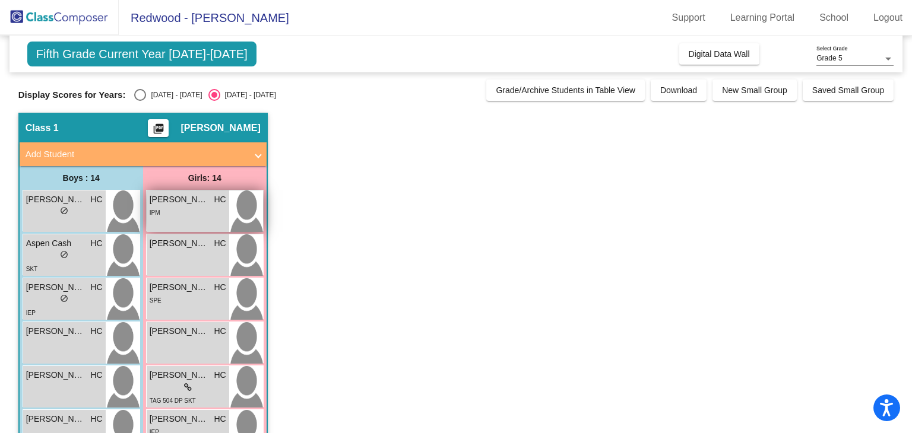
click at [214, 191] on div "Adalina Spencer HC lock do_not_disturb_alt IPM" at bounding box center [188, 212] width 83 height 42
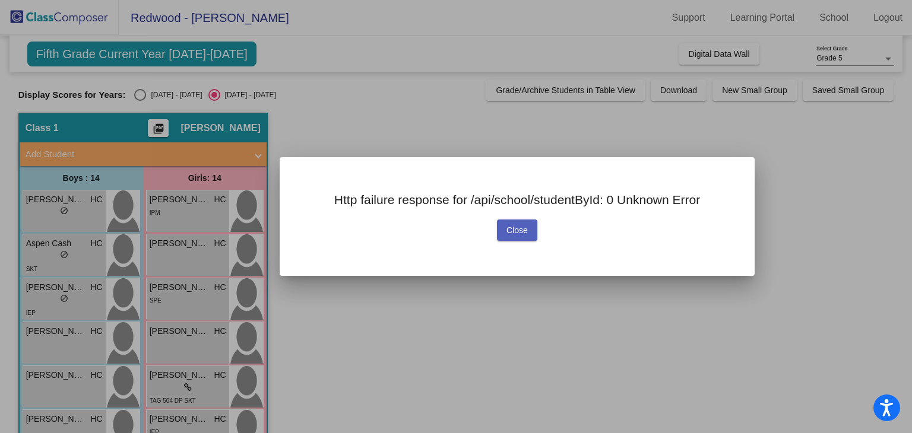
click at [521, 232] on span "Close" at bounding box center [516, 230] width 21 height 9
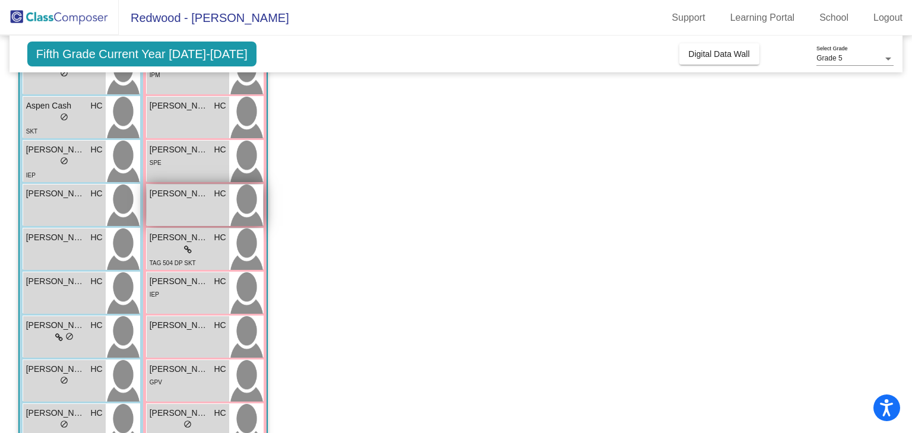
scroll to position [135, 0]
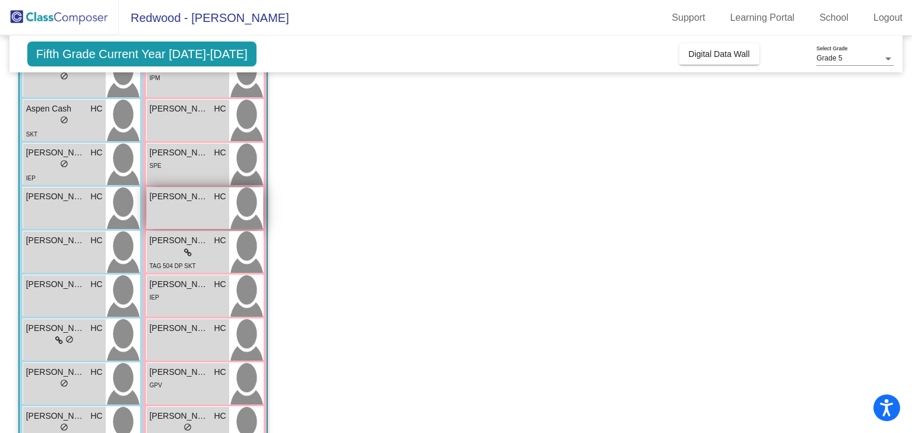
click at [245, 208] on img at bounding box center [246, 209] width 34 height 42
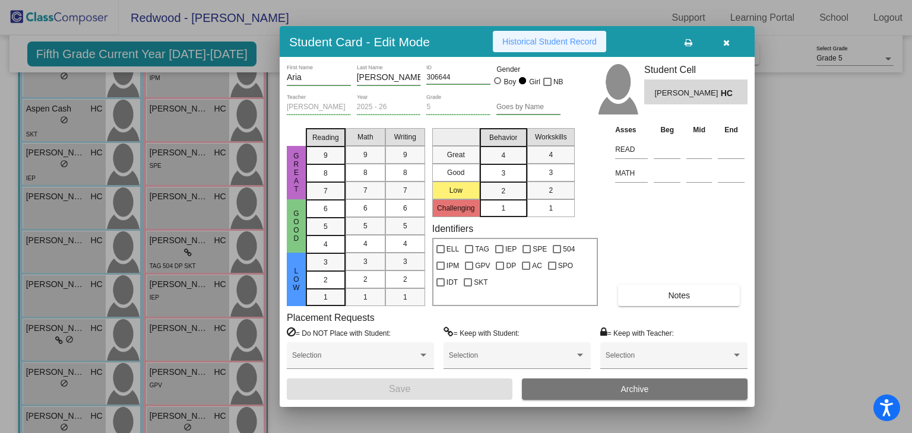
click at [578, 40] on span "Historical Student Record" at bounding box center [549, 41] width 94 height 9
